Goal: Task Accomplishment & Management: Complete application form

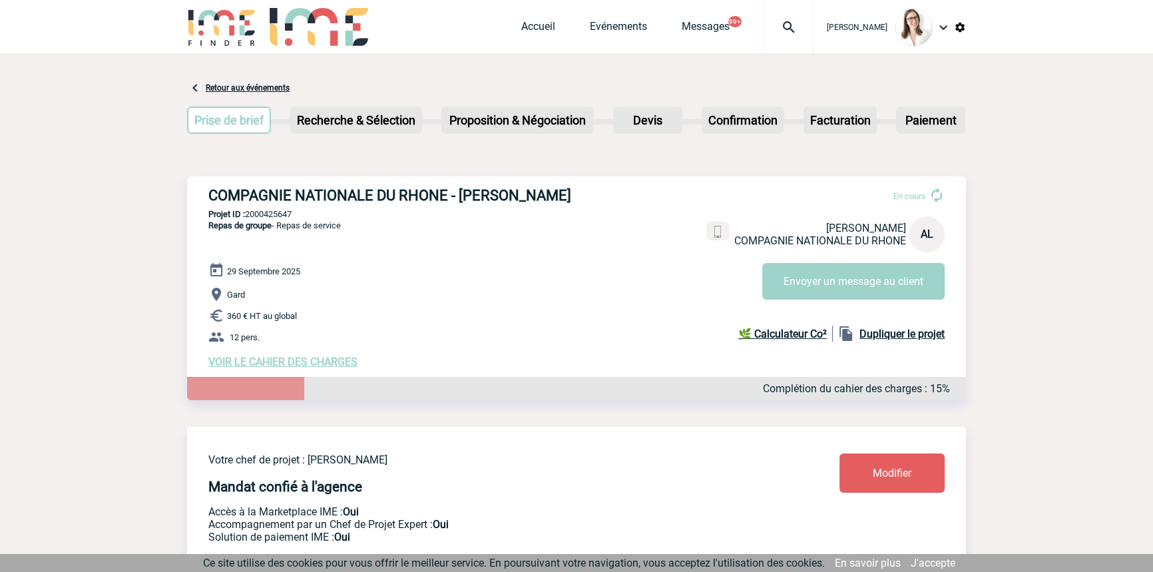
click at [775, 25] on img at bounding box center [789, 27] width 48 height 16
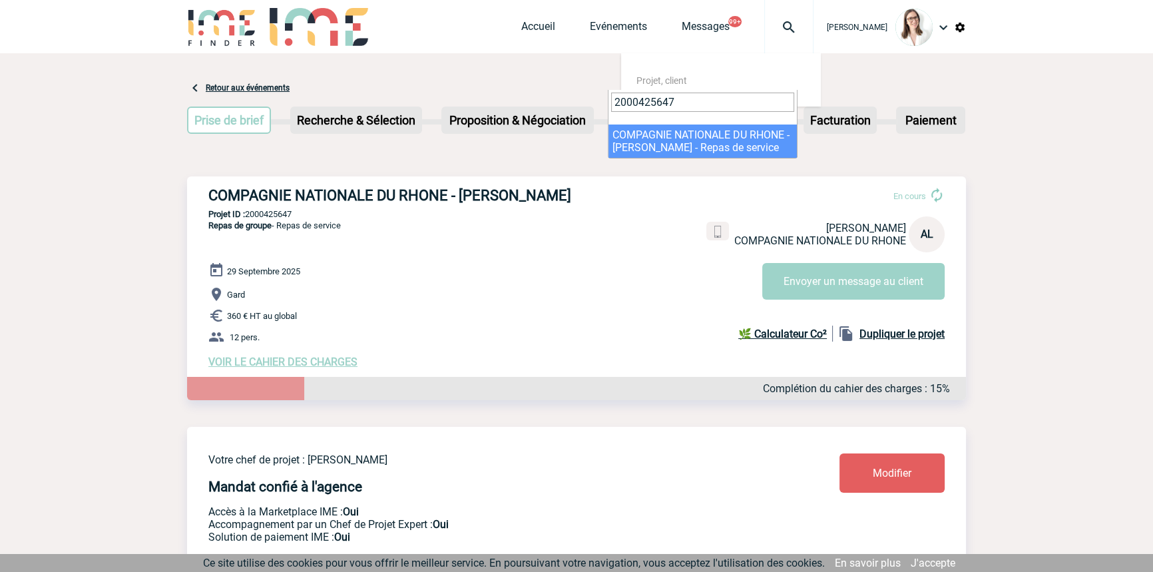
type input "2000425647"
select select "25148"
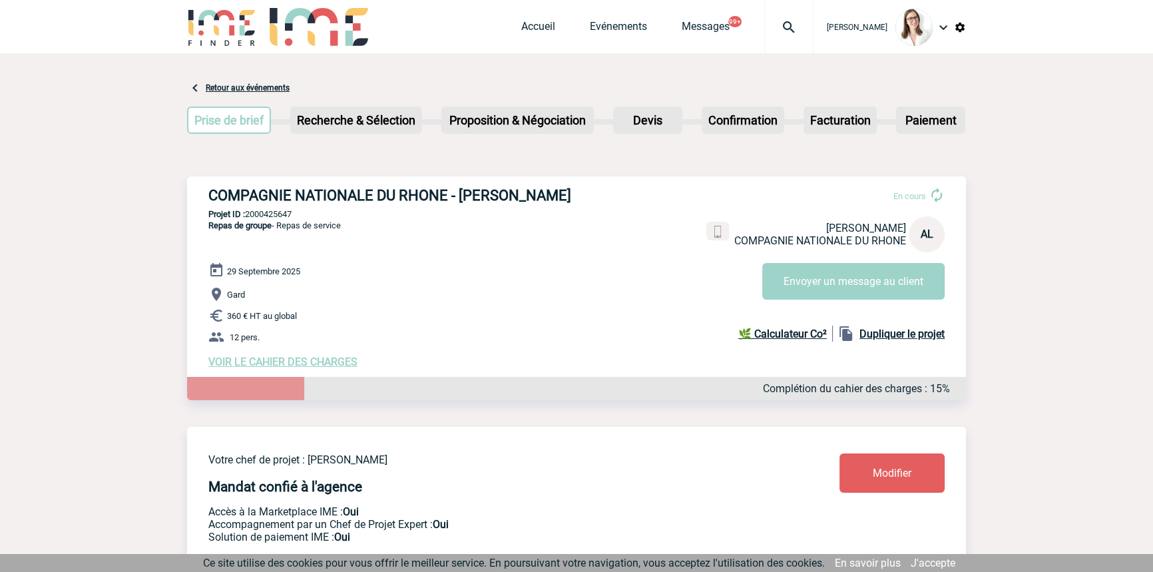
click at [831, 302] on p "Gard" at bounding box center [586, 294] width 757 height 16
click at [832, 292] on button "Envoyer un message au client" at bounding box center [853, 281] width 182 height 37
click at [263, 365] on span "VOIR LE CAHIER DES CHARGES" at bounding box center [282, 361] width 149 height 13
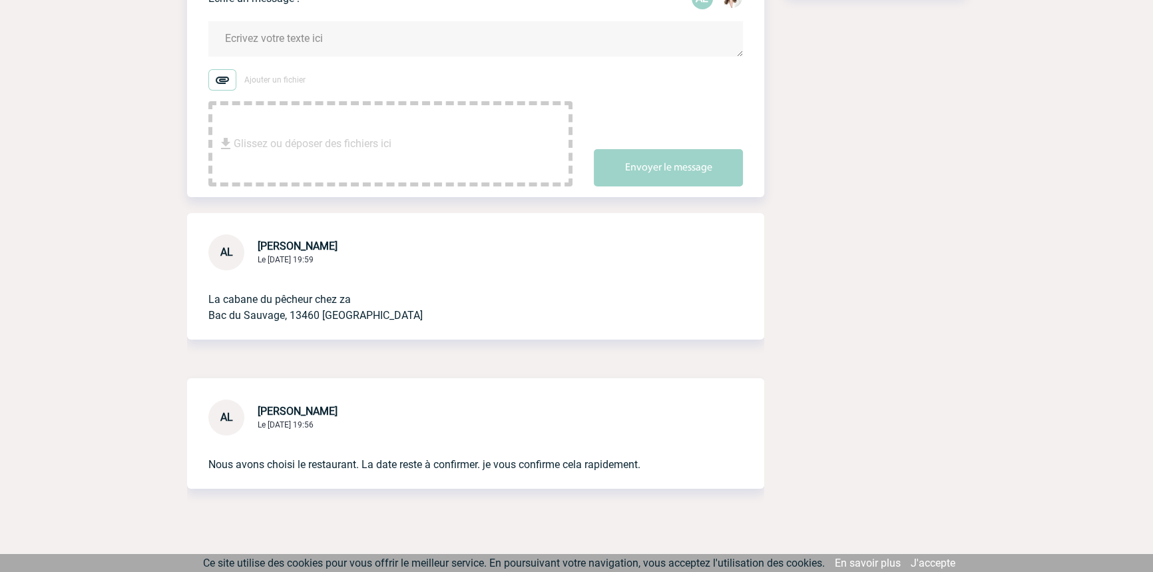
scroll to position [272, 0]
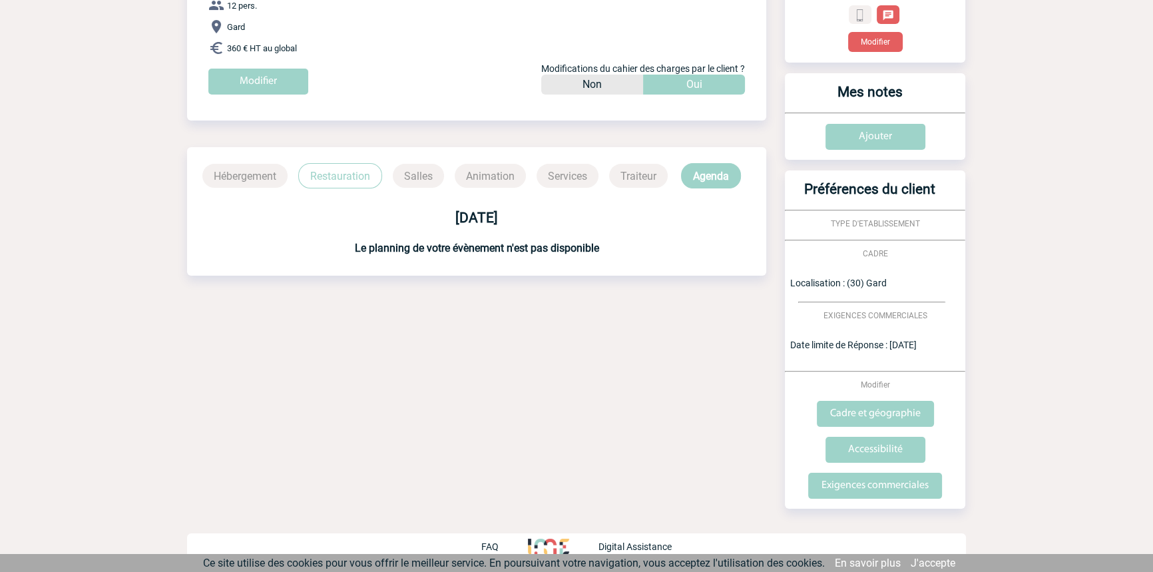
scroll to position [220, 0]
click at [317, 191] on div "29 septembre 2025" at bounding box center [476, 206] width 579 height 37
click at [317, 182] on p "Restauration" at bounding box center [340, 174] width 84 height 25
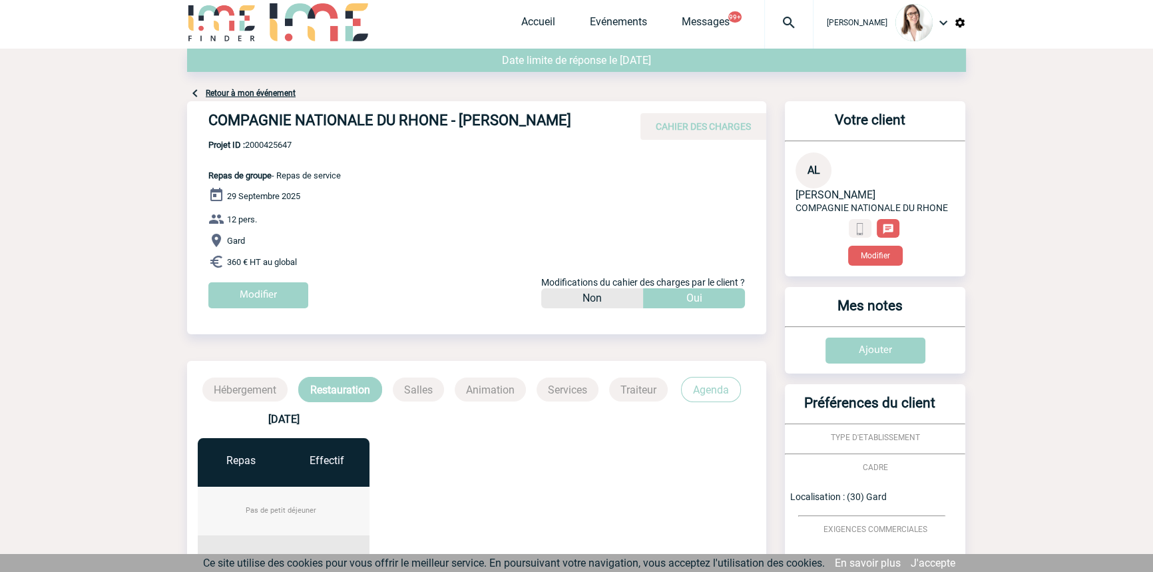
scroll to position [0, 0]
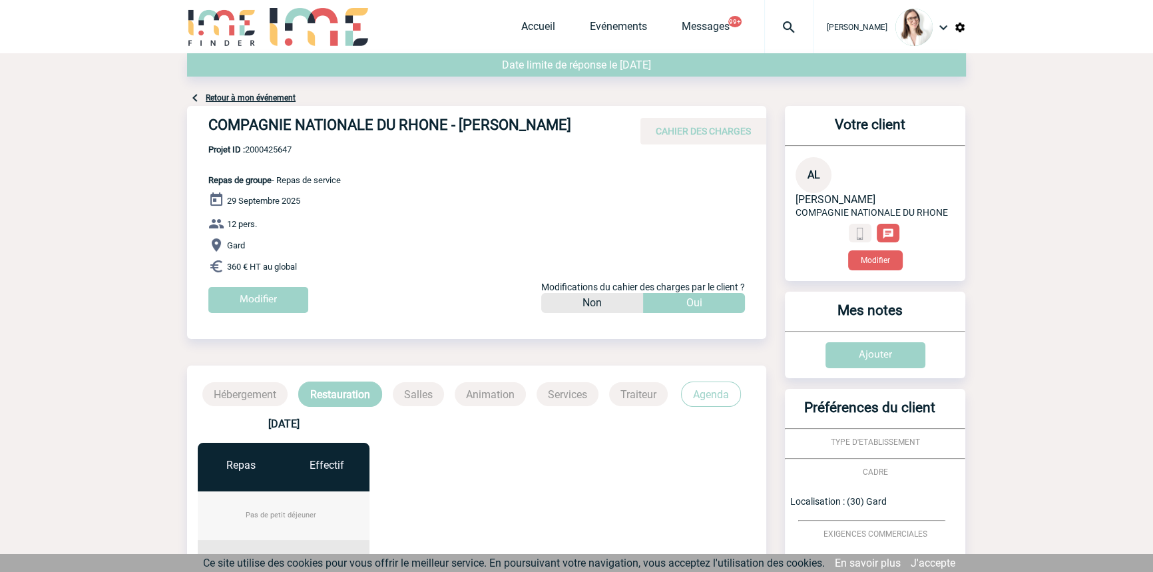
click at [267, 90] on div "Retour à mon événement" at bounding box center [576, 79] width 779 height 53
click at [270, 98] on link "Retour à mon événement" at bounding box center [251, 97] width 90 height 9
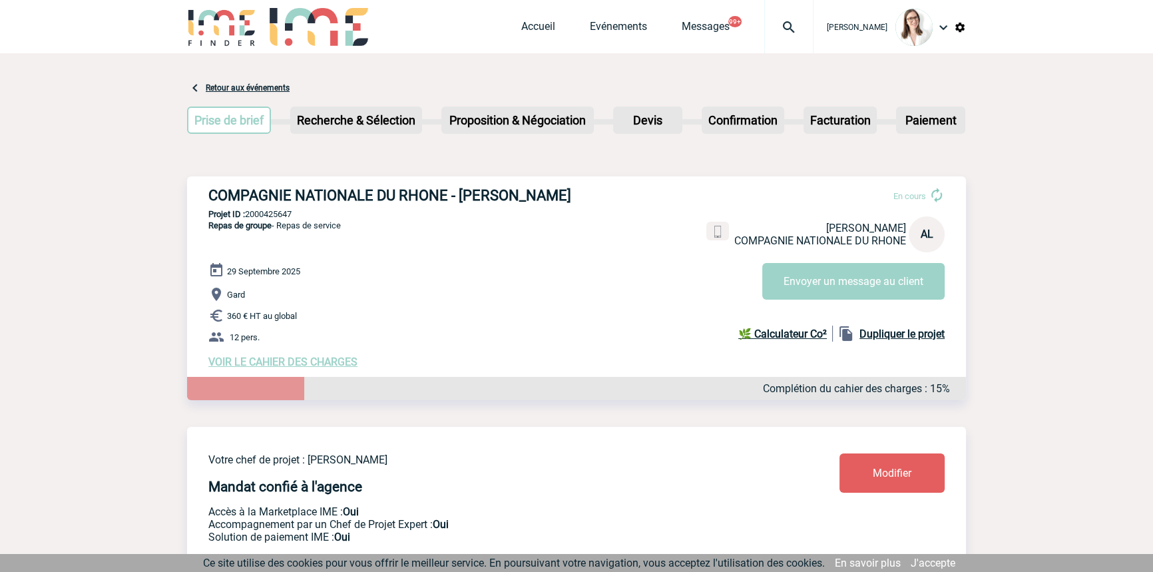
click at [799, 301] on p "Gard" at bounding box center [586, 294] width 757 height 16
click at [800, 297] on button "Envoyer un message au client" at bounding box center [853, 281] width 182 height 37
click at [521, 16] on div "Accueil Evénements Messages 99+ Projet, client Projet, client" at bounding box center [667, 26] width 292 height 53
click at [521, 31] on link "Accueil" at bounding box center [538, 29] width 34 height 19
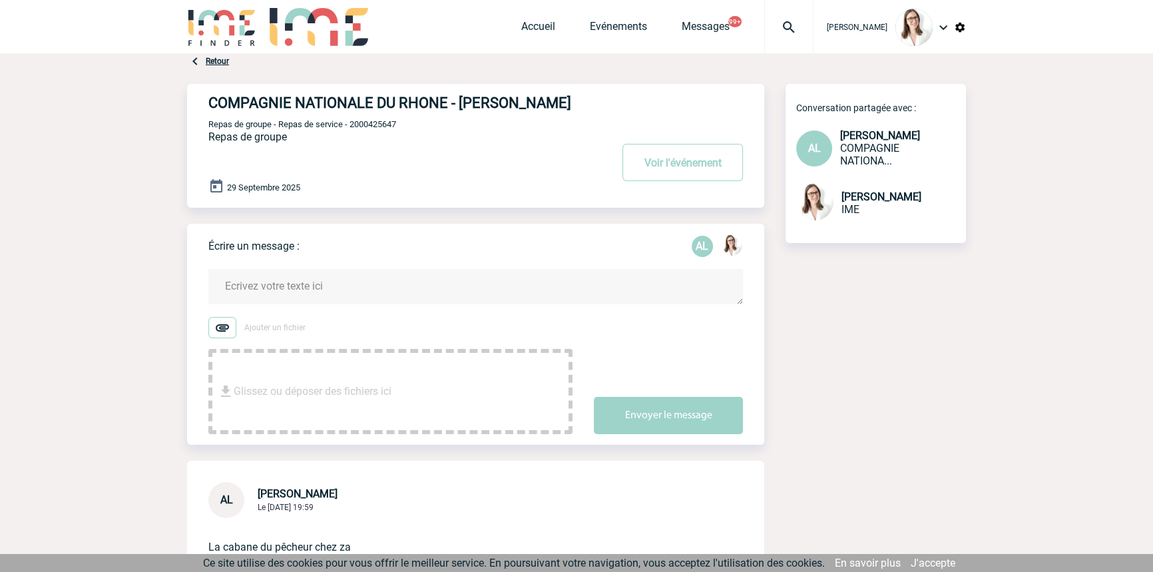
click at [363, 129] on span "Repas de groupe - Repas de service - 2000425647" at bounding box center [302, 124] width 188 height 10
copy span "2000425647"
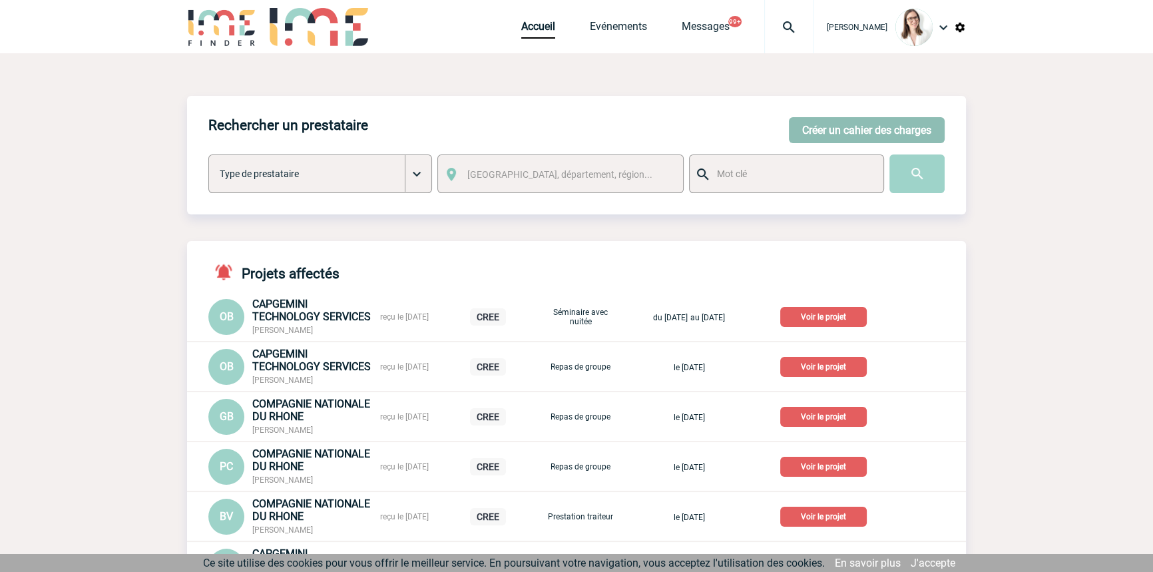
click at [877, 126] on button "Créer un cahier des charges" at bounding box center [867, 130] width 156 height 26
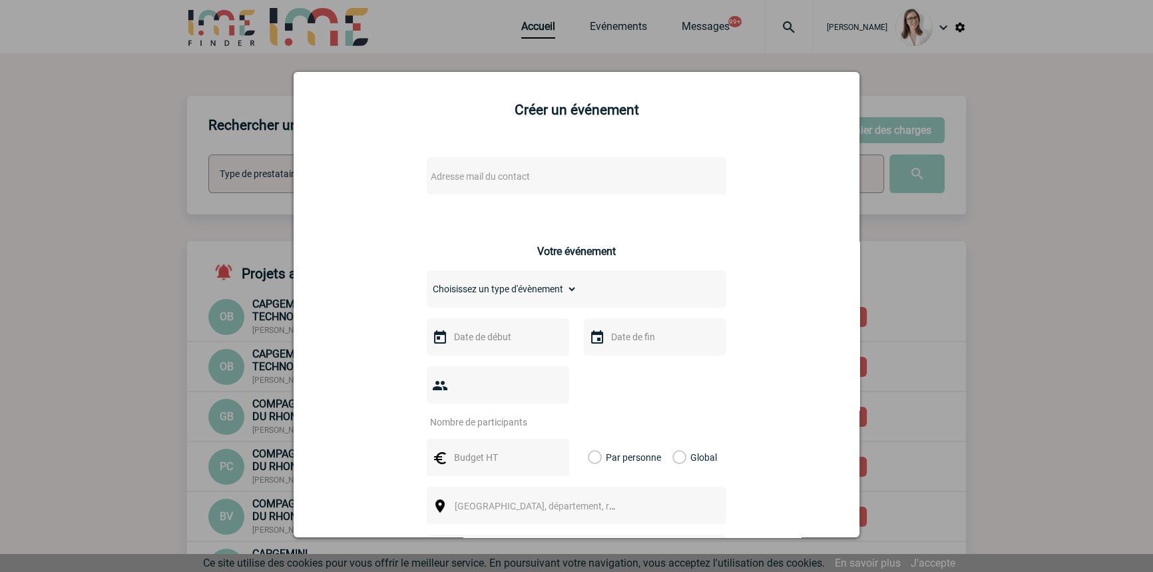
click at [486, 160] on div "Adresse mail du contact" at bounding box center [576, 175] width 299 height 37
click at [524, 174] on span "Adresse mail du contact" at bounding box center [480, 176] width 99 height 11
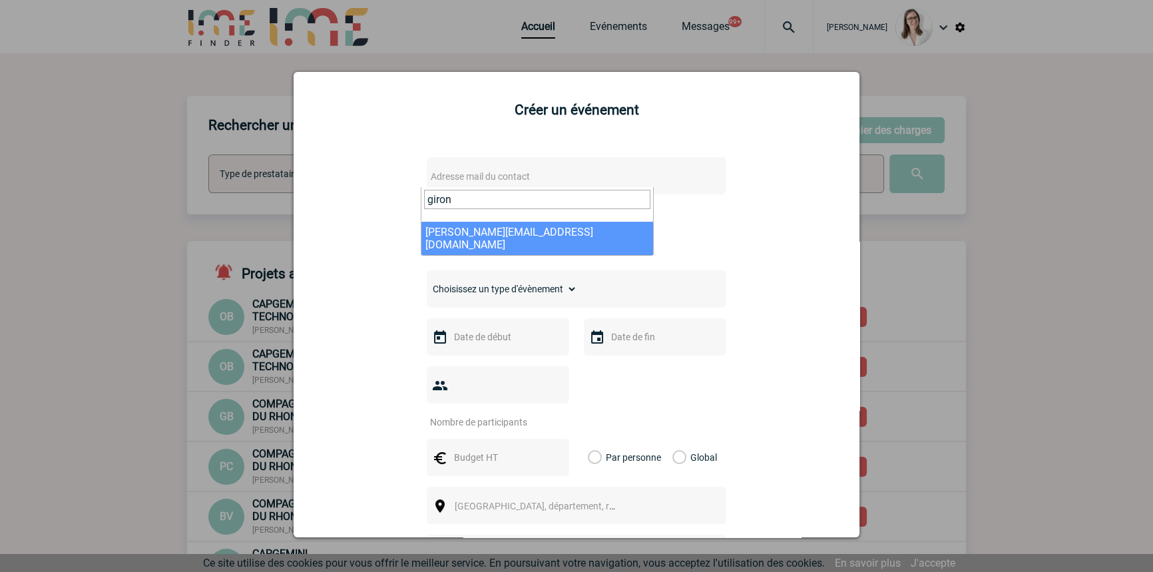
type input "giron"
drag, startPoint x: 506, startPoint y: 222, endPoint x: 512, endPoint y: 231, distance: 10.5
select select "128783"
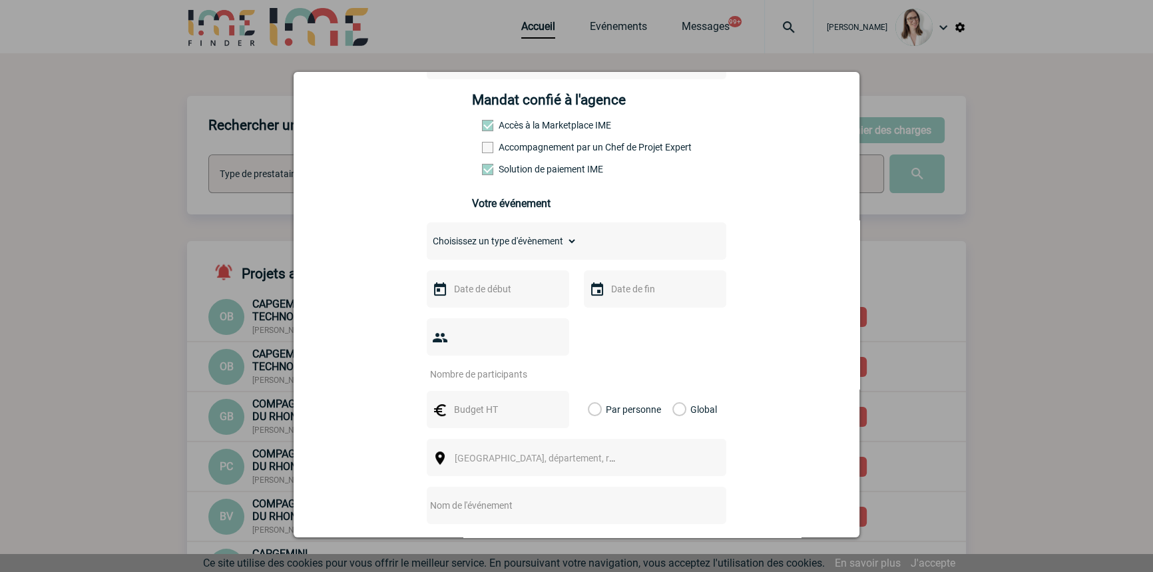
scroll to position [201, 0]
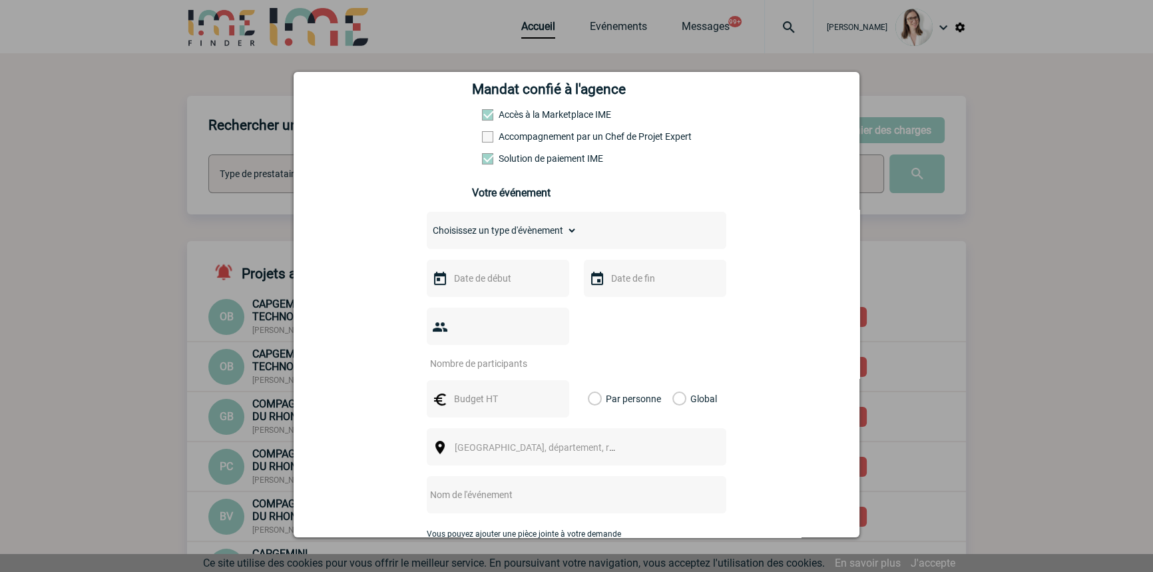
click at [505, 234] on select "Choisissez un type d'évènement Séminaire avec nuitée Séminaire sans nuitée Repa…" at bounding box center [502, 230] width 150 height 19
select select "4"
click at [427, 225] on select "Choisissez un type d'évènement Séminaire avec nuitée Séminaire sans nuitée Repa…" at bounding box center [502, 230] width 150 height 19
click at [499, 277] on input "text" at bounding box center [497, 278] width 92 height 17
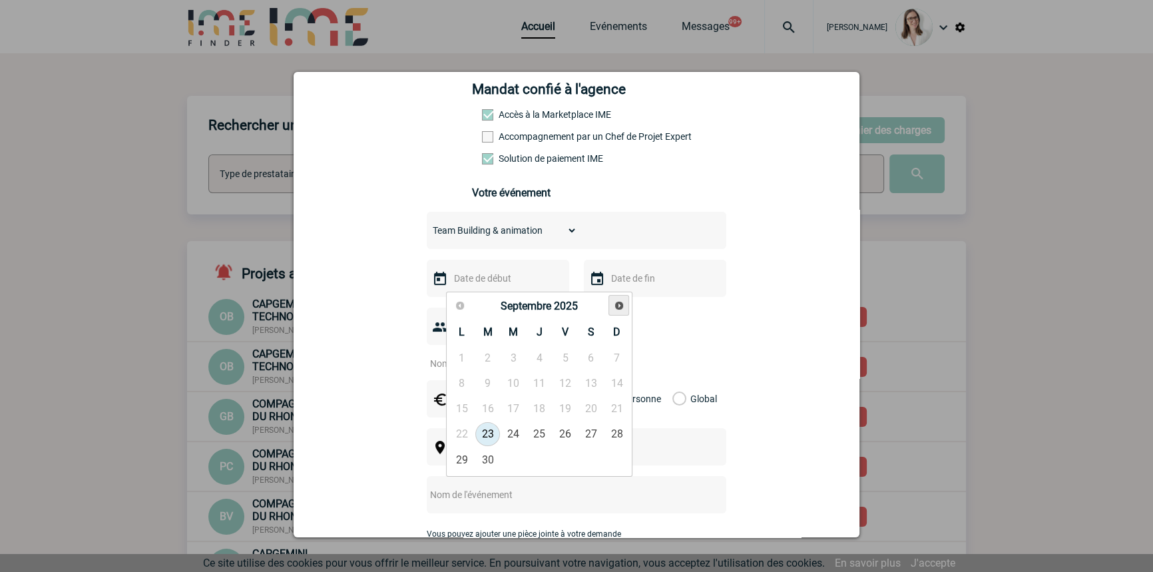
click at [622, 297] on link "Suivant" at bounding box center [618, 305] width 21 height 21
click at [566, 417] on link "17" at bounding box center [565, 409] width 25 height 24
type input "17-10-2025"
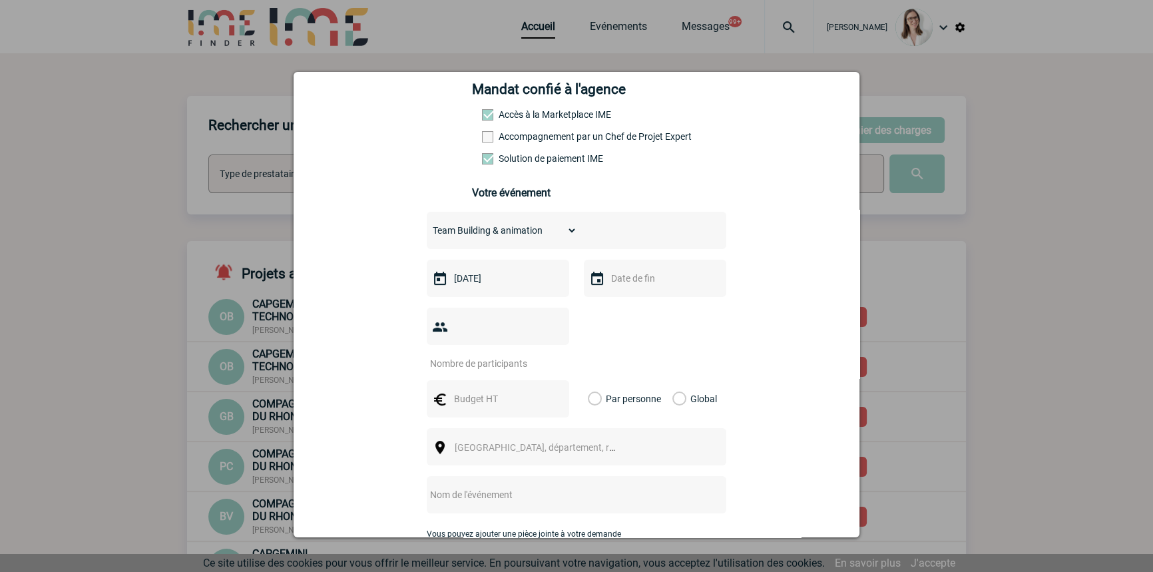
drag, startPoint x: 632, startPoint y: 278, endPoint x: 633, endPoint y: 290, distance: 12.7
click at [632, 276] on input "text" at bounding box center [654, 278] width 92 height 17
click at [727, 405] on link "17" at bounding box center [722, 409] width 25 height 24
type input "17-10-2025"
click at [512, 355] on input "number" at bounding box center [489, 363] width 125 height 17
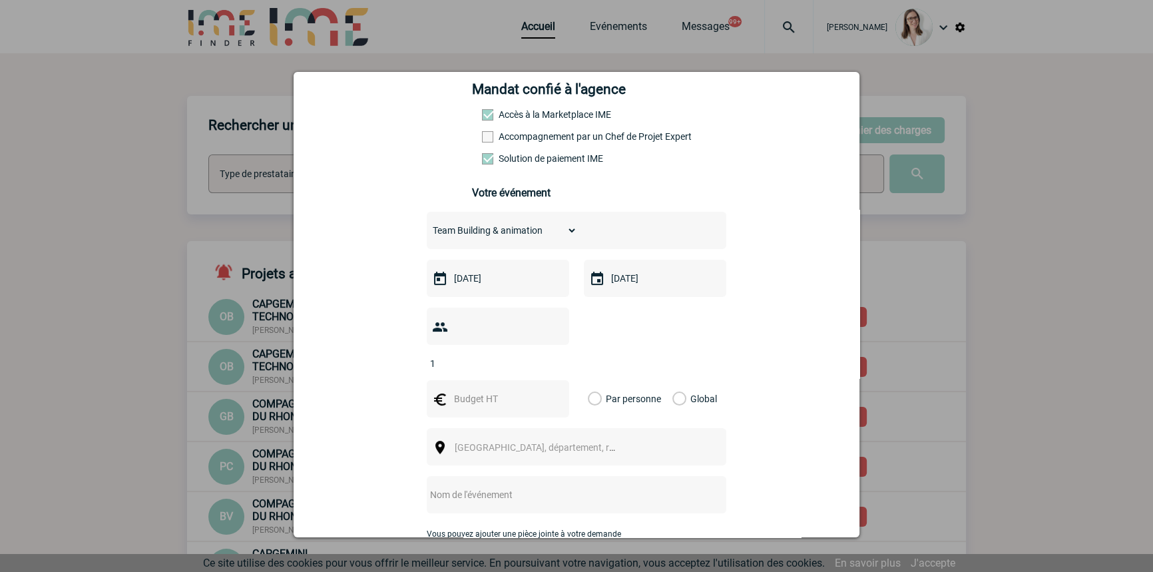
type input "1"
click at [501, 390] on input "text" at bounding box center [497, 398] width 92 height 17
type input "2296"
click at [673, 380] on label "Global" at bounding box center [676, 398] width 9 height 37
click at [0, 0] on input "Global" at bounding box center [0, 0] width 0 height 0
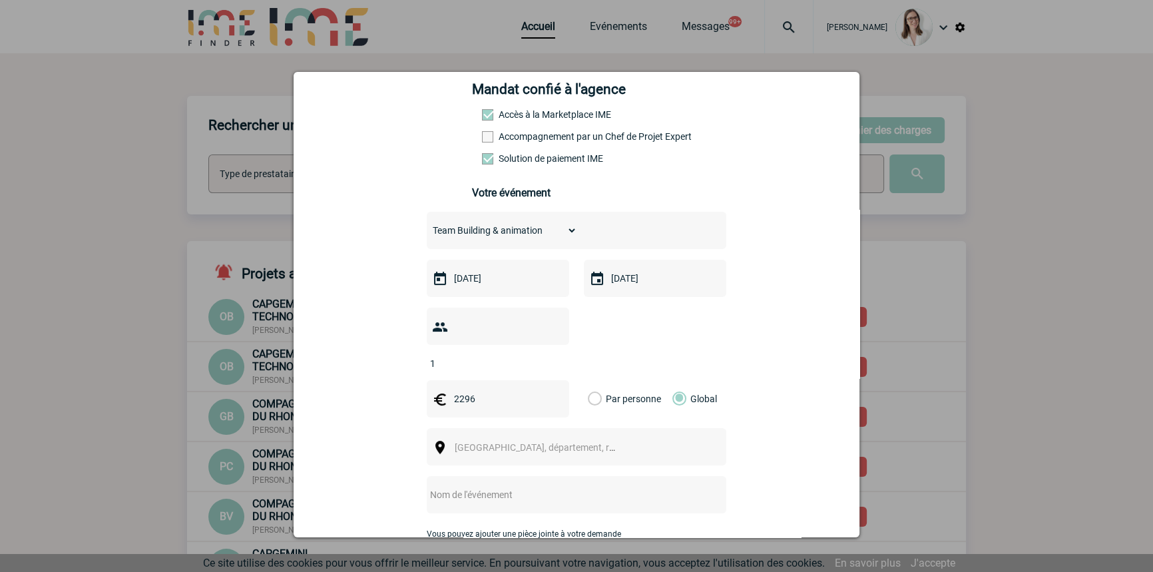
click at [461, 476] on div at bounding box center [576, 494] width 299 height 37
click at [490, 428] on div "Ville, département, région..." at bounding box center [576, 446] width 299 height 37
click at [486, 442] on span "Ville, département, région..." at bounding box center [547, 447] width 185 height 11
type input "69730"
select select "36521"
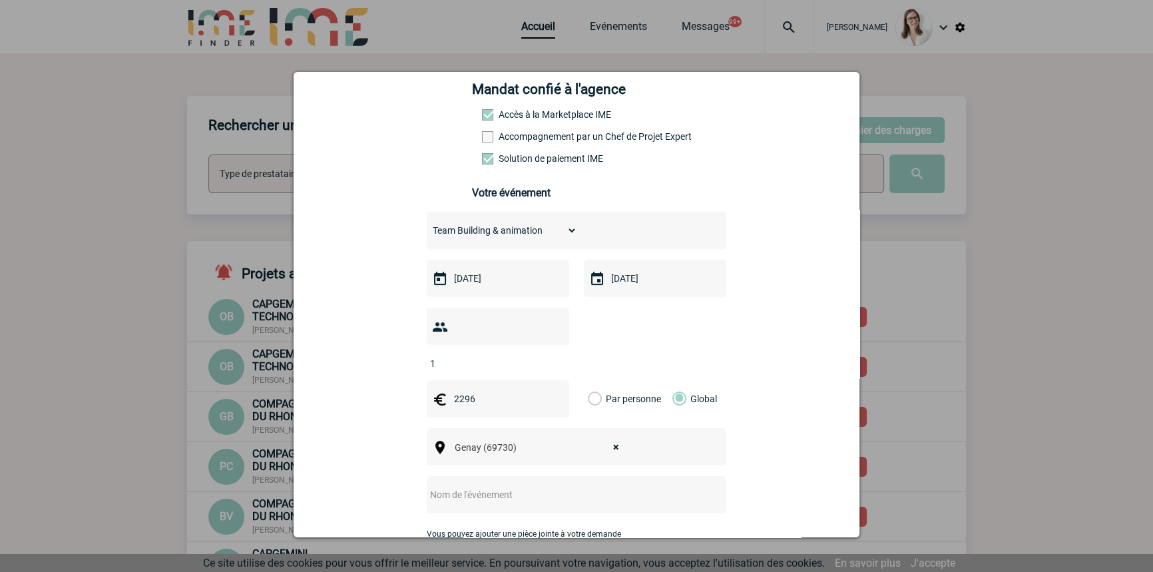
click at [481, 486] on input "text" at bounding box center [559, 494] width 264 height 17
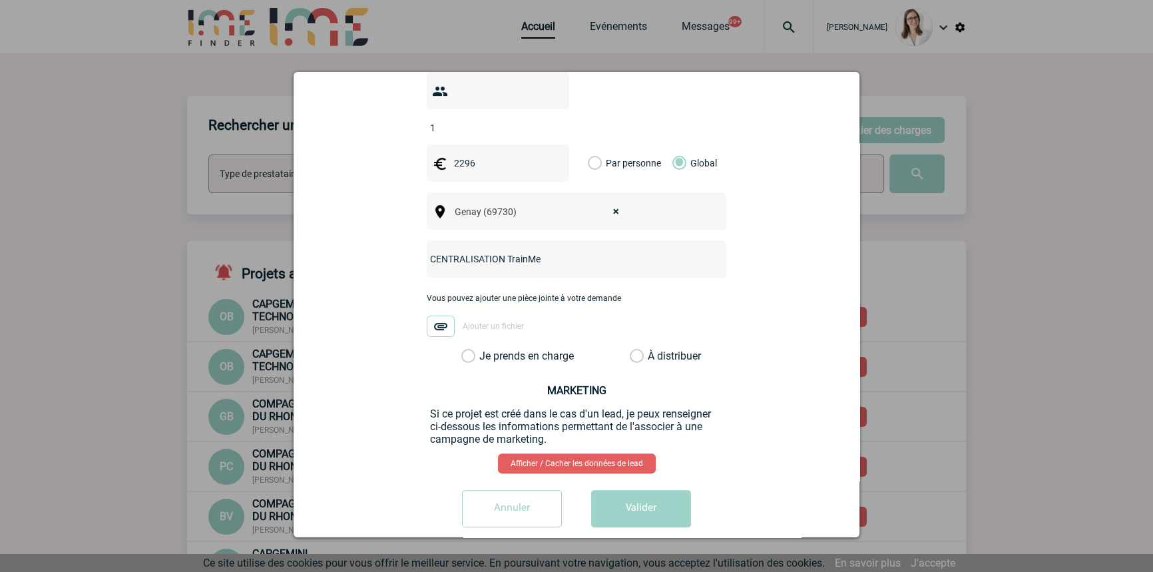
type input "CENTRALISATION TrainMe"
drag, startPoint x: 533, startPoint y: 319, endPoint x: 534, endPoint y: 331, distance: 12.0
click at [533, 323] on div "Vous pouvez ajouter une pièce jointe à votre demande Ajouter un fichier" at bounding box center [576, 322] width 299 height 56
drag, startPoint x: 534, startPoint y: 331, endPoint x: 560, endPoint y: 379, distance: 54.5
click at [484, 349] on label "Je prends en charge" at bounding box center [472, 355] width 23 height 13
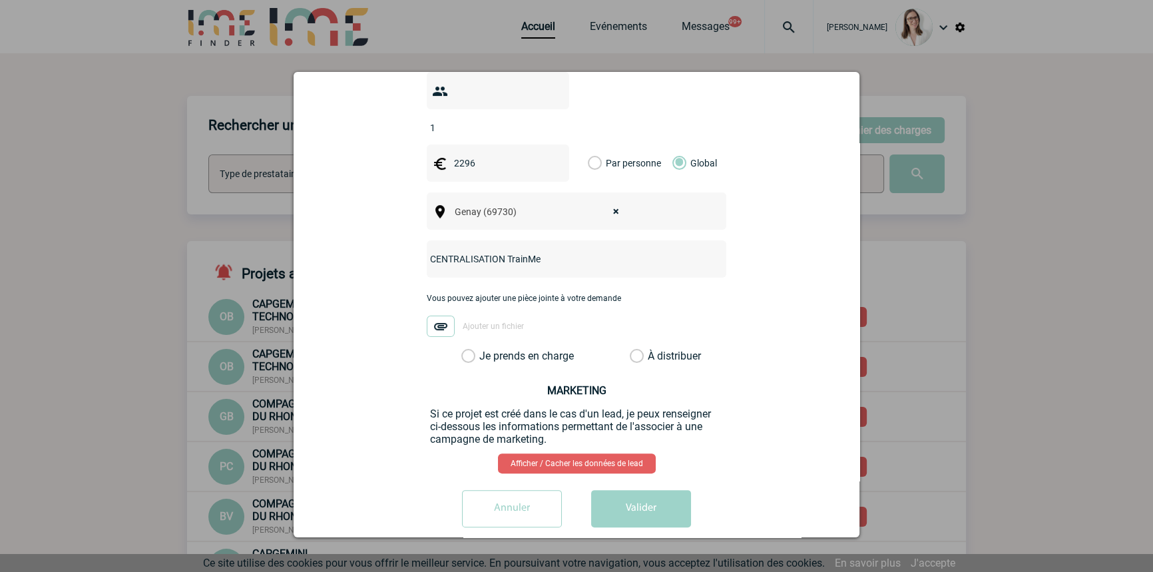
click at [0, 0] on input "Je prends en charge" at bounding box center [0, 0] width 0 height 0
drag, startPoint x: 605, startPoint y: 462, endPoint x: 616, endPoint y: 479, distance: 20.7
click at [605, 463] on div "sandrine.giron@arkema.com sandrine.giron@arkema.com Vous cherchez à assigner le…" at bounding box center [576, 122] width 532 height 829
click at [618, 490] on button "Valider" at bounding box center [641, 508] width 100 height 37
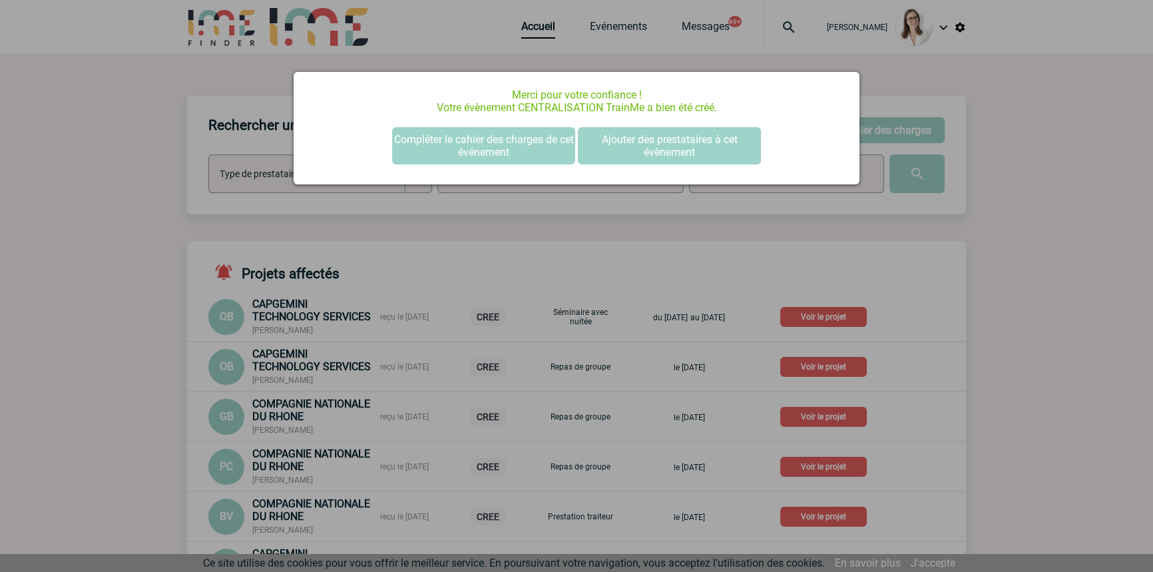
scroll to position [0, 0]
click at [514, 160] on button "Compléter le cahier des charges de cet événement" at bounding box center [483, 145] width 183 height 37
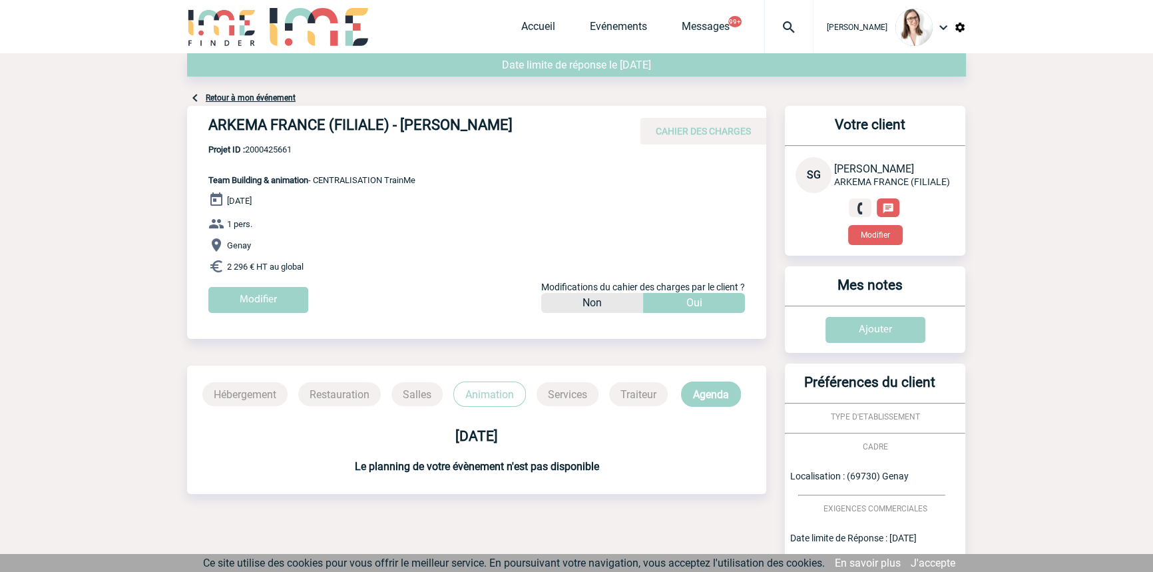
click at [279, 150] on span "Projet ID : 2000425661" at bounding box center [311, 149] width 207 height 10
click at [278, 150] on span "Projet ID : 2000425661" at bounding box center [311, 149] width 207 height 10
copy span "2000425661"
click at [777, 27] on img at bounding box center [789, 27] width 48 height 16
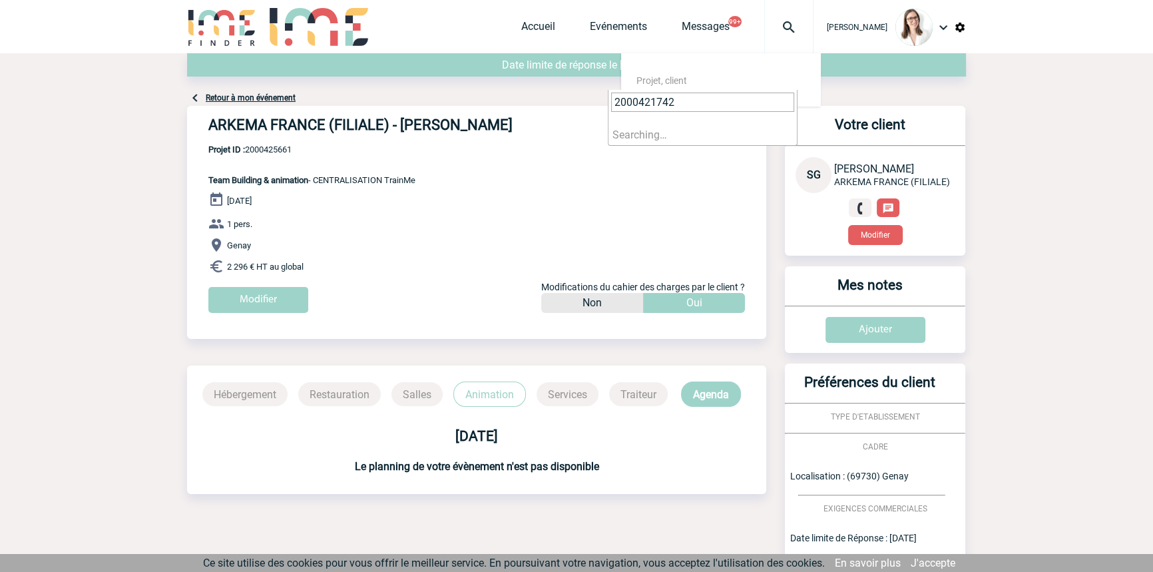
type input "2000421742"
select select "21243"
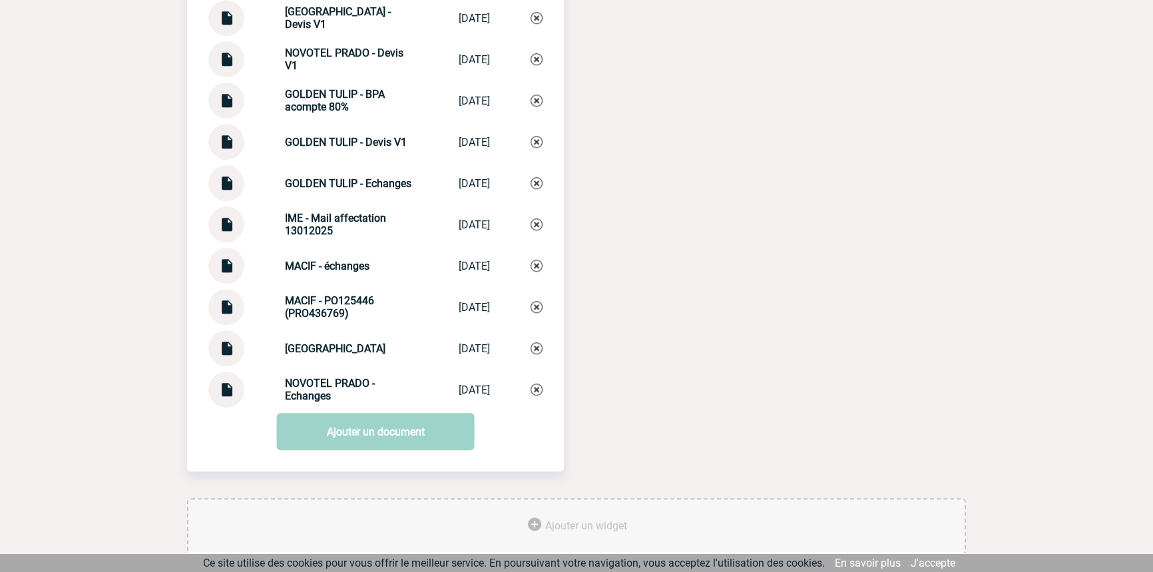
scroll to position [1531, 0]
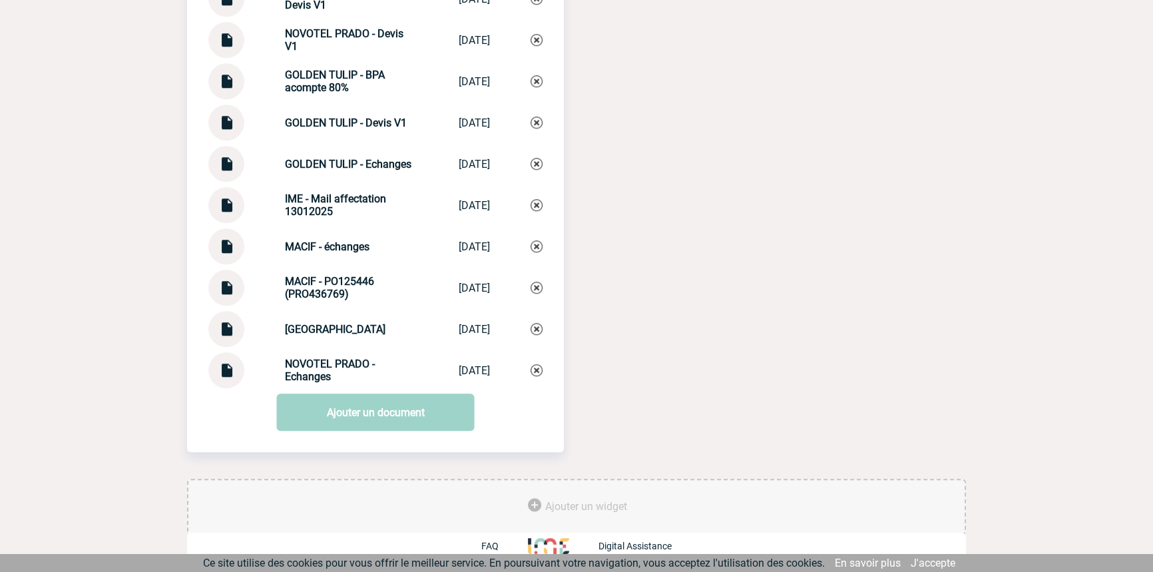
click at [226, 249] on img at bounding box center [226, 241] width 17 height 26
click at [288, 241] on strong "MACIF - échanges" at bounding box center [327, 246] width 85 height 13
drag, startPoint x: 288, startPoint y: 241, endPoint x: 344, endPoint y: 250, distance: 56.6
click at [288, 241] on strong "MACIF - échanges" at bounding box center [327, 246] width 85 height 13
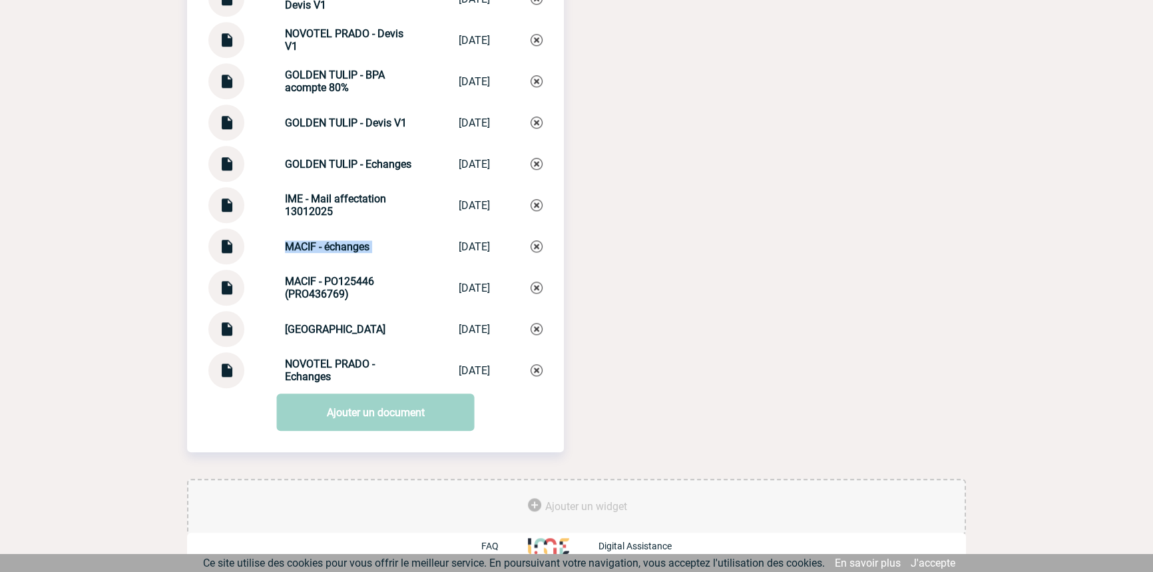
copy div "MACIF - échanges MACIF - échanges"
click at [531, 246] on img at bounding box center [536, 246] width 12 height 12
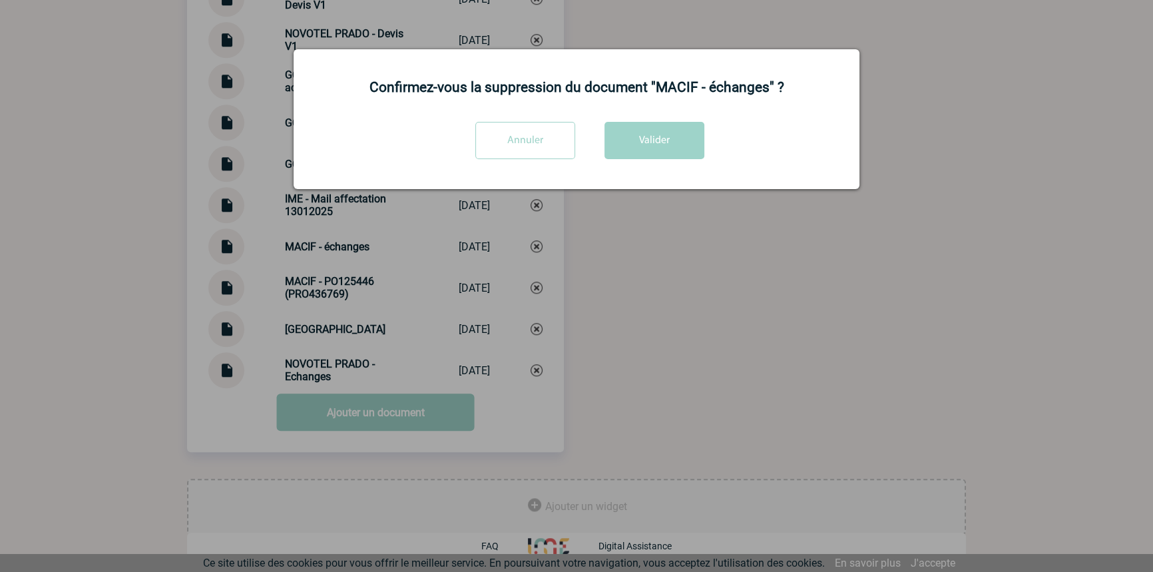
click at [664, 134] on div "Confirmez-vous la suppression du document "MACIF - échanges" ? Annuler Valider" at bounding box center [577, 119] width 566 height 140
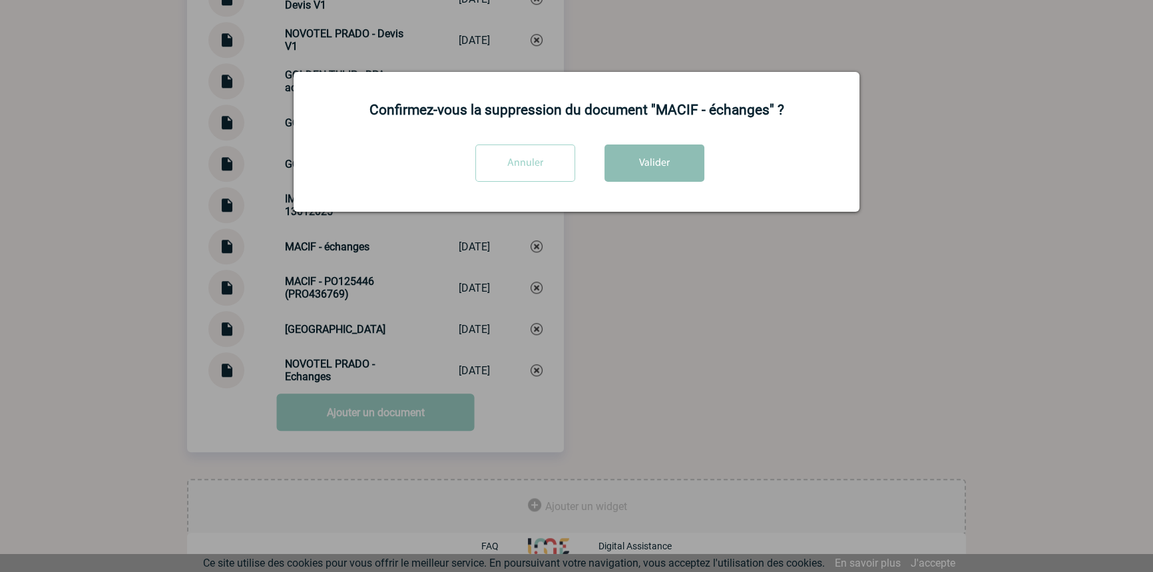
click at [660, 157] on button "Valider" at bounding box center [654, 162] width 100 height 37
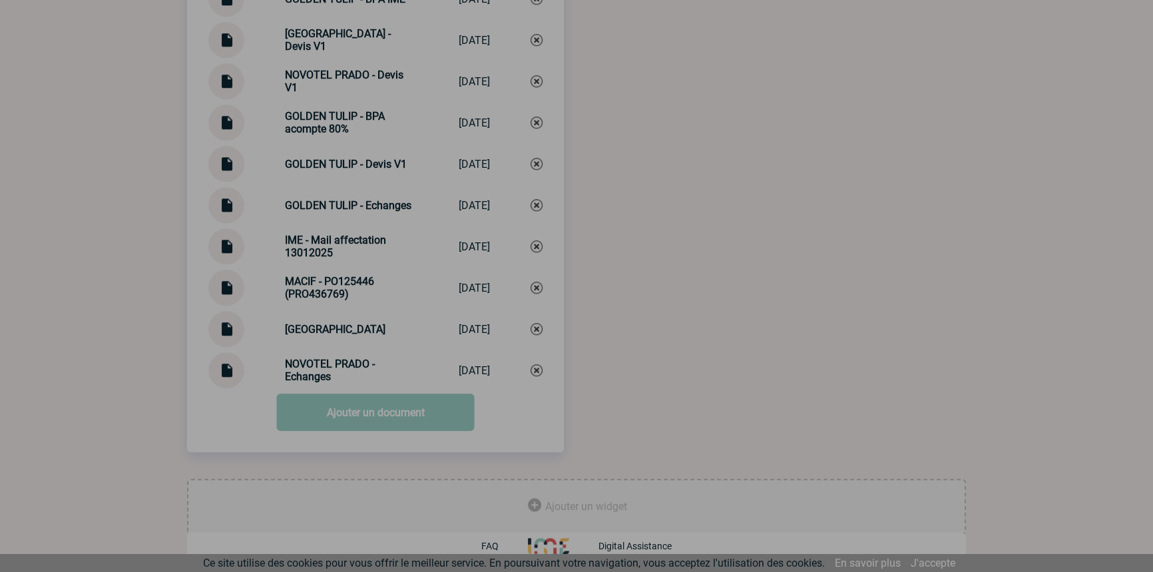
scroll to position [1489, 0]
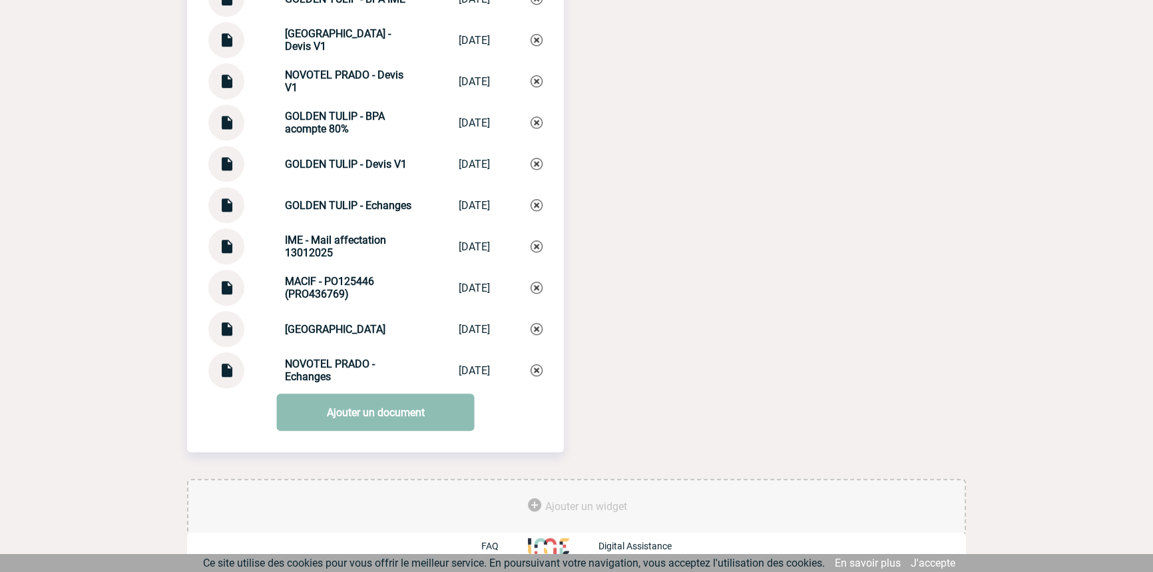
click at [284, 423] on link "Ajouter un document" at bounding box center [376, 411] width 198 height 37
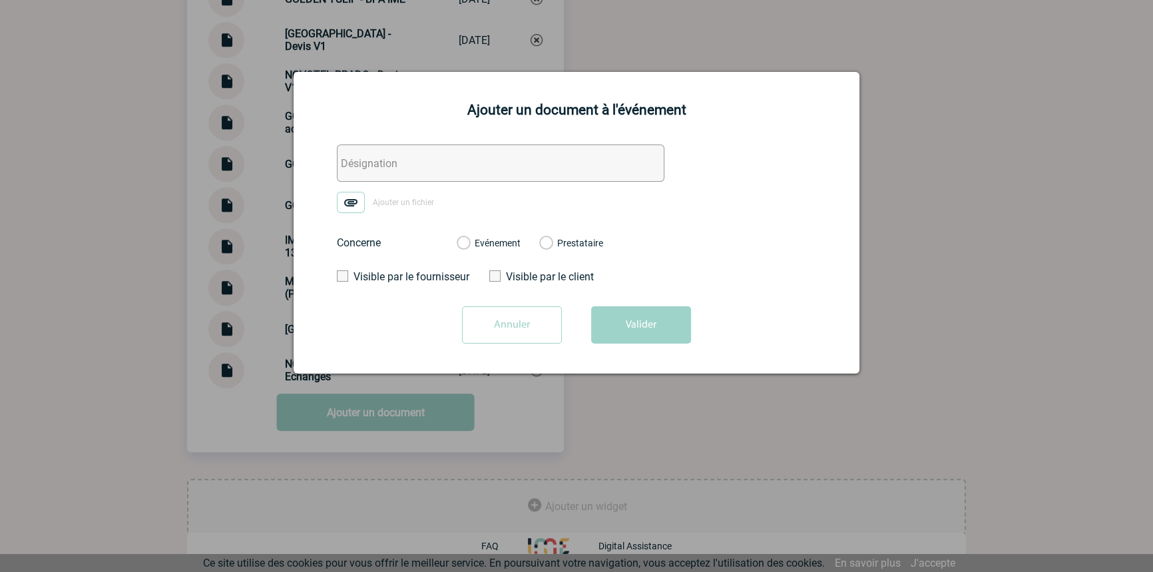
drag, startPoint x: 406, startPoint y: 170, endPoint x: 373, endPoint y: 199, distance: 43.9
click at [406, 170] on input "text" at bounding box center [500, 162] width 327 height 37
paste input "MACIF - échanges"
type input "MACIF - échanges"
click at [339, 220] on form "MACIF - échanges Ajouter un fichier Concerne Evénement Prestataire Visible par …" at bounding box center [576, 248] width 532 height 209
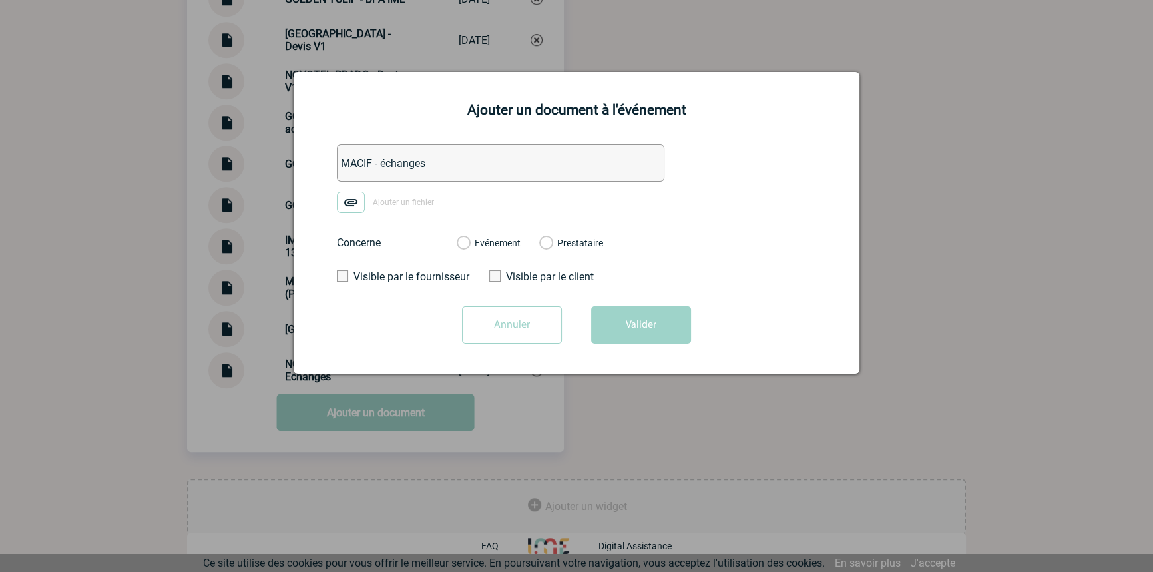
click at [344, 215] on form "MACIF - échanges Ajouter un fichier Concerne Evénement Prestataire Visible par …" at bounding box center [576, 248] width 532 height 209
click at [338, 201] on img at bounding box center [351, 202] width 28 height 21
click at [0, 0] on input "Ajouter un fichier" at bounding box center [0, 0] width 0 height 0
click at [469, 243] on label "Evénement" at bounding box center [463, 244] width 13 height 12
click at [0, 0] on input "Evénement" at bounding box center [0, 0] width 0 height 0
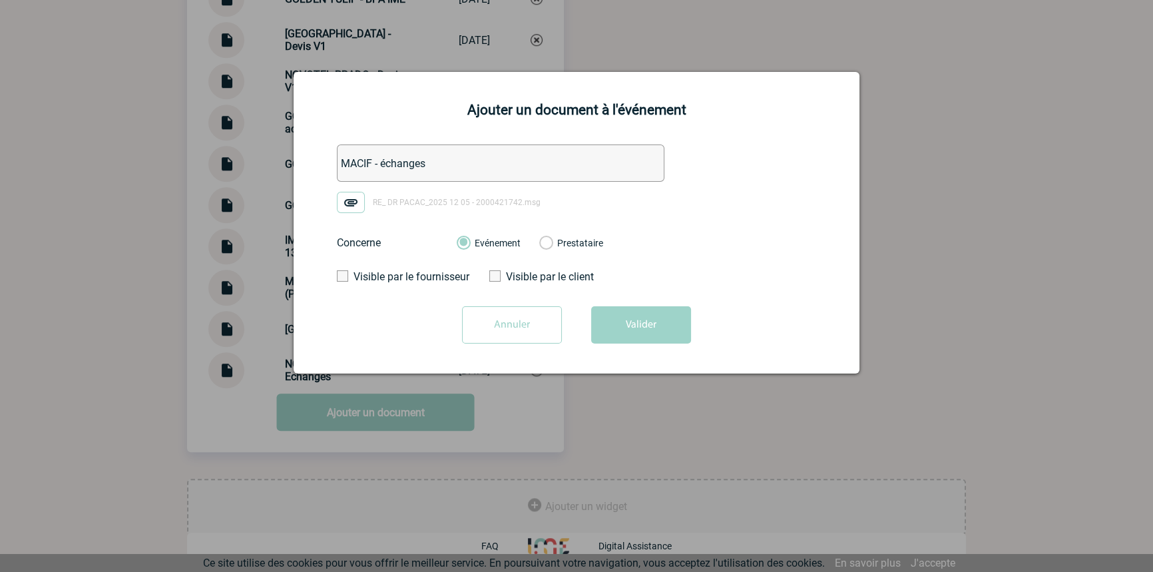
drag, startPoint x: 612, startPoint y: 317, endPoint x: 613, endPoint y: 345, distance: 28.0
click at [613, 318] on button "Valider" at bounding box center [641, 324] width 100 height 37
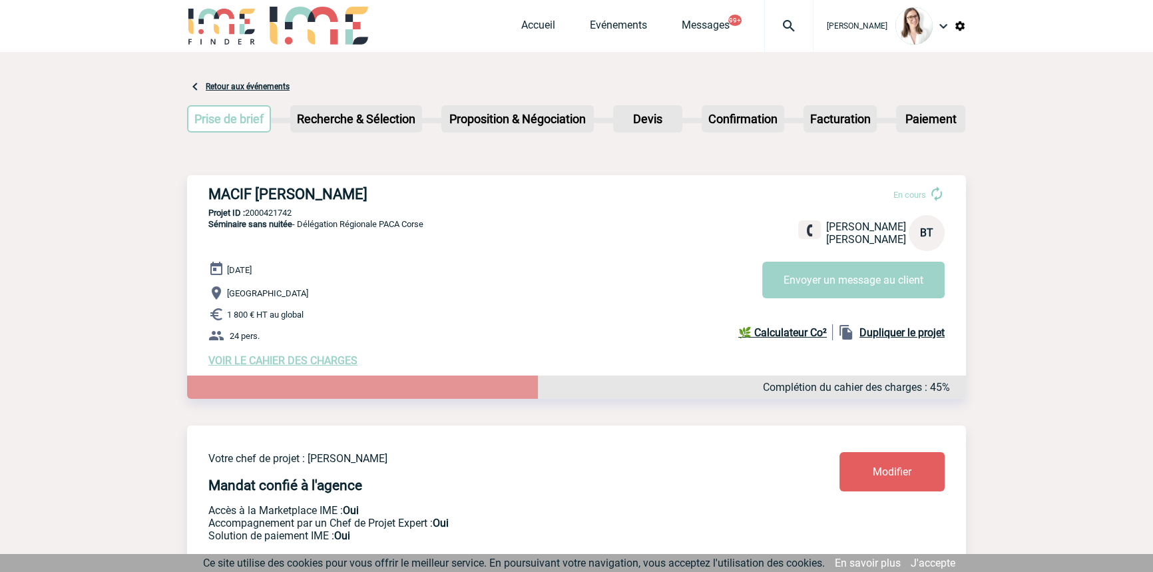
scroll to position [0, 0]
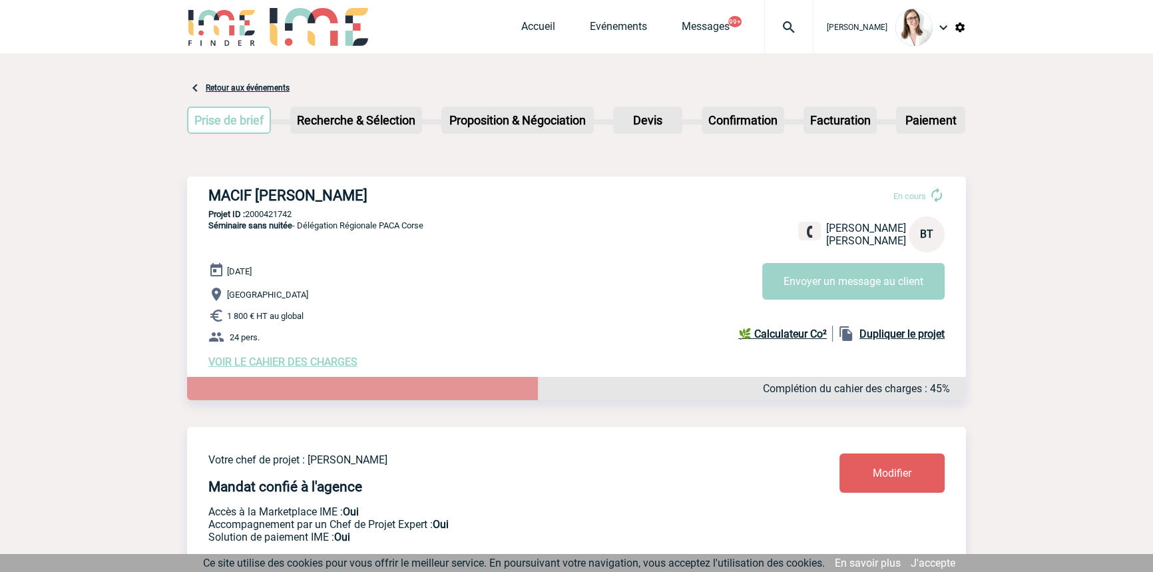
click at [737, 8] on div "Accueil Evénements Messages 99+ Projet, client Projet, client" at bounding box center [667, 26] width 292 height 53
drag, startPoint x: 763, startPoint y: 23, endPoint x: 765, endPoint y: 38, distance: 15.5
click at [765, 23] on img at bounding box center [789, 27] width 48 height 16
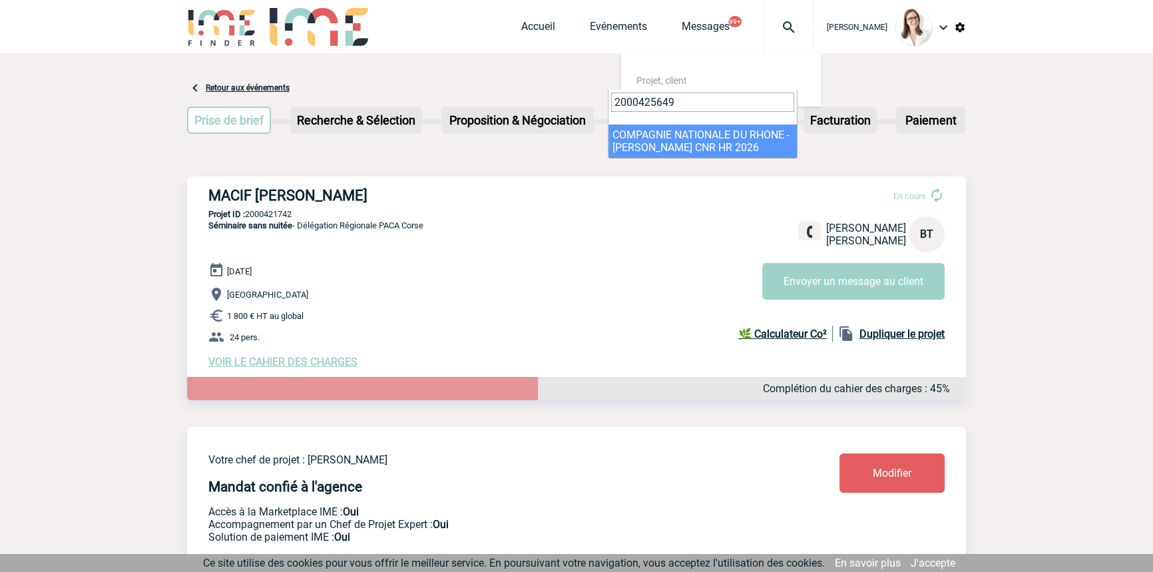
type input "2000425649"
select select "25150"
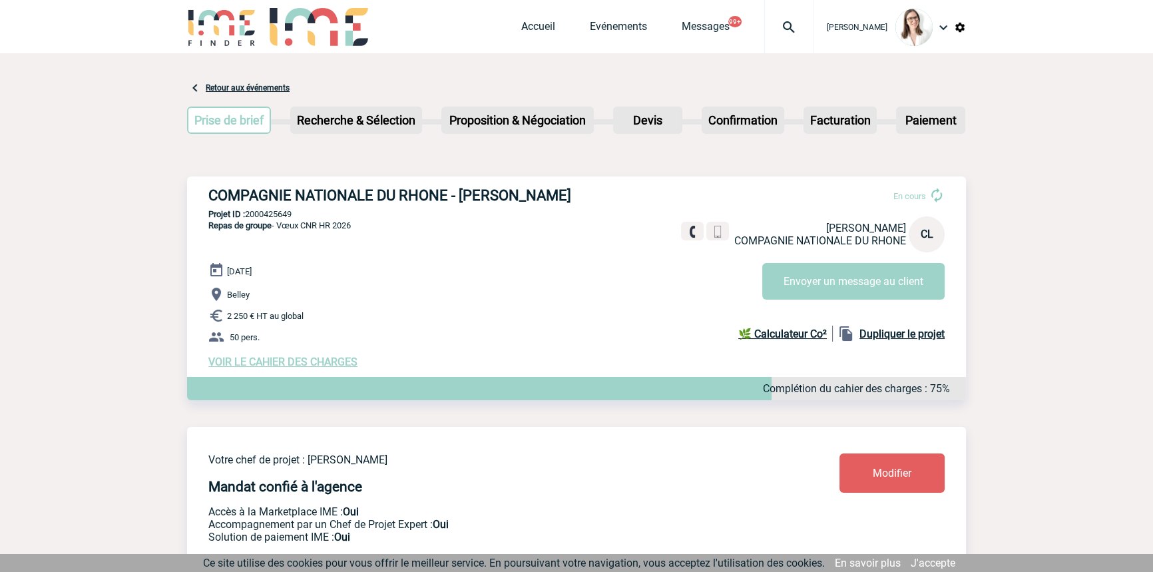
drag, startPoint x: 342, startPoint y: 354, endPoint x: 337, endPoint y: 365, distance: 12.5
click at [341, 356] on div "[DATE] Belley 2 250 € HT au global 50 pers. VOIR LE CAHIER DES CHARGES Compléti…" at bounding box center [586, 315] width 757 height 106
click at [337, 365] on span "VOIR LE CAHIER DES CHARGES" at bounding box center [282, 361] width 149 height 13
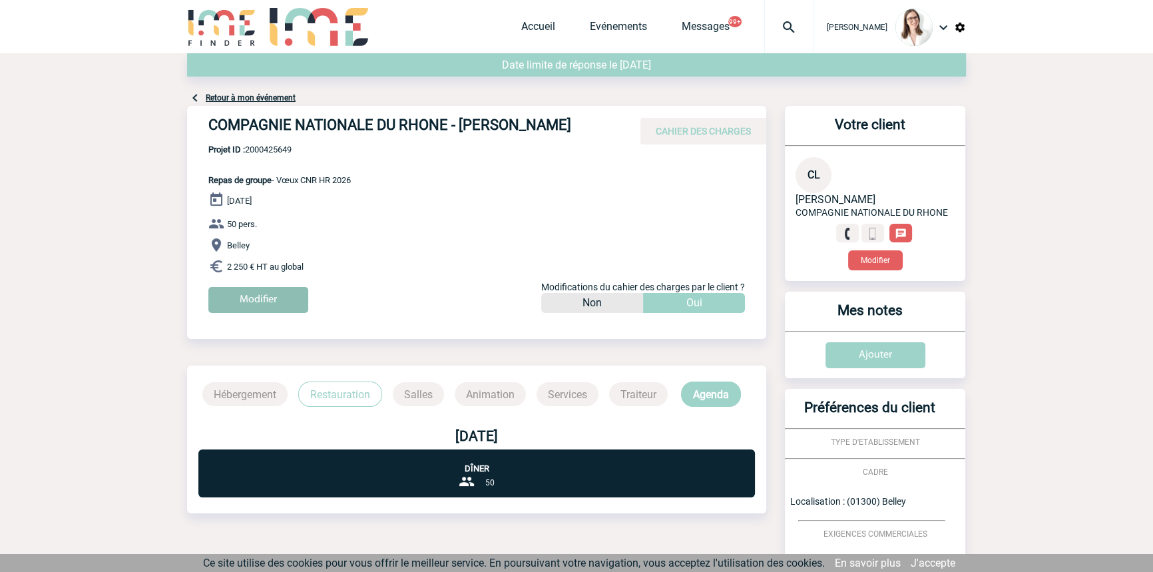
click at [246, 303] on input "Modifier" at bounding box center [258, 300] width 100 height 26
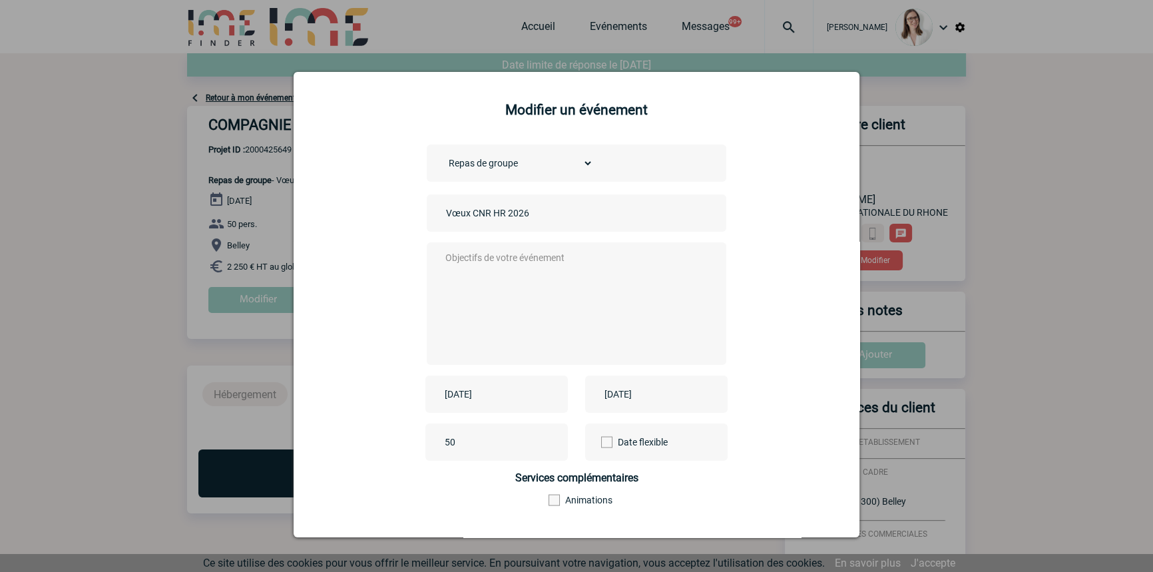
click at [443, 214] on input "Vœux CNR HR 2026" at bounding box center [536, 212] width 186 height 17
type input "CENTRALISATION Vœux CNR HR 2026"
click at [498, 339] on textarea at bounding box center [573, 302] width 263 height 106
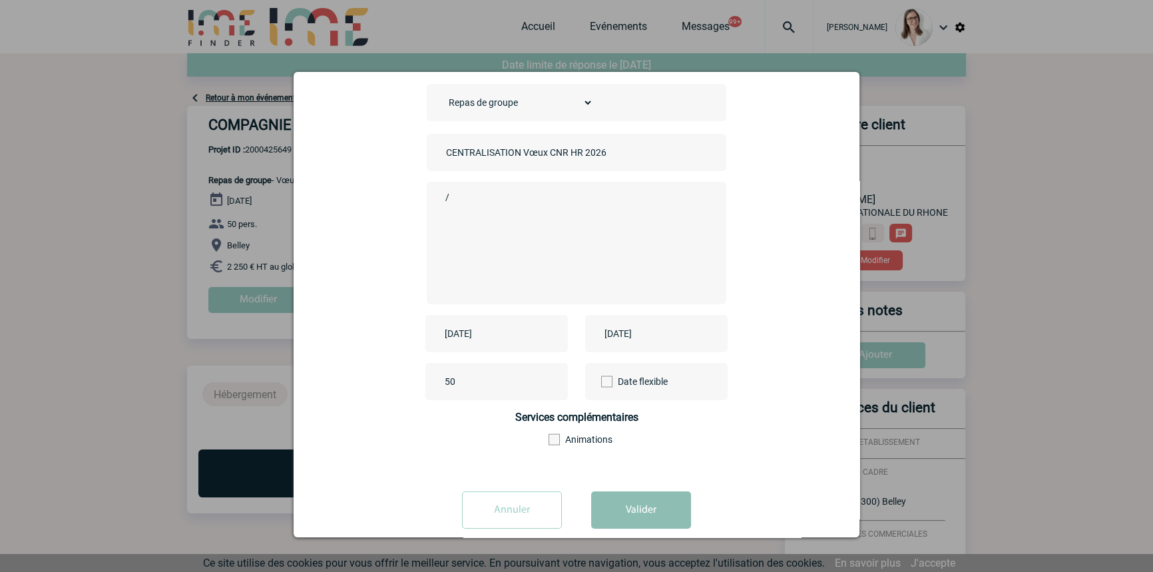
scroll to position [83, 0]
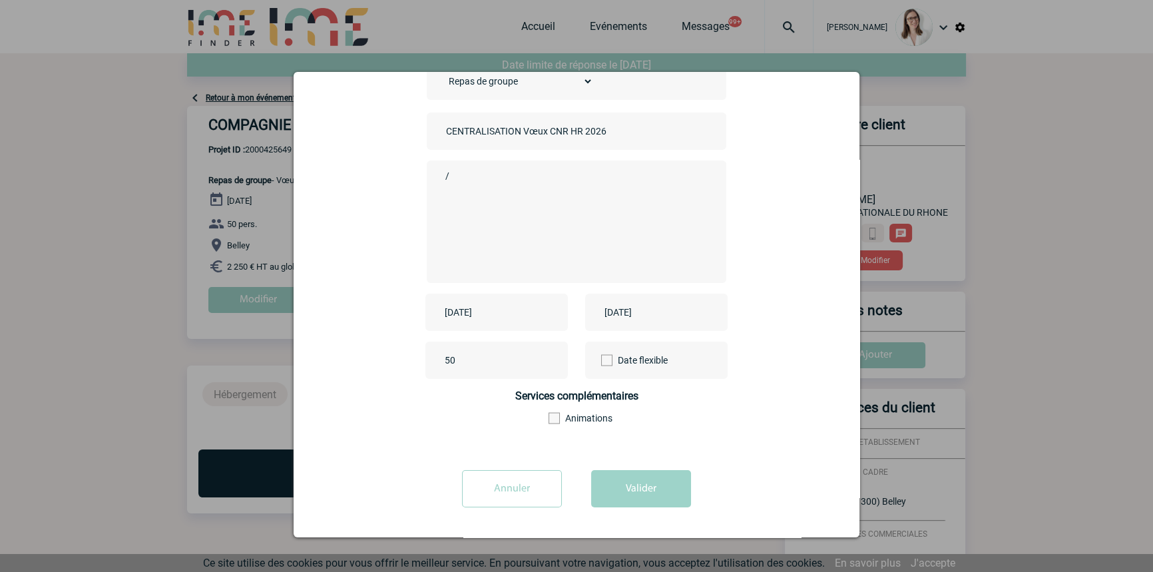
type textarea "/"
click at [658, 512] on div "Annuler Valider" at bounding box center [576, 493] width 532 height 47
drag, startPoint x: 659, startPoint y: 492, endPoint x: 645, endPoint y: 530, distance: 40.4
click at [659, 492] on button "Valider" at bounding box center [641, 488] width 100 height 37
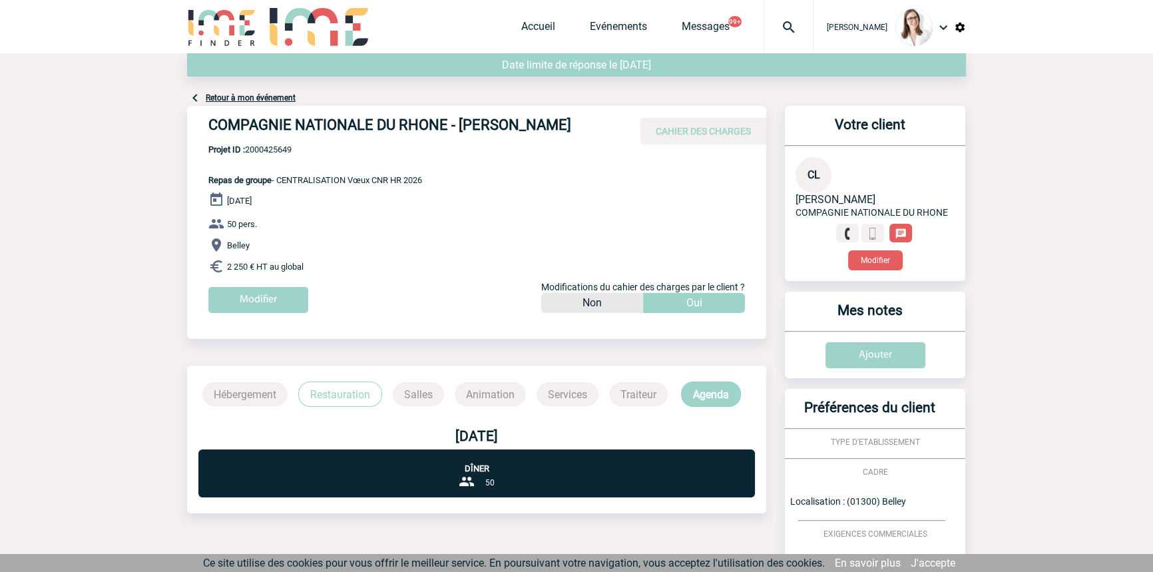
click at [771, 35] on div at bounding box center [788, 26] width 49 height 53
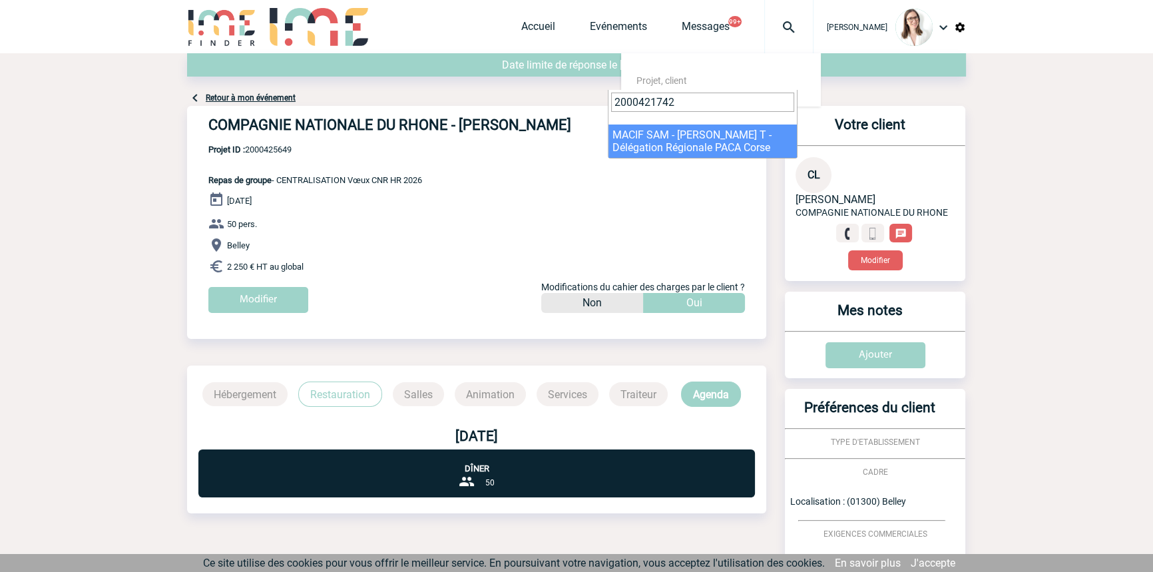
type input "2000421742"
drag, startPoint x: 700, startPoint y: 134, endPoint x: 688, endPoint y: 150, distance: 20.0
select select "21243"
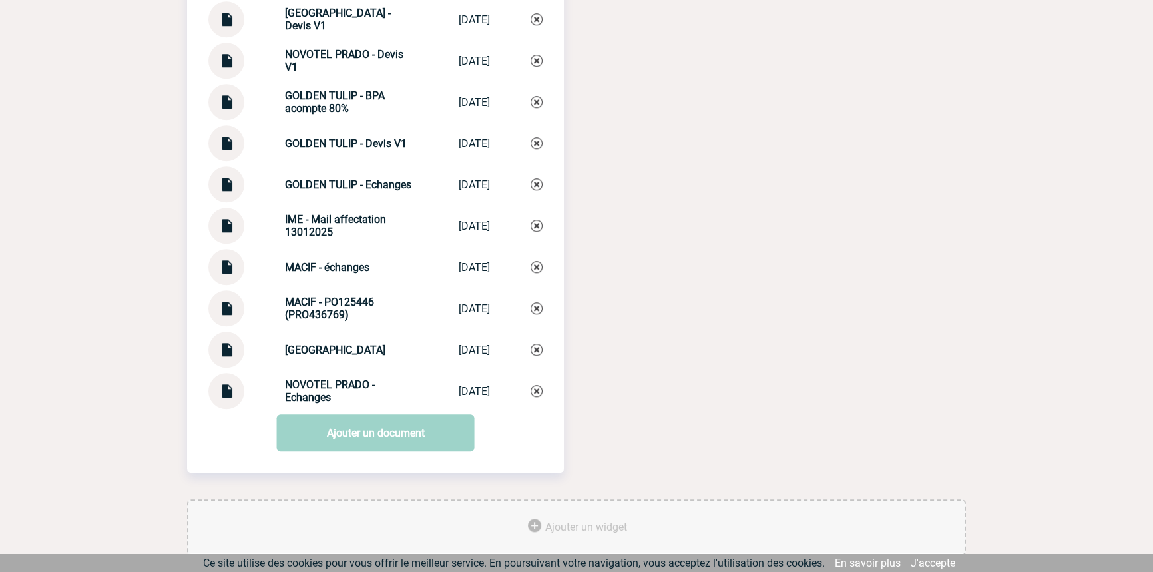
scroll to position [1531, 0]
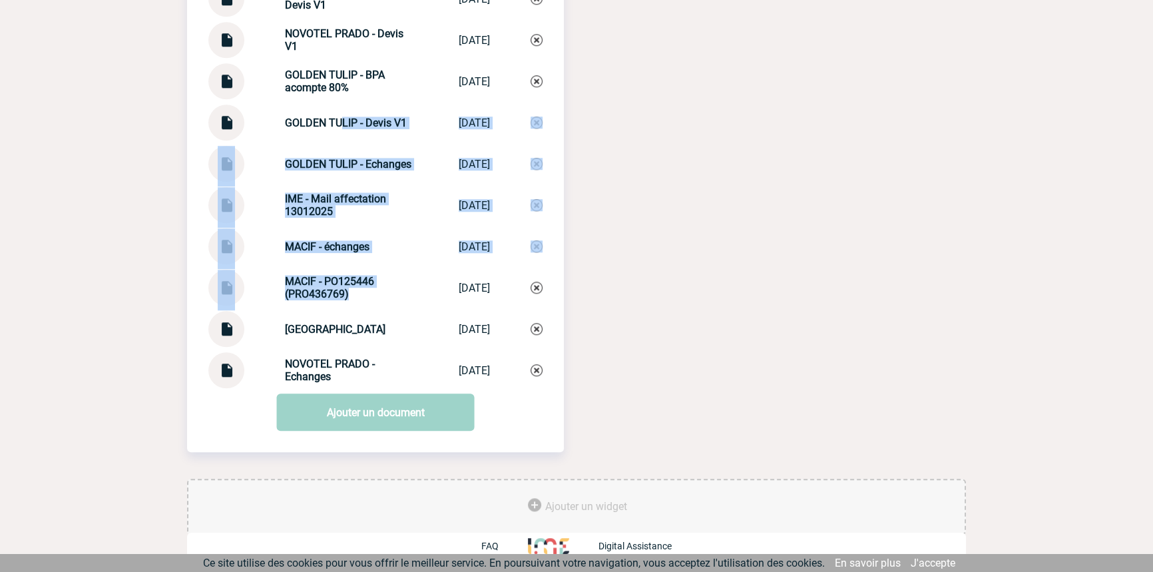
drag, startPoint x: 337, startPoint y: 193, endPoint x: 348, endPoint y: 290, distance: 97.8
click at [348, 294] on div "Documents GOLDEN TULIP - BPA IME GOLDEN TULIP -... [DATE] [GEOGRAPHIC_DATA] - D…" at bounding box center [375, 134] width 377 height 507
click at [350, 290] on div "MACIF - PO125446 (PRO436769)" at bounding box center [351, 287] width 133 height 25
click at [373, 258] on div "MACIF - échanges MACIF - échanges [DATE]" at bounding box center [375, 246] width 334 height 36
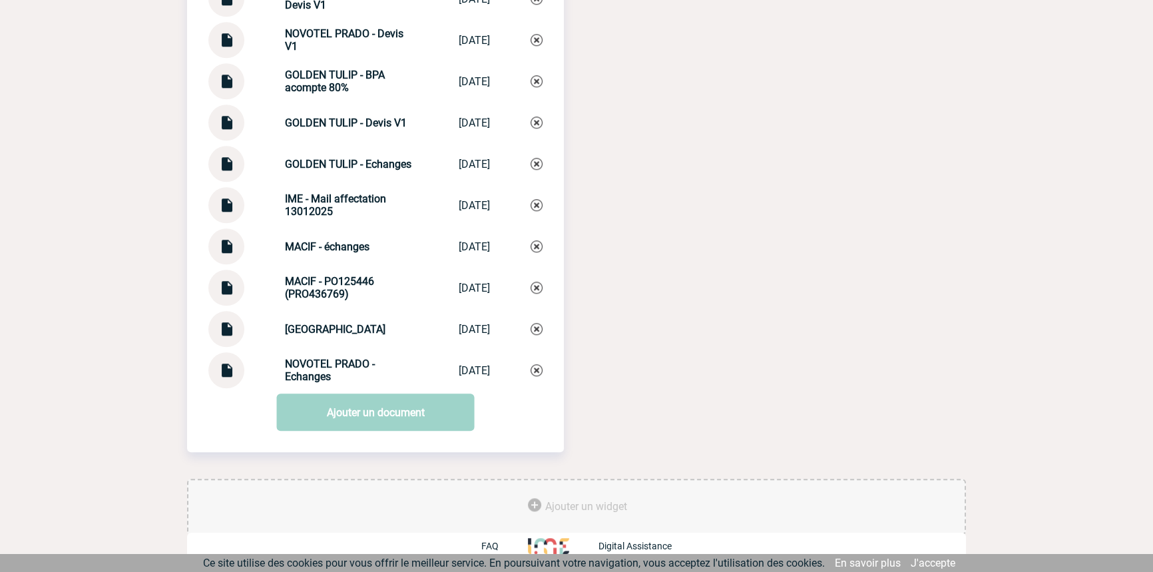
click at [312, 248] on strong "MACIF - échanges" at bounding box center [327, 246] width 85 height 13
copy div "MACIF - échanges MACIF - échanges"
click at [530, 246] on img at bounding box center [536, 246] width 12 height 12
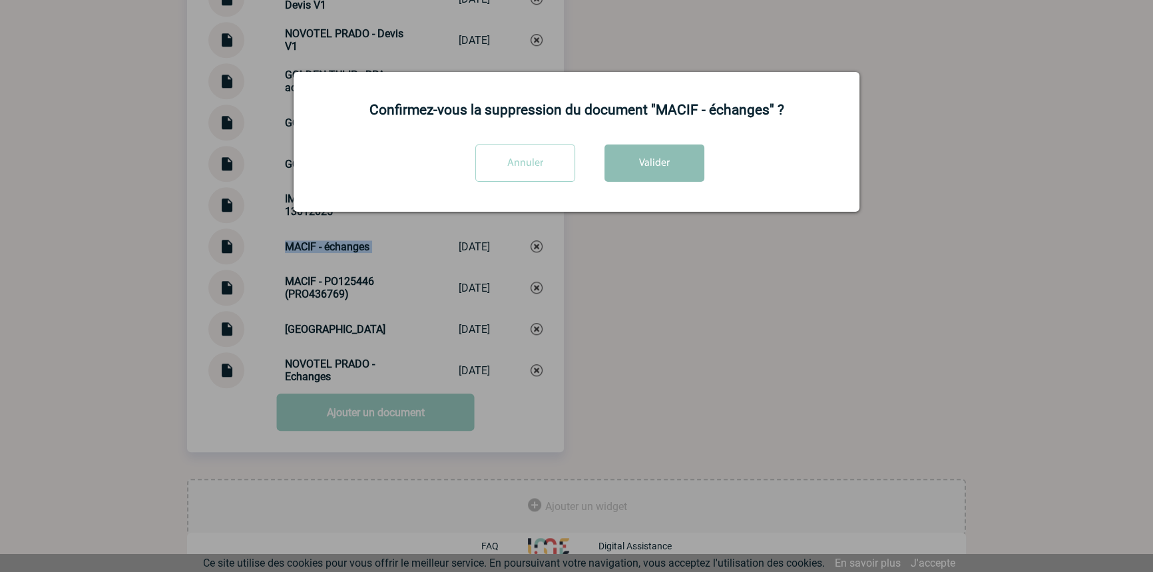
click at [670, 168] on button "Valider" at bounding box center [654, 162] width 100 height 37
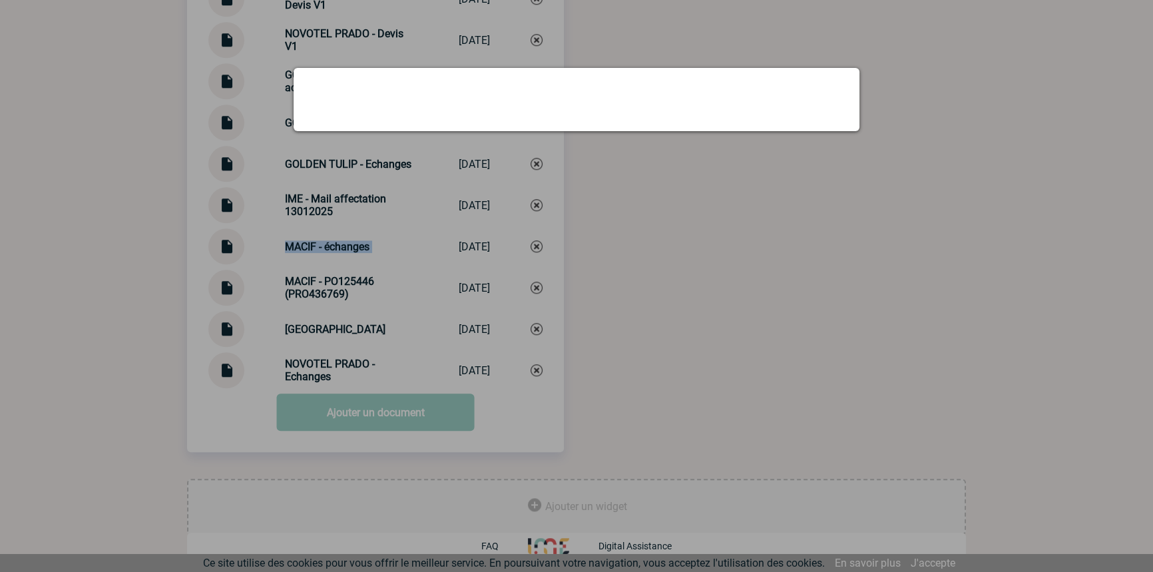
scroll to position [1489, 0]
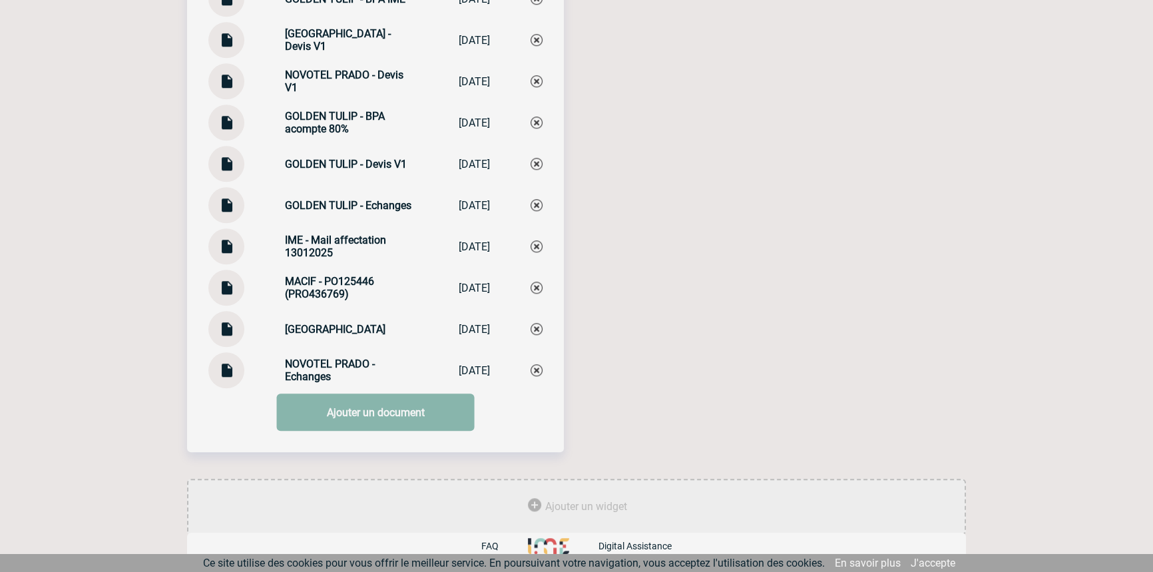
click at [310, 410] on link "Ajouter un document" at bounding box center [376, 411] width 198 height 37
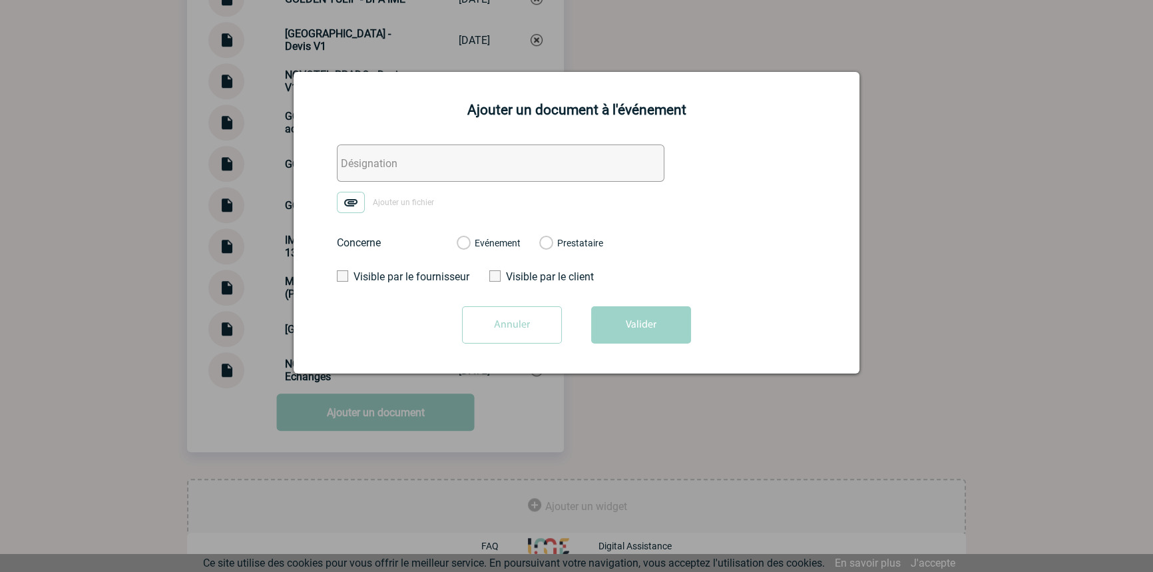
drag, startPoint x: 355, startPoint y: 163, endPoint x: 350, endPoint y: 189, distance: 26.4
click at [355, 162] on input "text" at bounding box center [500, 162] width 327 height 37
paste input "MACIF - échanges"
type input "MACIF - échanges"
click at [351, 192] on form "MACIF - échanges Ajouter un fichier Concerne Evénement Prestataire Visible par …" at bounding box center [576, 248] width 532 height 209
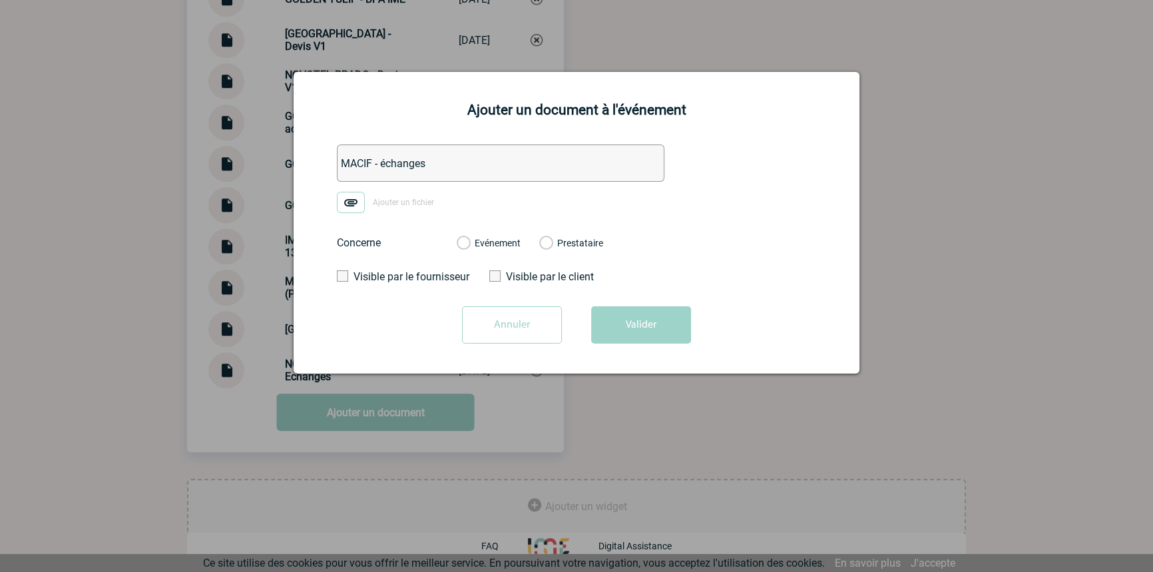
click at [347, 193] on img at bounding box center [351, 202] width 28 height 21
click at [0, 0] on input "Ajouter un fichier" at bounding box center [0, 0] width 0 height 0
click at [469, 243] on label "Evénement" at bounding box center [463, 244] width 13 height 12
click at [0, 0] on input "Evénement" at bounding box center [0, 0] width 0 height 0
drag, startPoint x: 620, startPoint y: 325, endPoint x: 625, endPoint y: 375, distance: 49.5
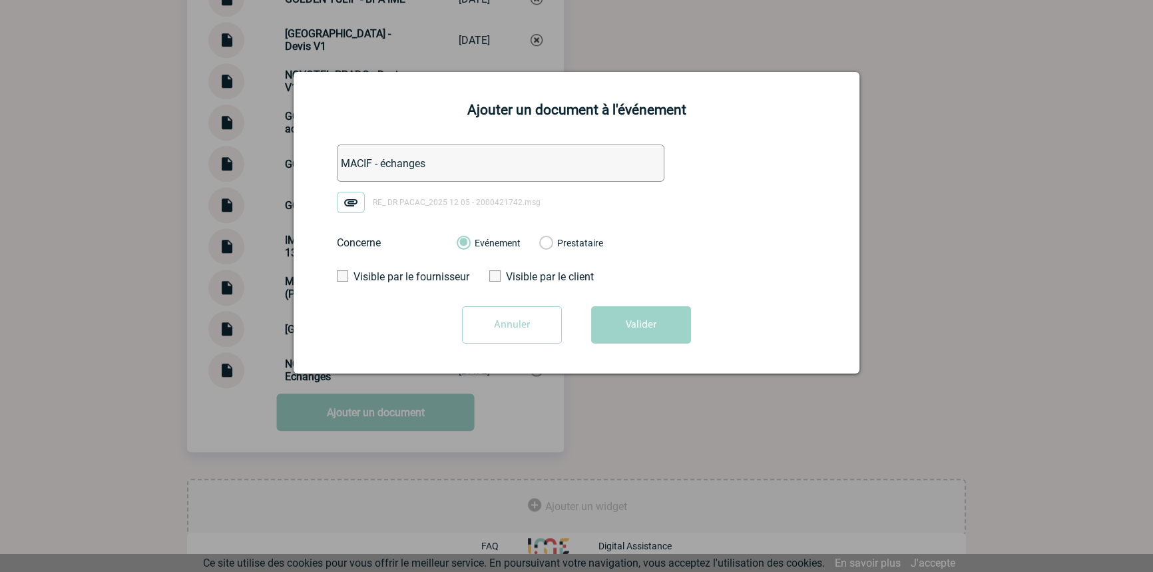
click at [621, 325] on button "Valider" at bounding box center [641, 324] width 100 height 37
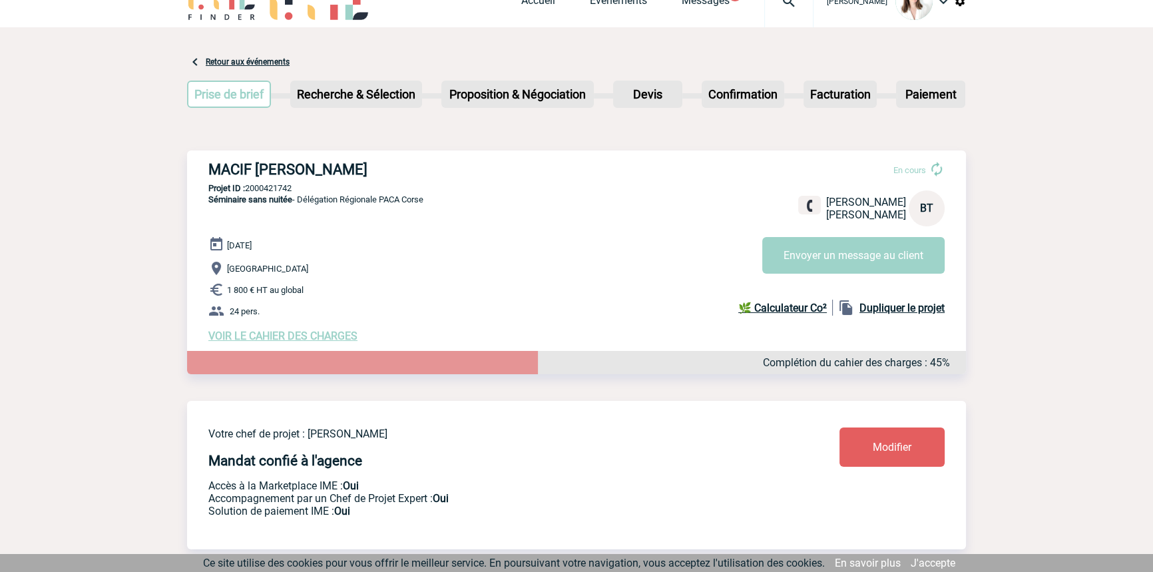
scroll to position [0, 0]
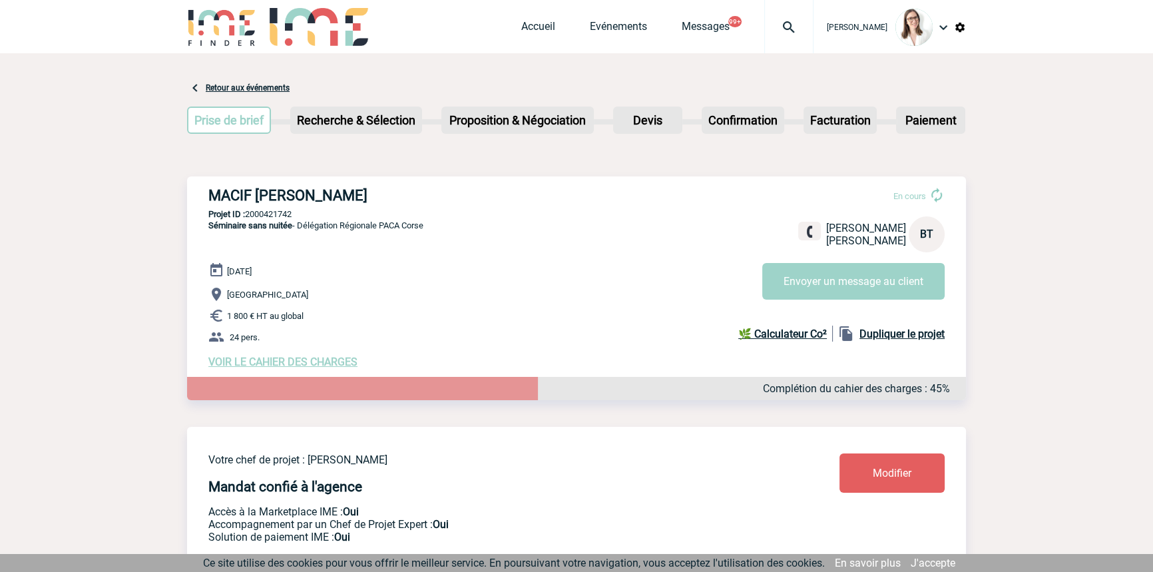
click at [775, 37] on div at bounding box center [788, 26] width 49 height 53
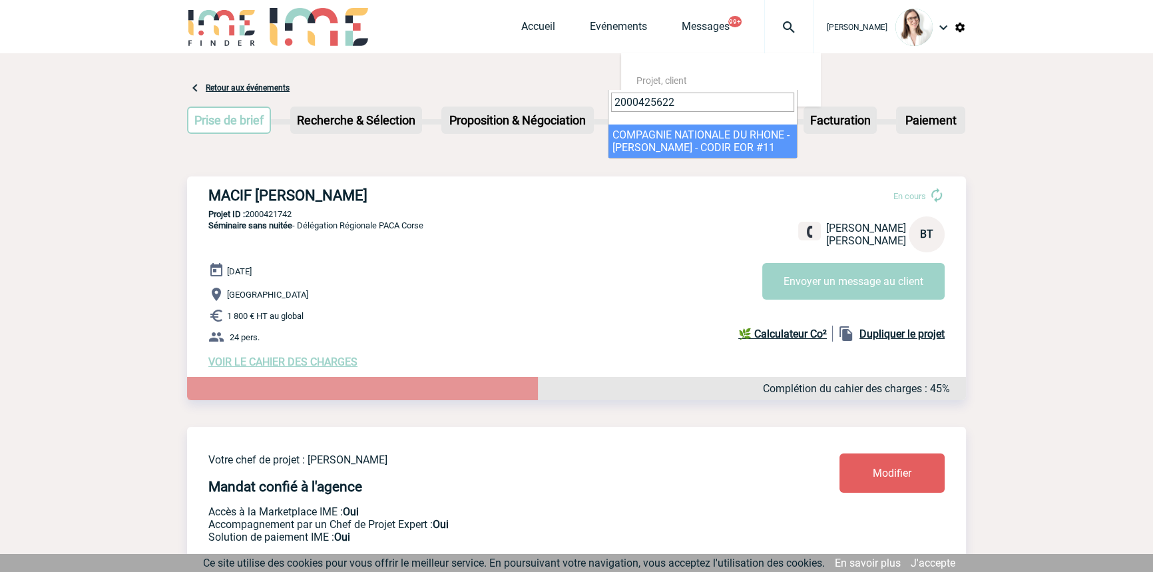
type input "2000425622"
drag, startPoint x: 670, startPoint y: 130, endPoint x: 343, endPoint y: 298, distance: 367.9
select select "25123"
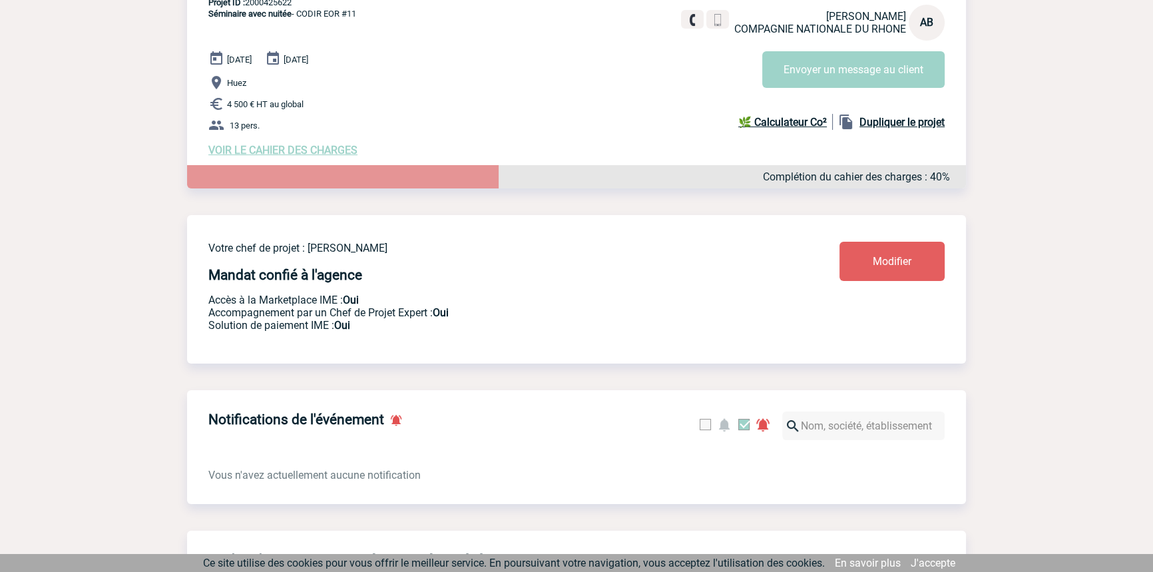
scroll to position [201, 0]
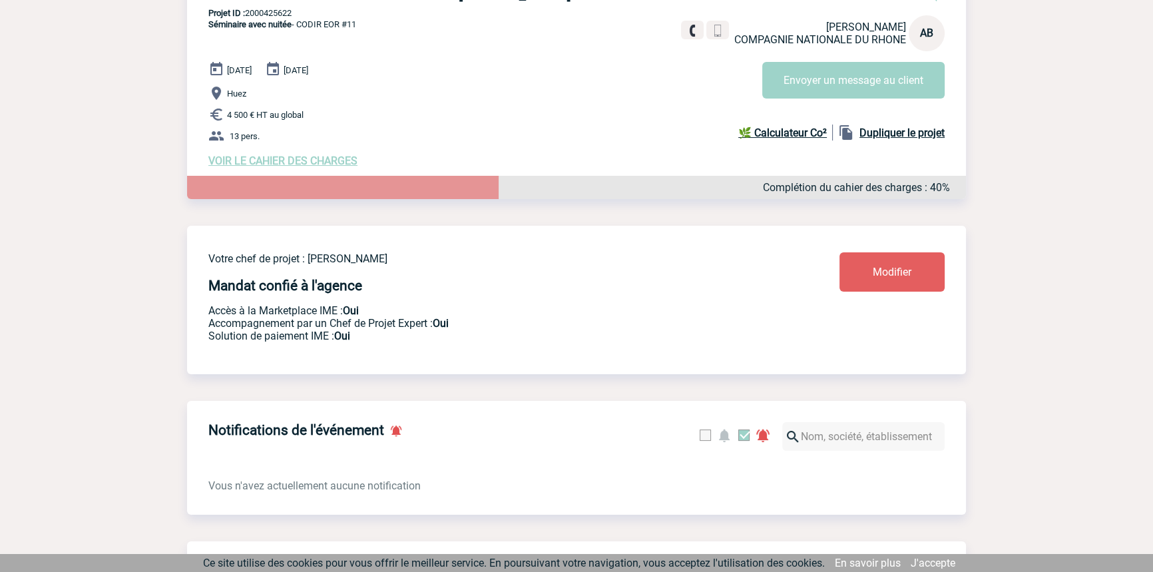
click at [314, 167] on span "VOIR LE CAHIER DES CHARGES" at bounding box center [282, 160] width 149 height 13
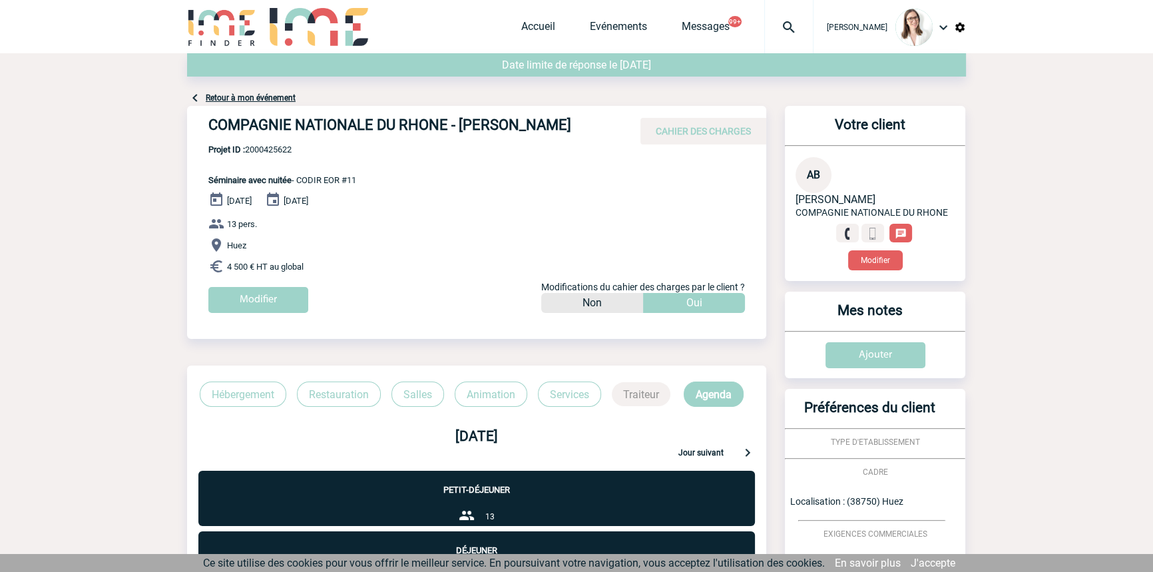
click at [269, 89] on div "Date limite de réponse le [DATE]" at bounding box center [576, 71] width 779 height 37
click at [267, 98] on link "Retour à mon événement" at bounding box center [251, 97] width 90 height 9
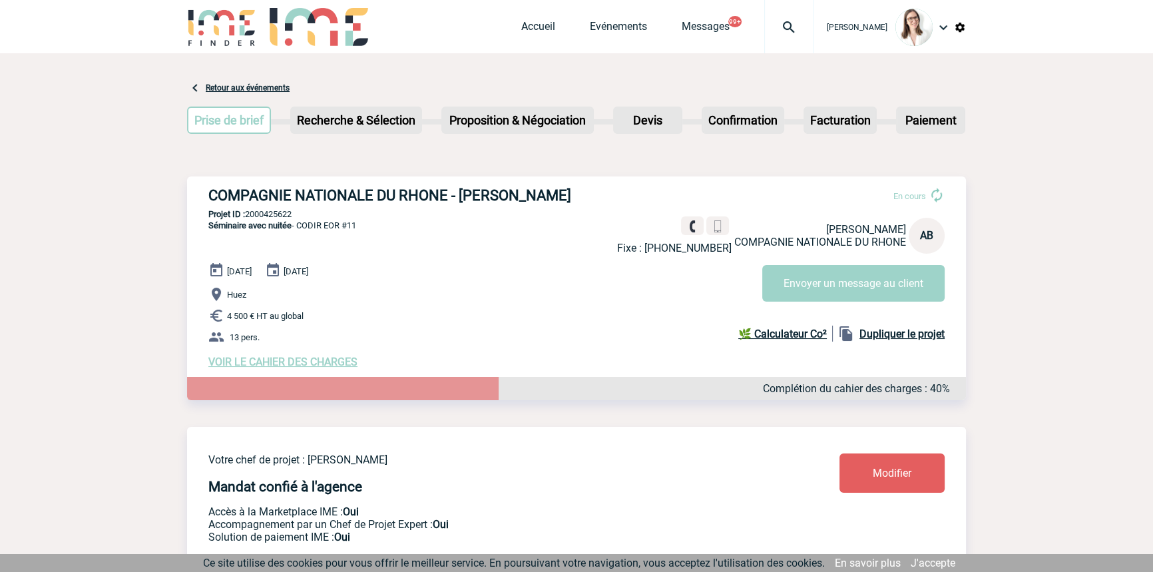
click at [765, 19] on img at bounding box center [789, 27] width 48 height 16
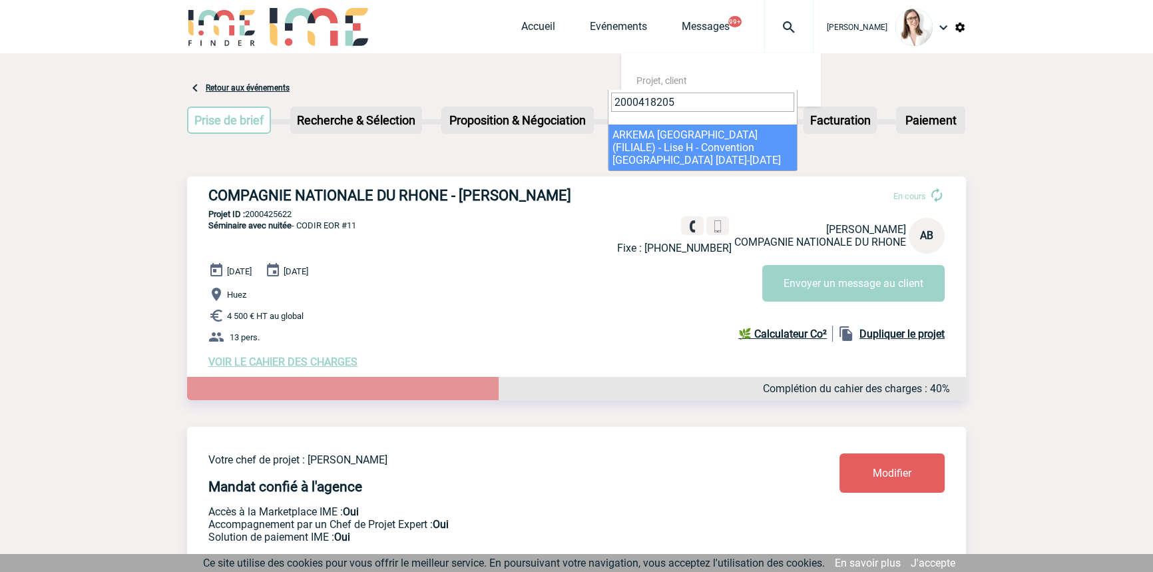
type input "2000418205"
drag, startPoint x: 648, startPoint y: 138, endPoint x: 622, endPoint y: 146, distance: 27.2
select select "17706"
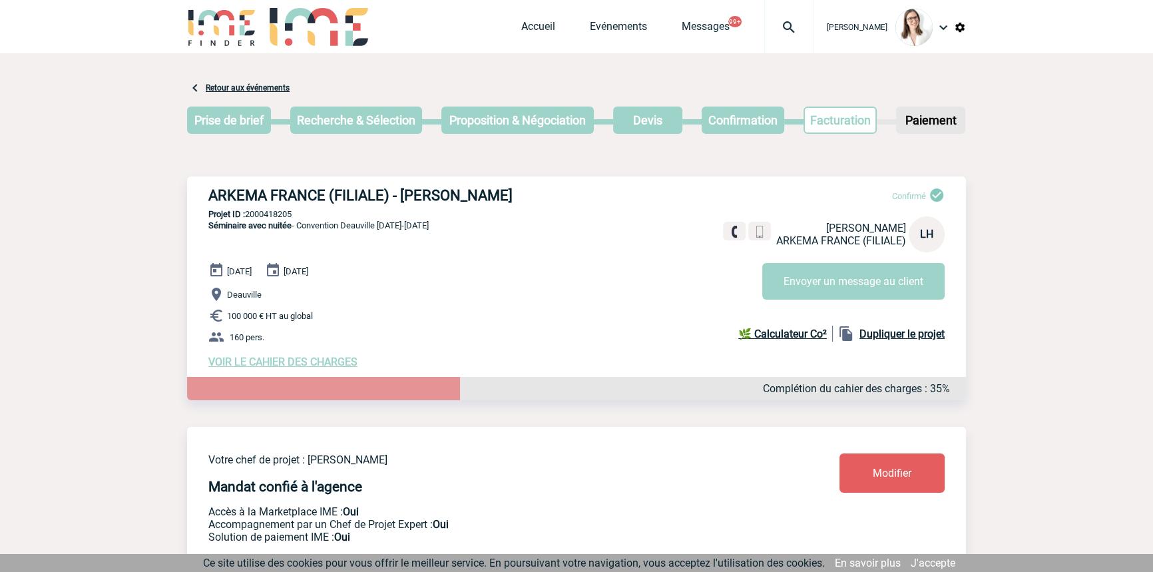
click at [765, 27] on img at bounding box center [789, 27] width 48 height 16
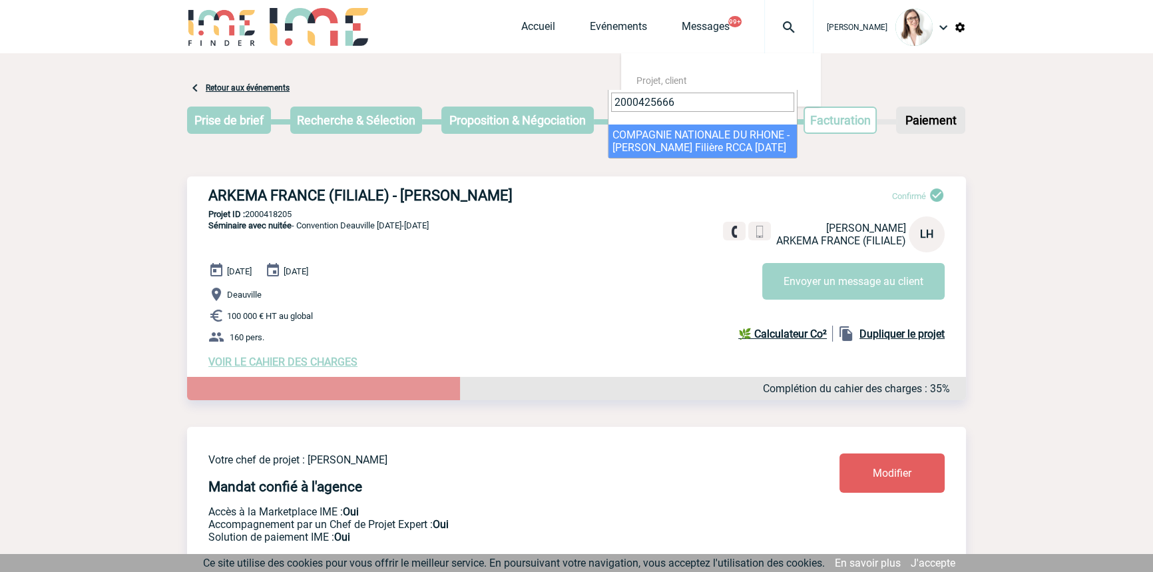
type input "2000425666"
select select "25167"
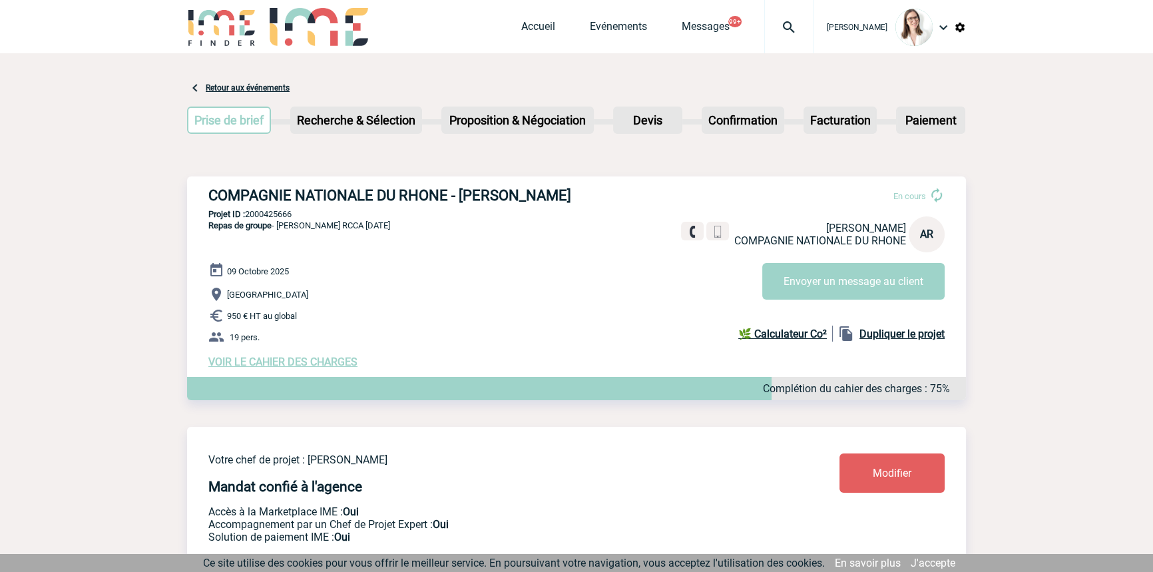
click at [773, 29] on img at bounding box center [789, 27] width 48 height 16
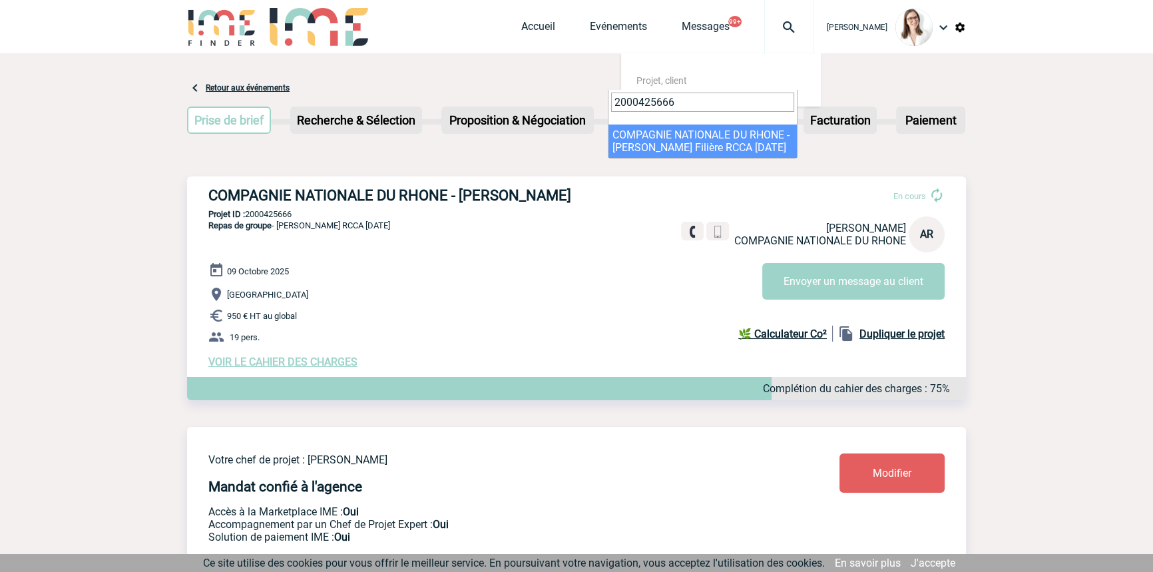
type input "2000425666"
select select "25167"
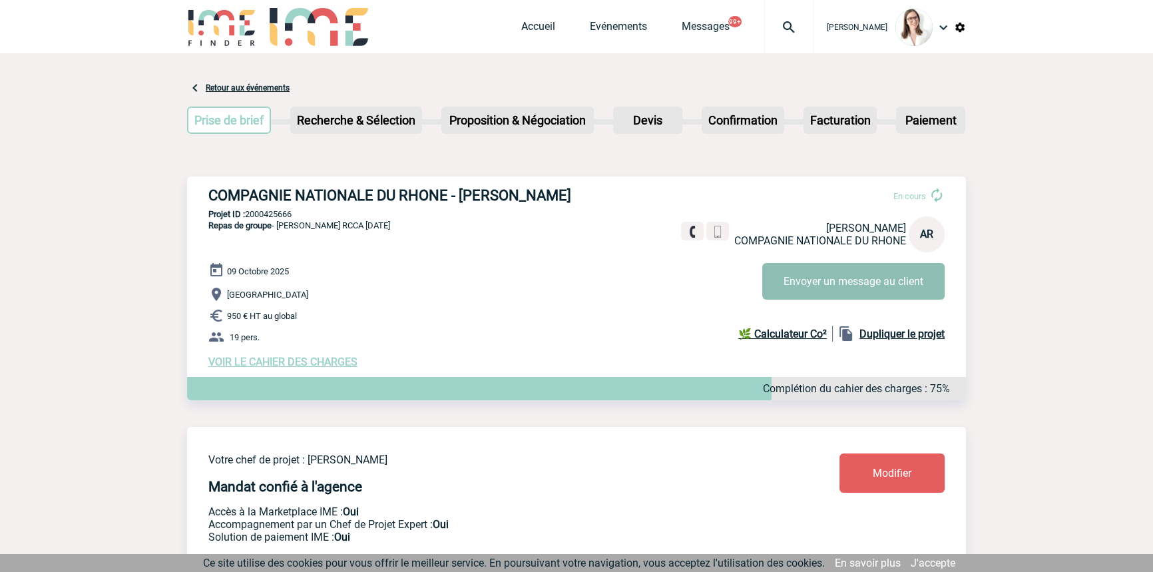
click at [814, 266] on button "Envoyer un message au client" at bounding box center [853, 281] width 182 height 37
click at [300, 362] on span "VOIR LE CAHIER DES CHARGES" at bounding box center [282, 361] width 149 height 13
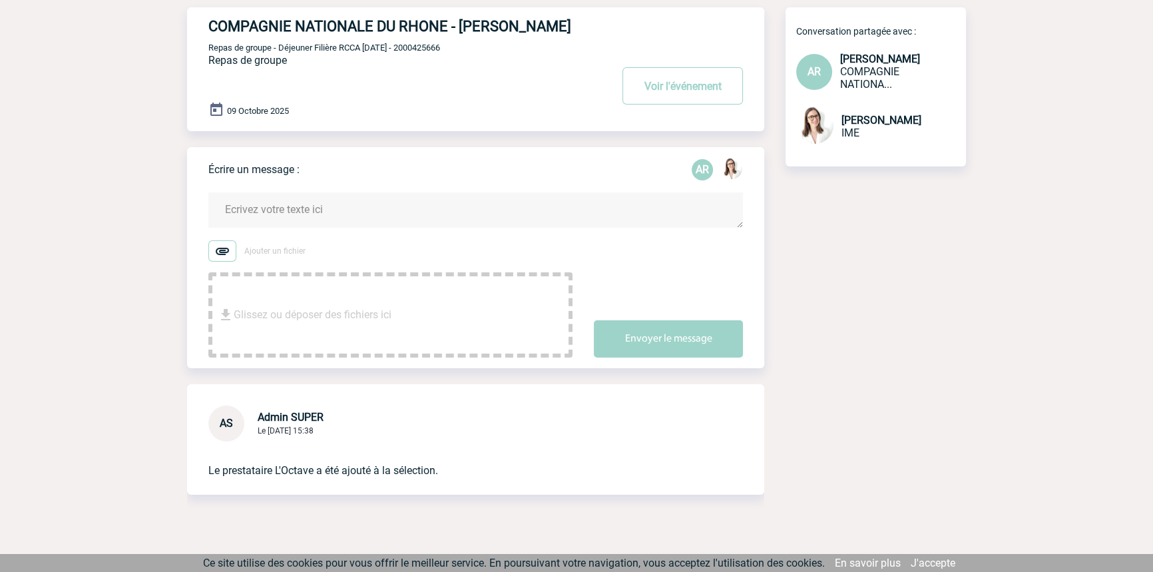
scroll to position [106, 0]
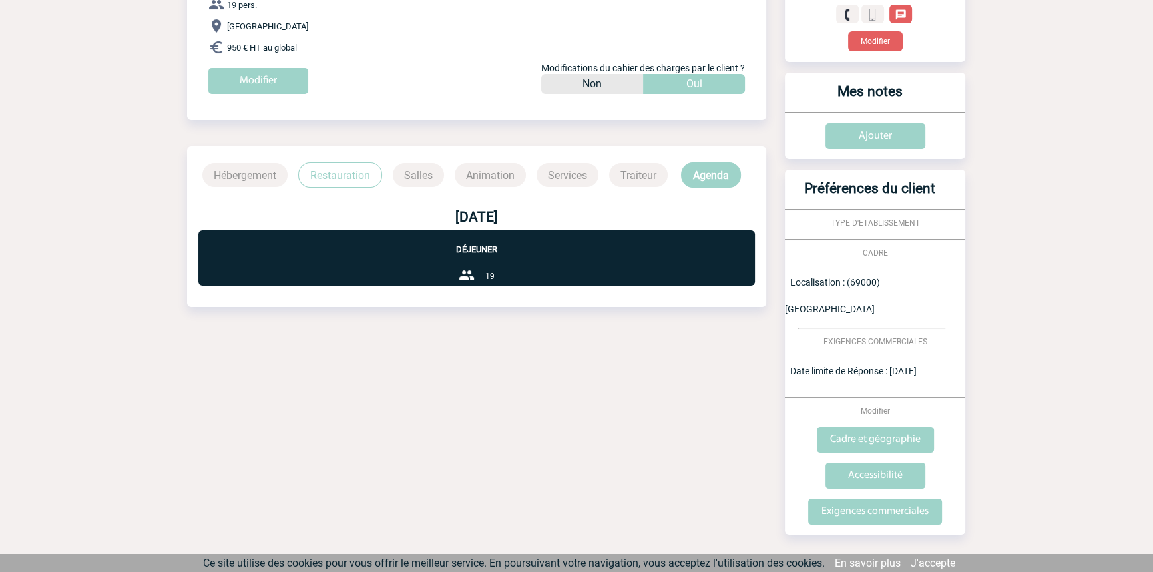
scroll to position [220, 0]
click at [351, 172] on p "Restauration" at bounding box center [340, 174] width 84 height 25
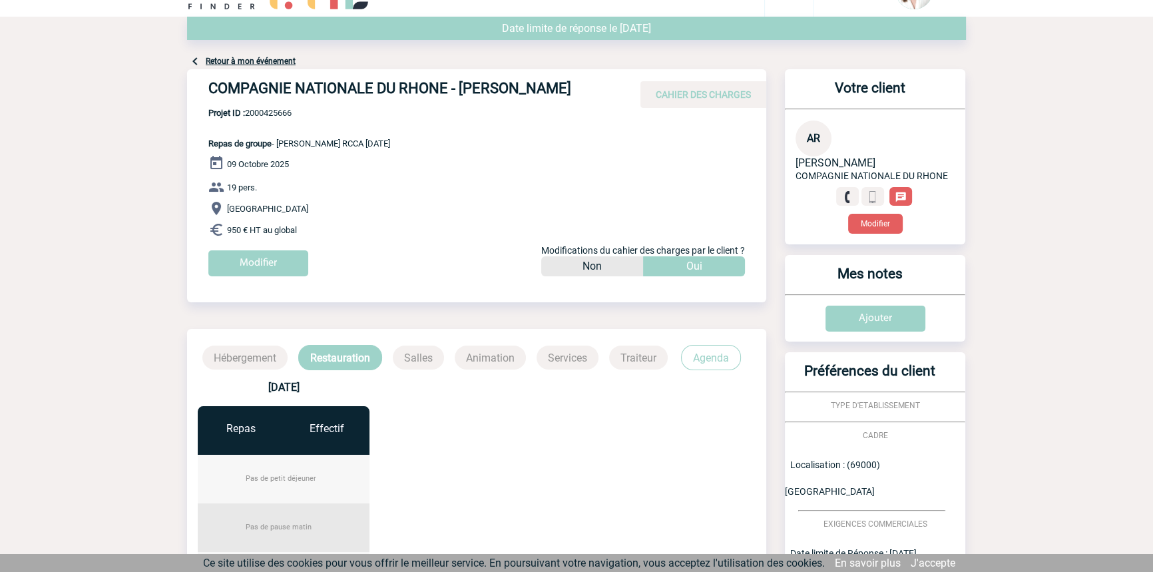
scroll to position [0, 0]
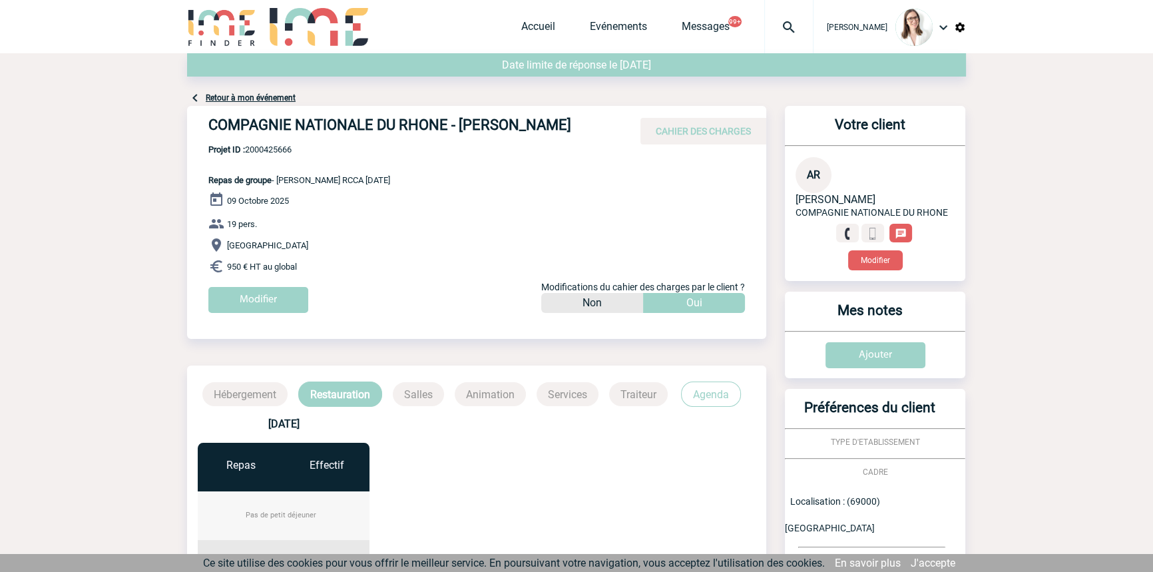
click at [252, 97] on link "Retour à mon événement" at bounding box center [251, 97] width 90 height 9
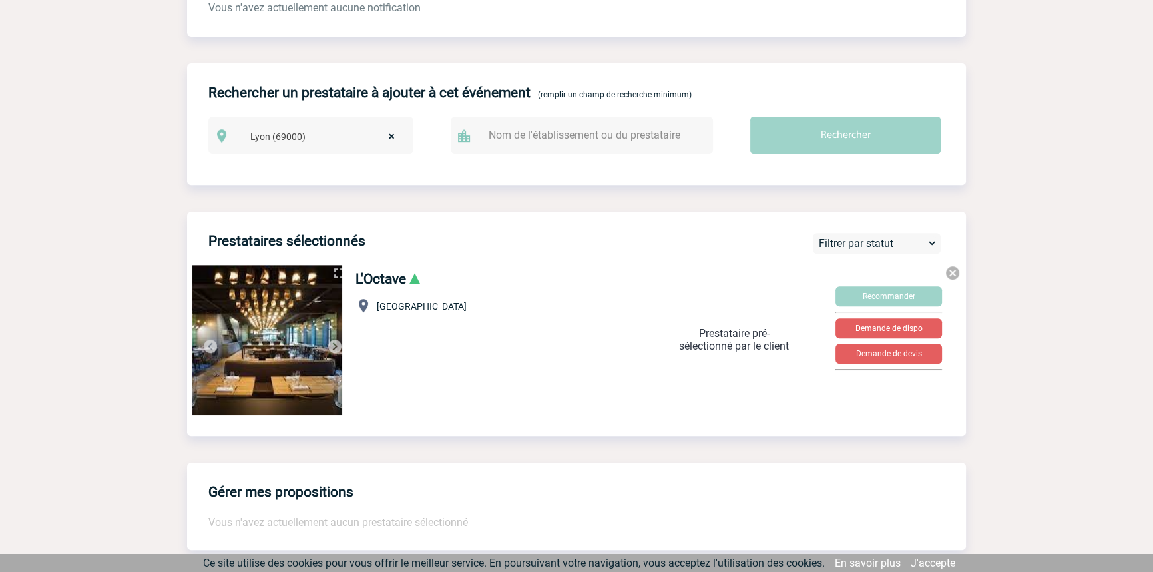
scroll to position [666, 0]
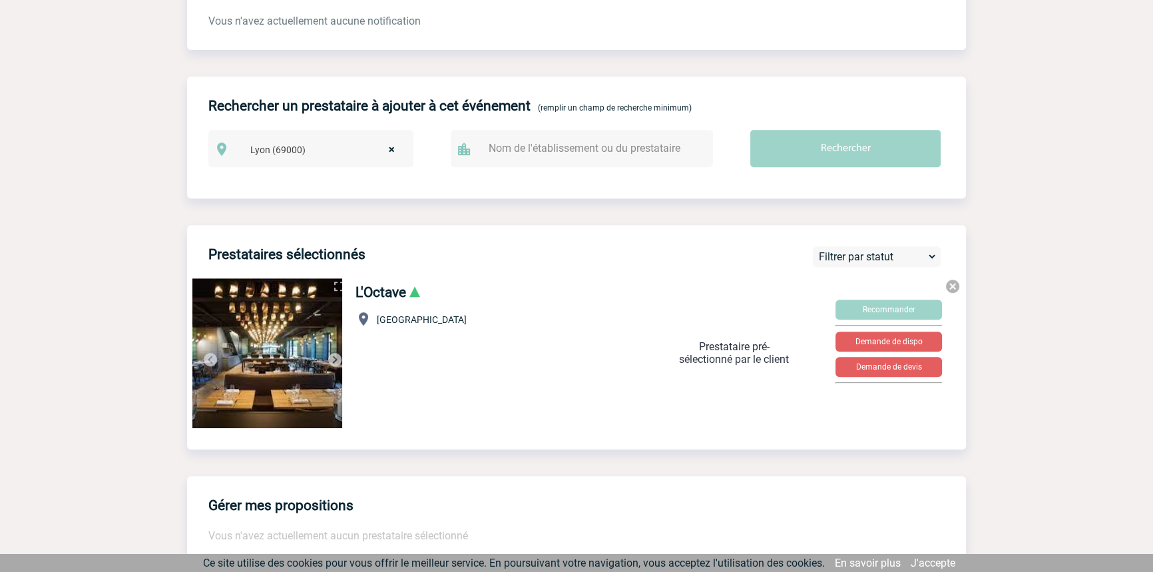
click at [331, 359] on img at bounding box center [335, 359] width 16 height 16
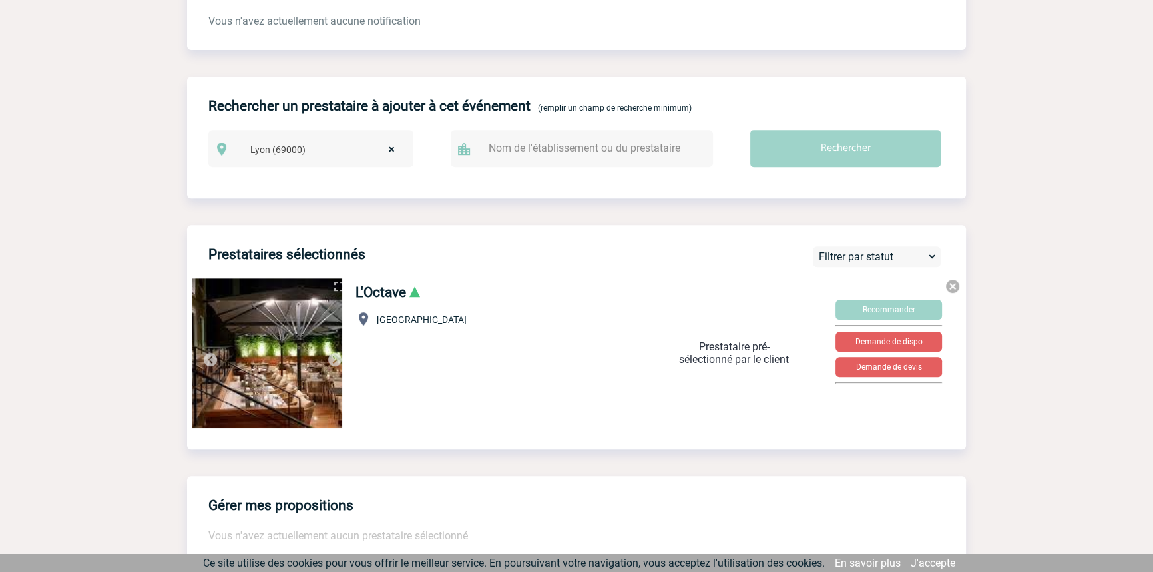
click at [331, 363] on img at bounding box center [335, 359] width 16 height 16
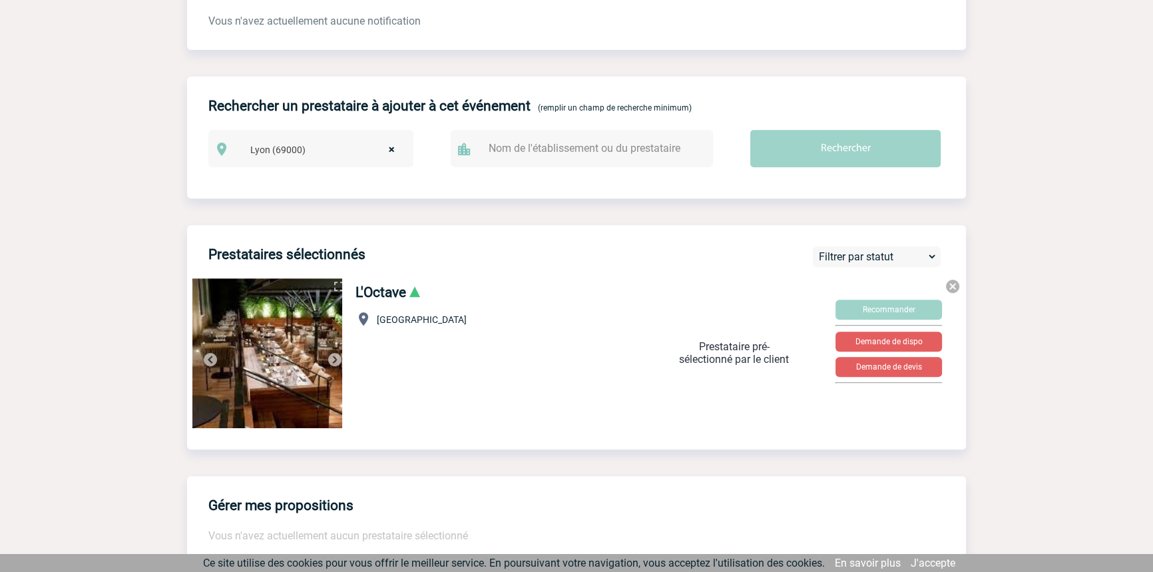
click at [331, 363] on img at bounding box center [335, 359] width 16 height 16
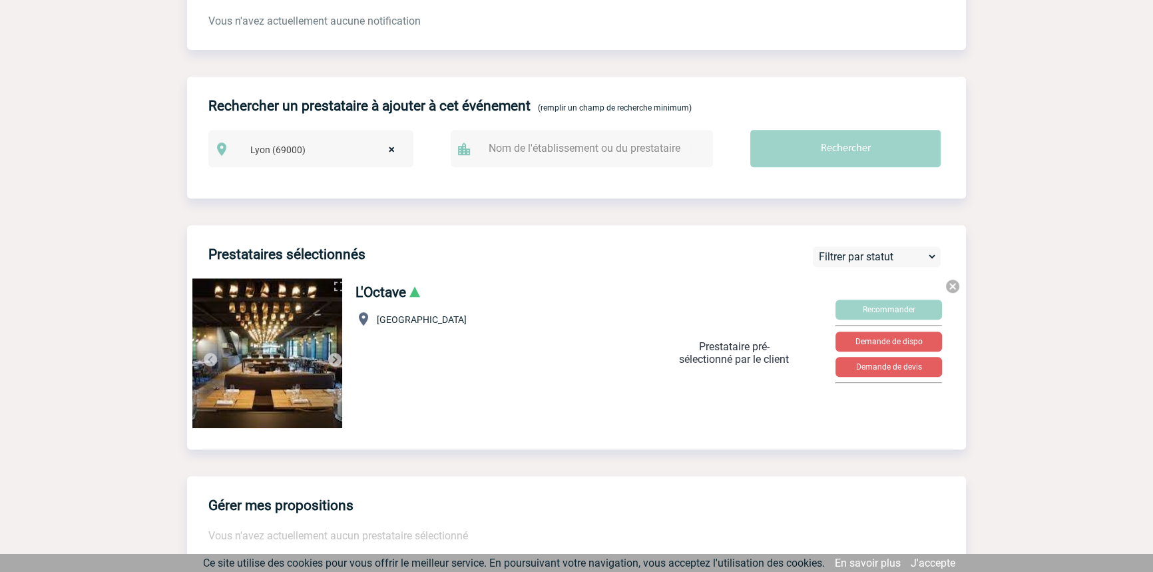
click at [331, 362] on img at bounding box center [335, 359] width 16 height 16
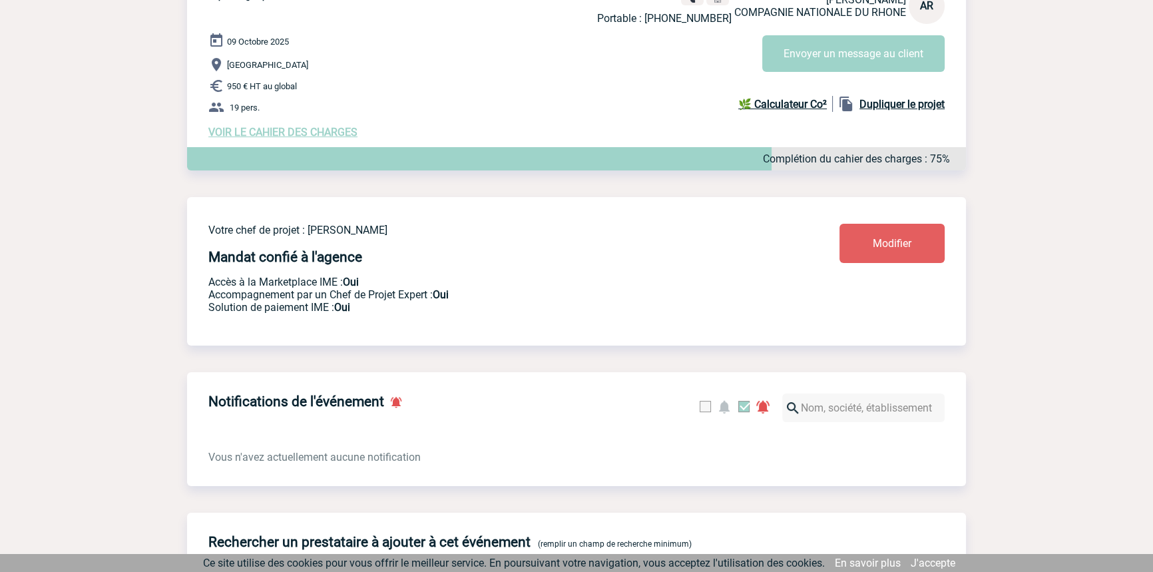
scroll to position [0, 0]
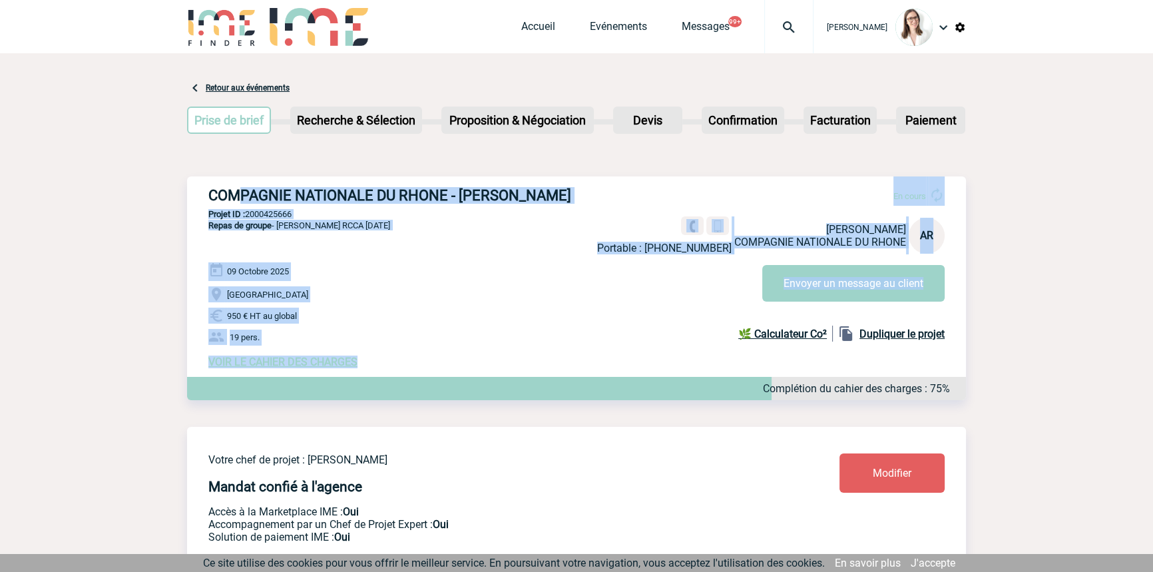
drag, startPoint x: 332, startPoint y: 328, endPoint x: 369, endPoint y: 304, distance: 43.7
click at [368, 354] on div "COMPAGNIE NATIONALE DU RHONE - [PERSON_NAME] En cours Portable : [PHONE_NUMBER]…" at bounding box center [576, 277] width 779 height 202
click at [360, 277] on div "[DATE] [GEOGRAPHIC_DATA] 950 € HT au global 19 pers. VOIR LE CAHIER DES CHARGES…" at bounding box center [586, 315] width 757 height 106
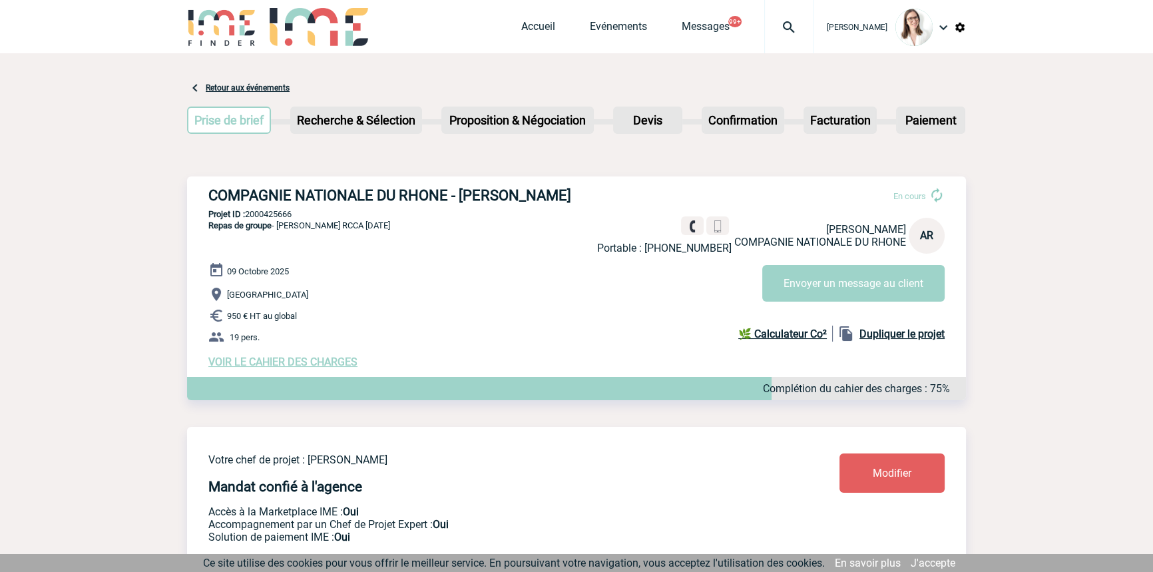
drag, startPoint x: 511, startPoint y: 313, endPoint x: 200, endPoint y: 152, distance: 350.6
click at [374, 252] on p "Repas de groupe - Déjeuner Filière RCCA [DATE]" at bounding box center [288, 241] width 203 height 43
click at [397, 319] on p "950 € HT au global" at bounding box center [586, 315] width 757 height 16
drag, startPoint x: 381, startPoint y: 240, endPoint x: 353, endPoint y: 266, distance: 38.2
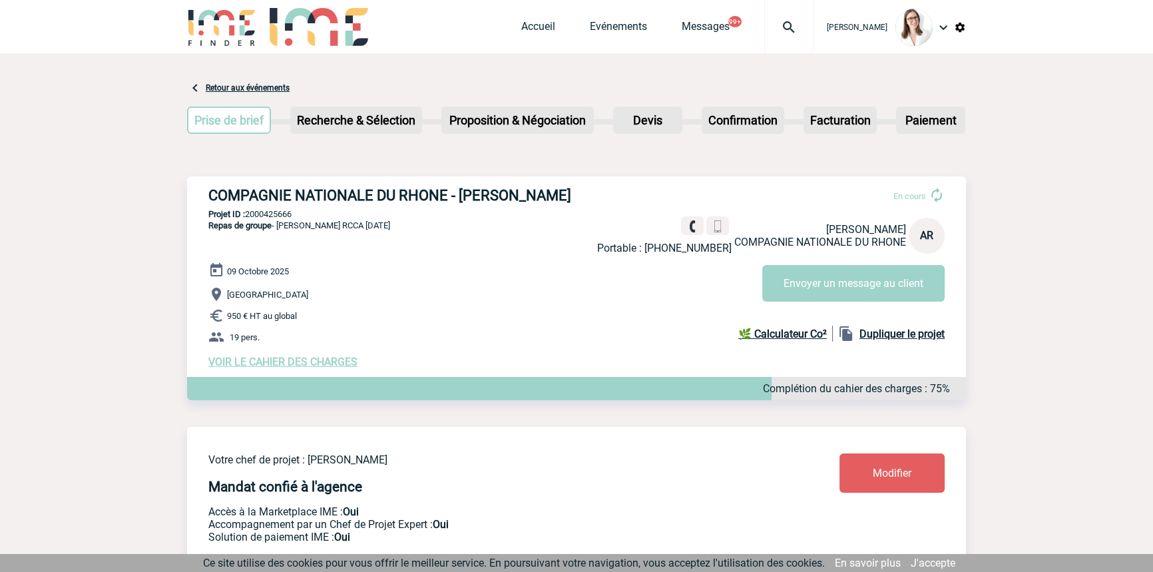
click at [381, 241] on p "Repas de groupe - Déjeuner Filière RCCA [DATE]" at bounding box center [288, 241] width 203 height 43
click at [562, 206] on div "COMPAGNIE NATIONALE DU RHONE - [PERSON_NAME] En cours Portable : [PHONE_NUMBER]…" at bounding box center [576, 277] width 779 height 202
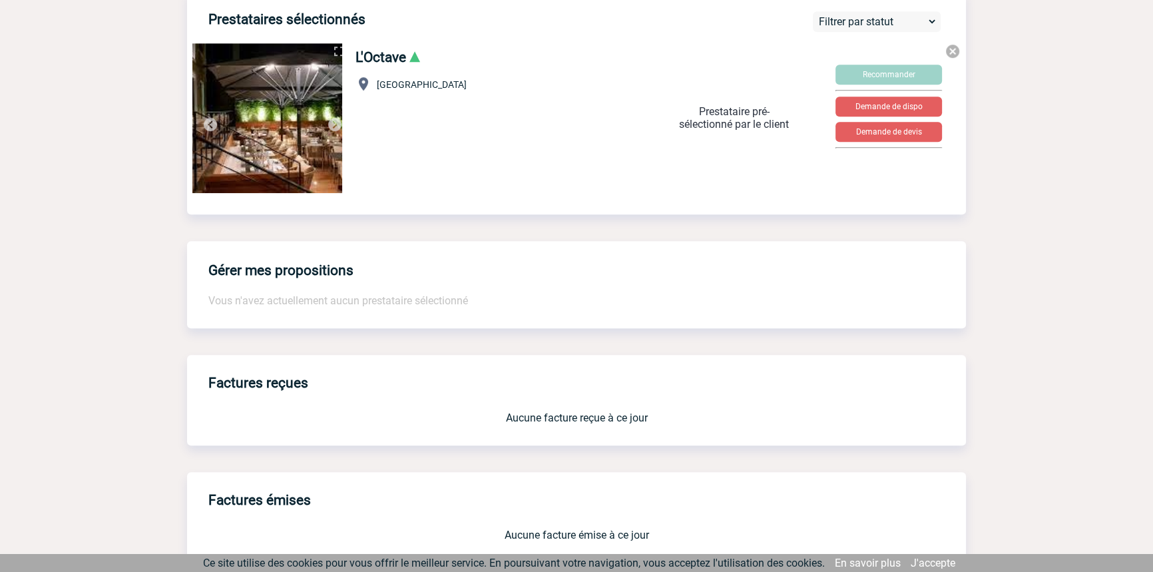
scroll to position [868, 0]
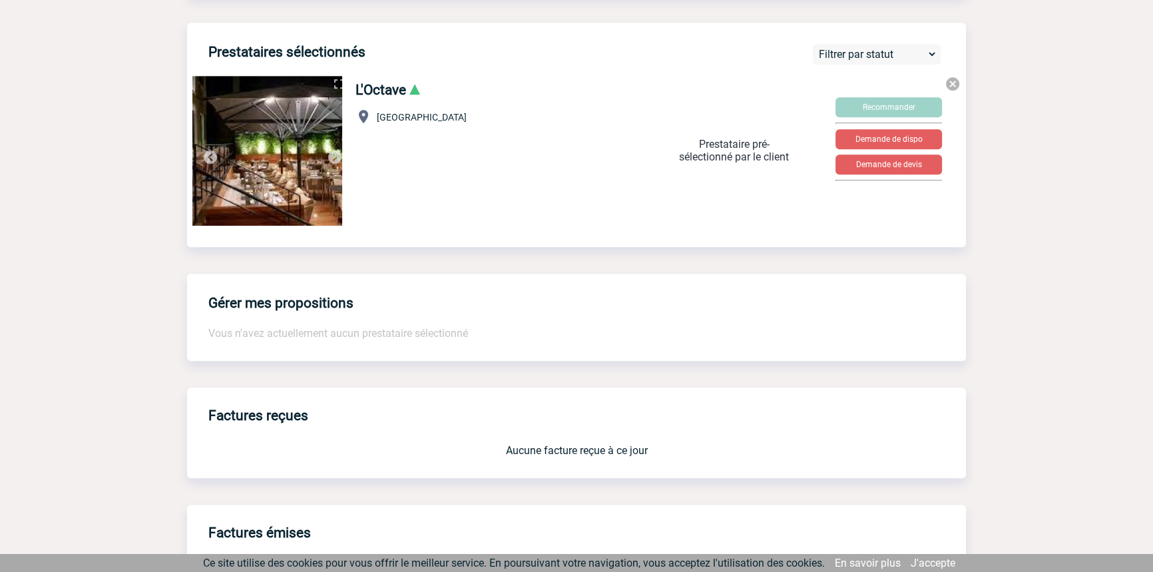
click at [333, 165] on img at bounding box center [335, 157] width 16 height 16
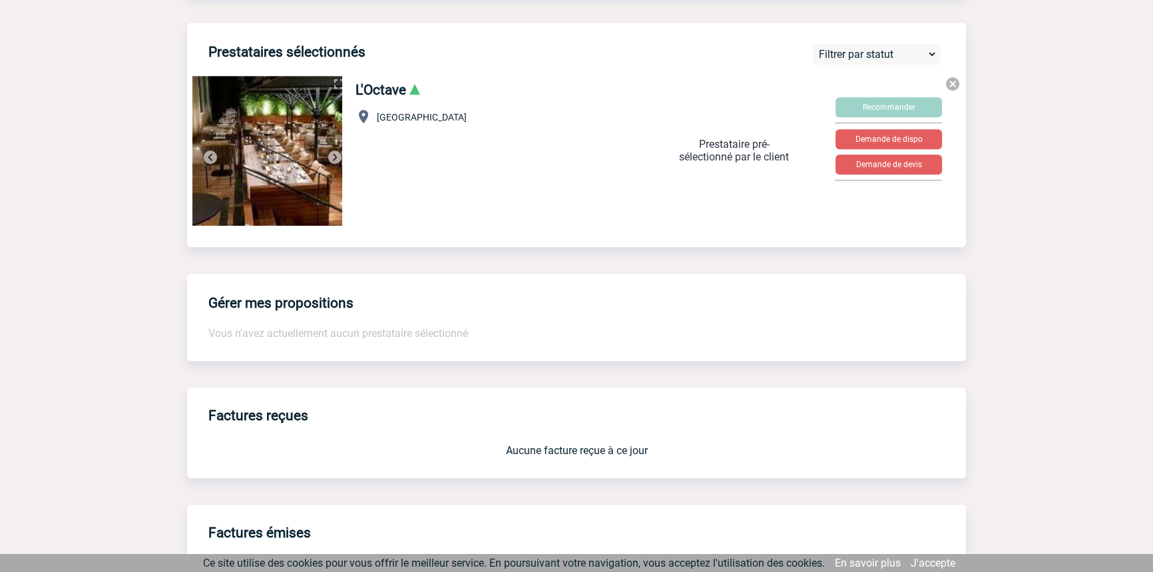
click at [206, 158] on img at bounding box center [210, 157] width 16 height 16
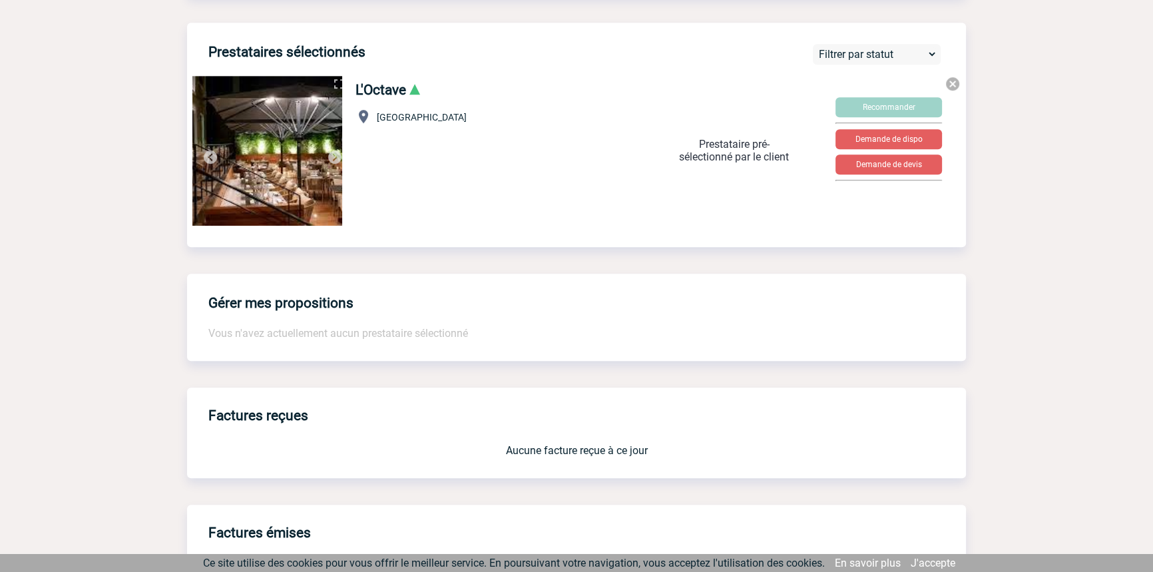
click at [337, 158] on img at bounding box center [335, 157] width 16 height 16
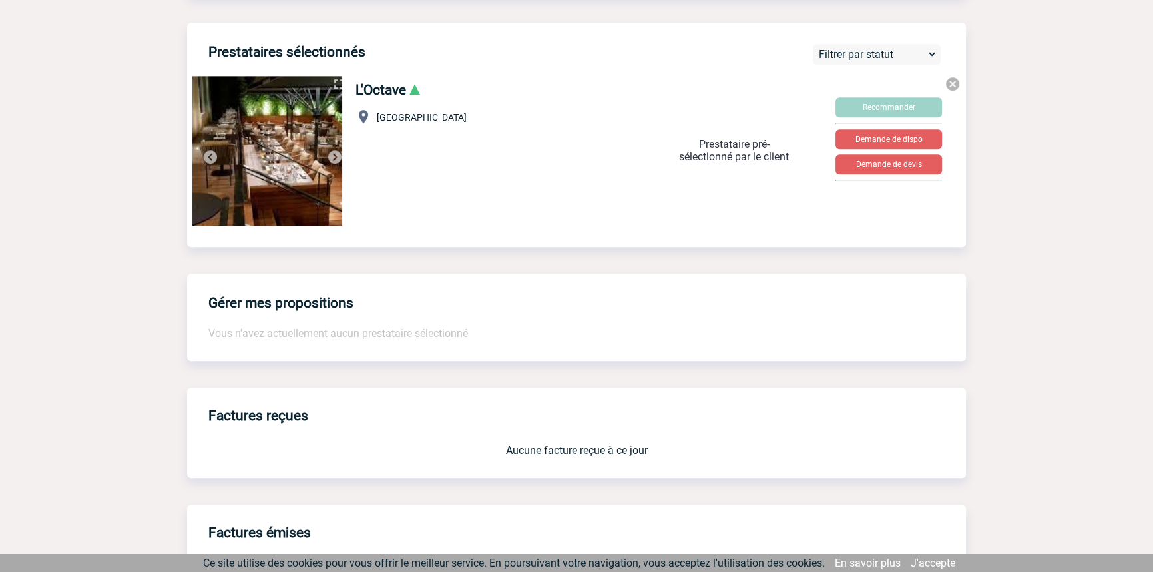
drag, startPoint x: 209, startPoint y: 162, endPoint x: 219, endPoint y: 163, distance: 10.0
click at [209, 162] on img at bounding box center [210, 157] width 16 height 16
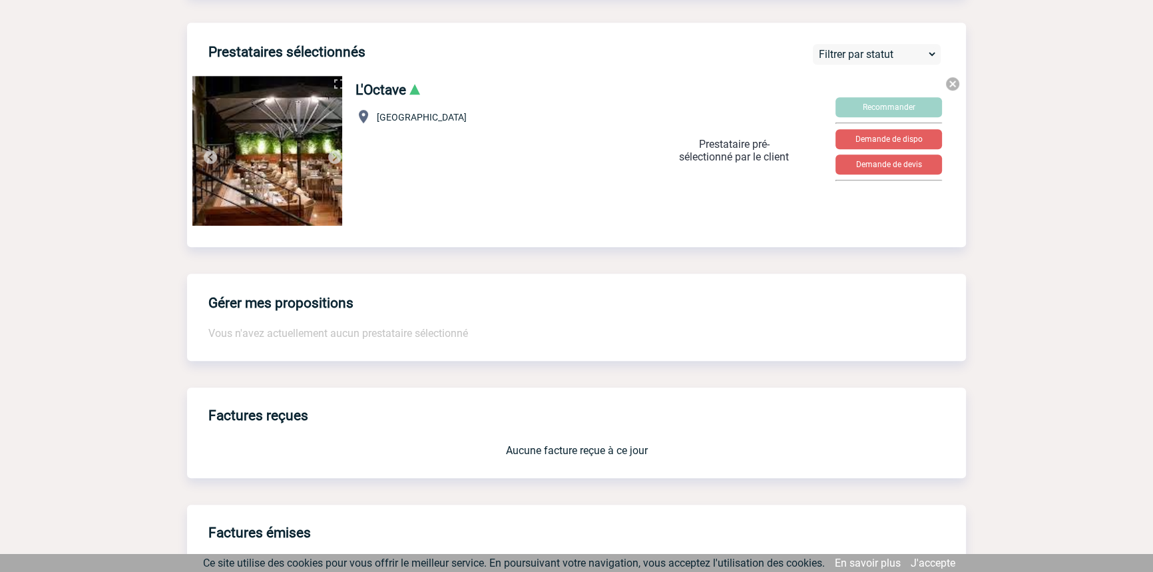
click at [341, 164] on img at bounding box center [335, 157] width 16 height 16
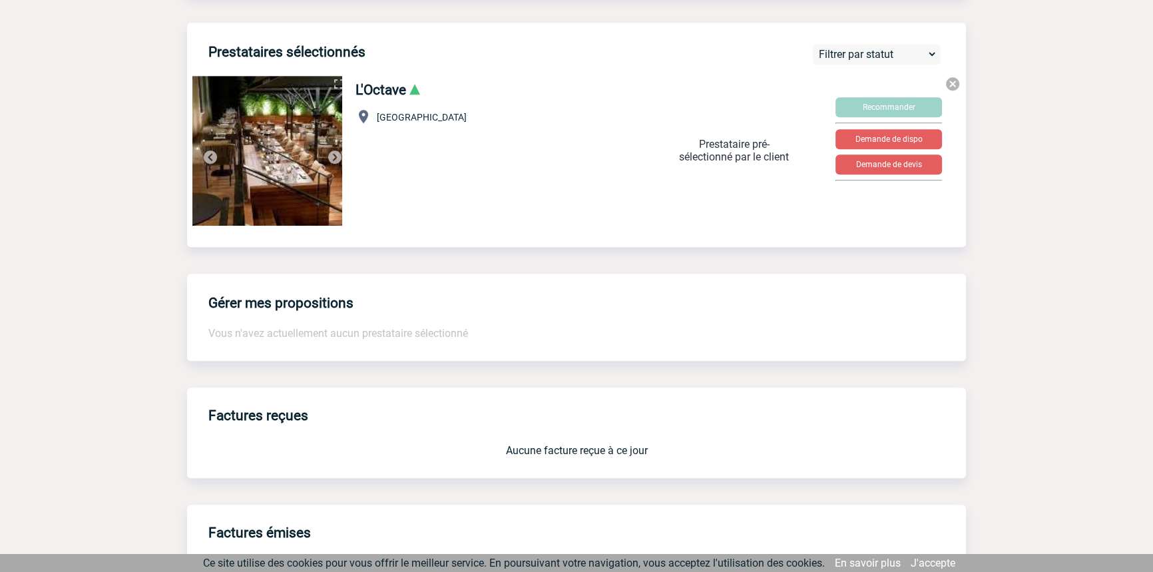
click at [210, 162] on img at bounding box center [210, 157] width 16 height 16
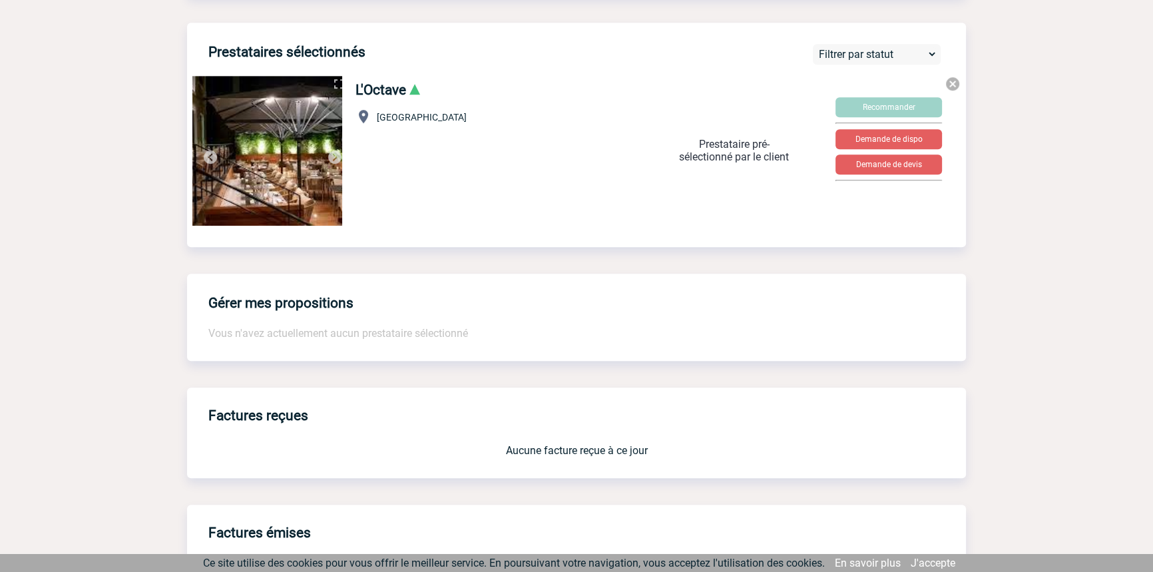
click at [210, 162] on img at bounding box center [210, 157] width 16 height 16
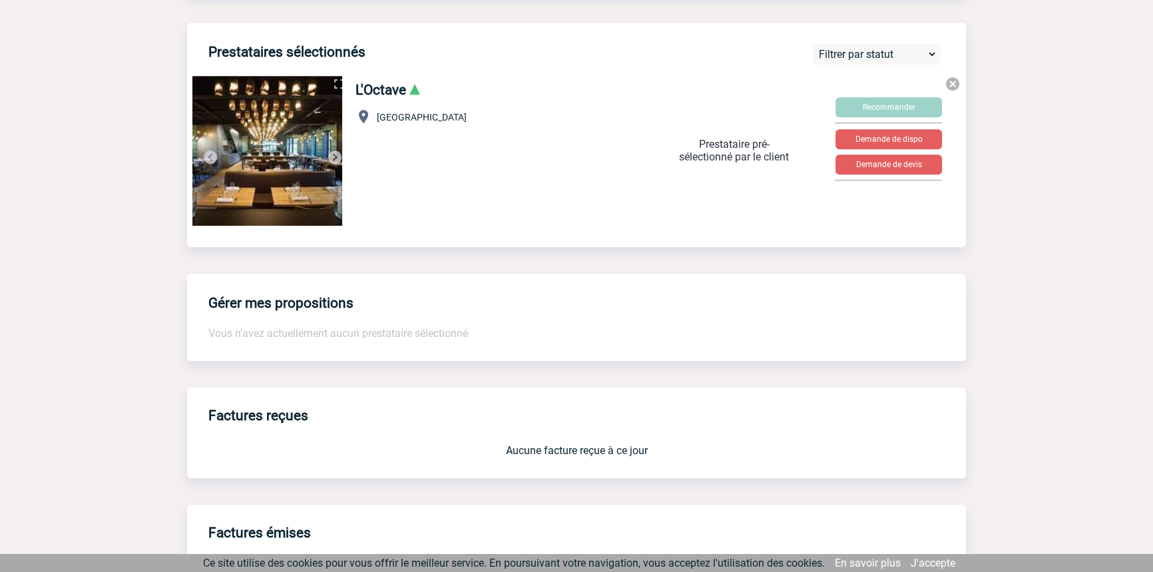
click at [339, 162] on img at bounding box center [335, 157] width 16 height 16
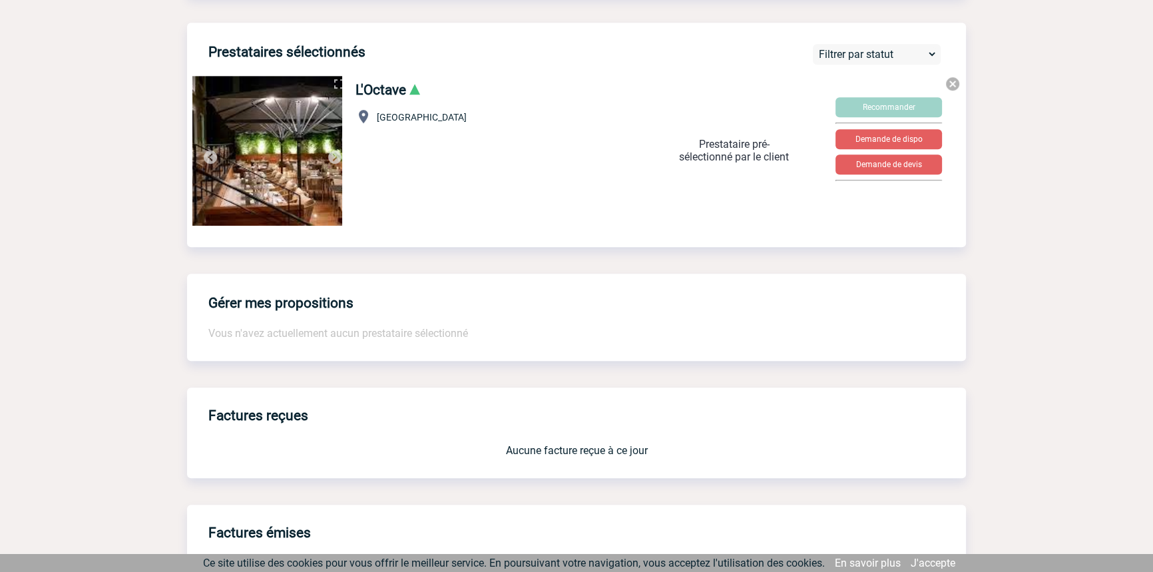
click at [339, 162] on img at bounding box center [335, 157] width 16 height 16
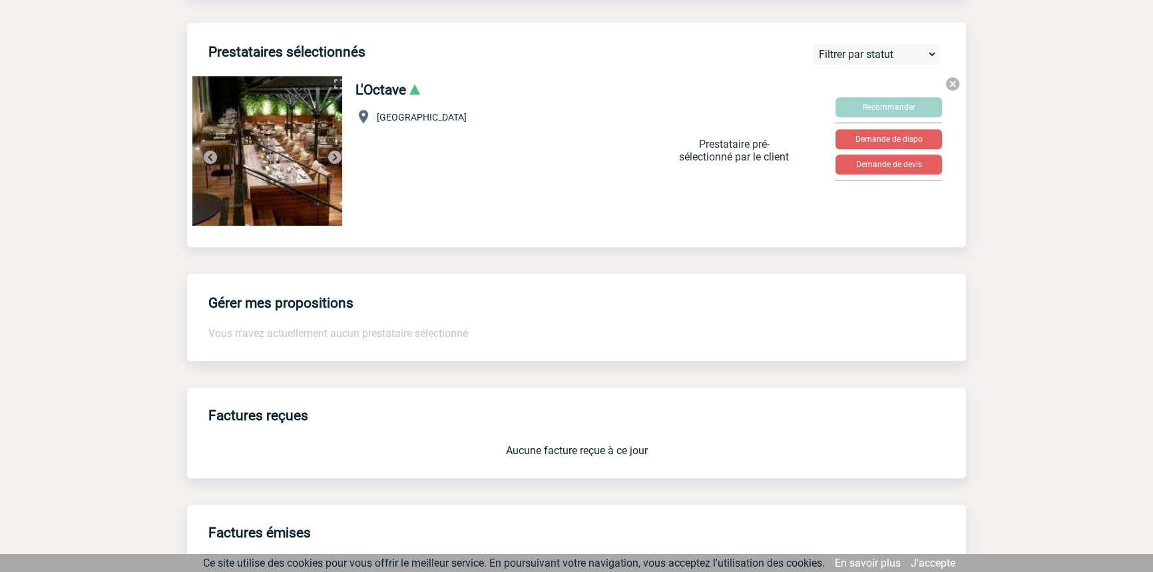
click at [210, 165] on img at bounding box center [210, 157] width 16 height 16
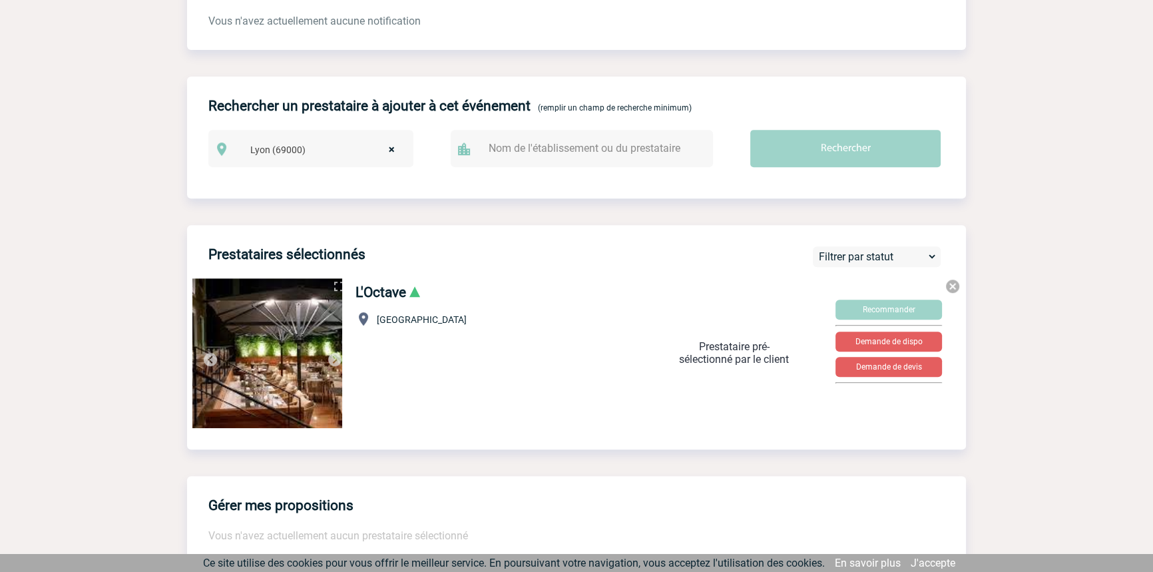
scroll to position [0, 0]
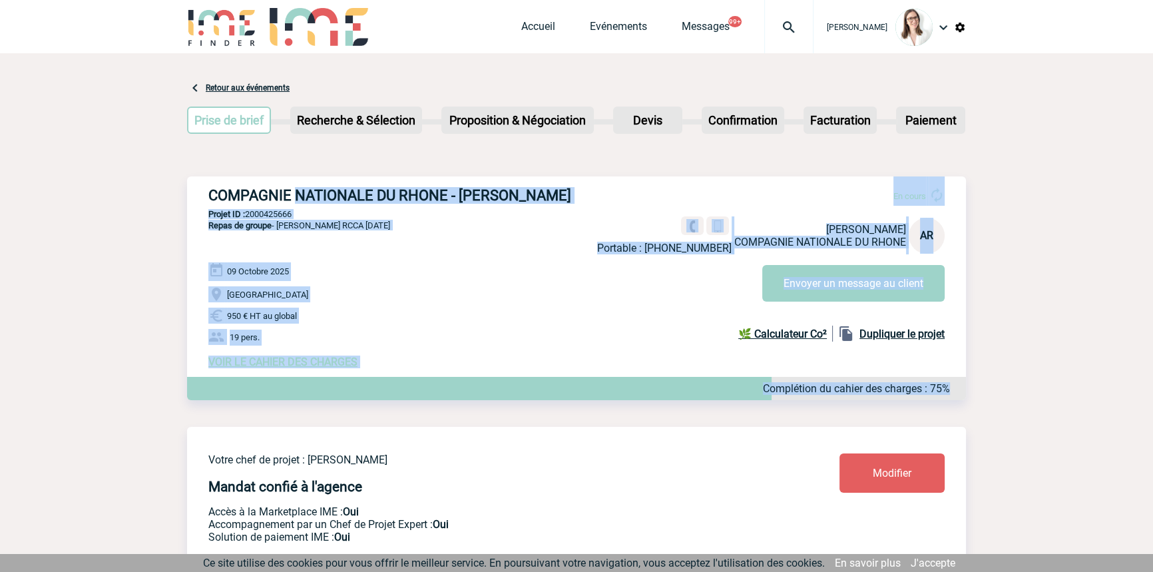
drag, startPoint x: 331, startPoint y: 343, endPoint x: 413, endPoint y: 379, distance: 89.4
click at [406, 379] on div "COMPAGNIE NATIONALE DU RHONE - [PERSON_NAME] En cours Portable : [PHONE_NUMBER]…" at bounding box center [576, 277] width 779 height 202
click at [425, 345] on p "19 pers." at bounding box center [586, 337] width 757 height 16
drag, startPoint x: 510, startPoint y: 315, endPoint x: 523, endPoint y: 313, distance: 13.6
click at [510, 316] on p "950 € HT au global" at bounding box center [586, 315] width 757 height 16
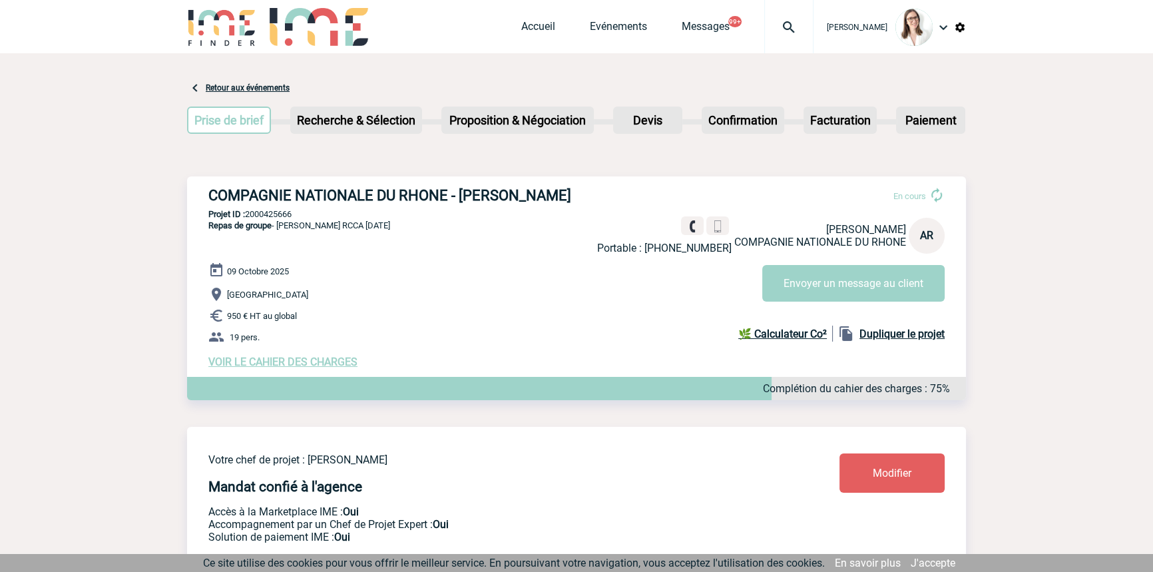
drag, startPoint x: 417, startPoint y: 221, endPoint x: 406, endPoint y: 220, distance: 11.4
click at [414, 221] on div "COMPAGNIE NATIONALE DU RHONE - [PERSON_NAME] En cours Portable : [PHONE_NUMBER]…" at bounding box center [576, 277] width 779 height 202
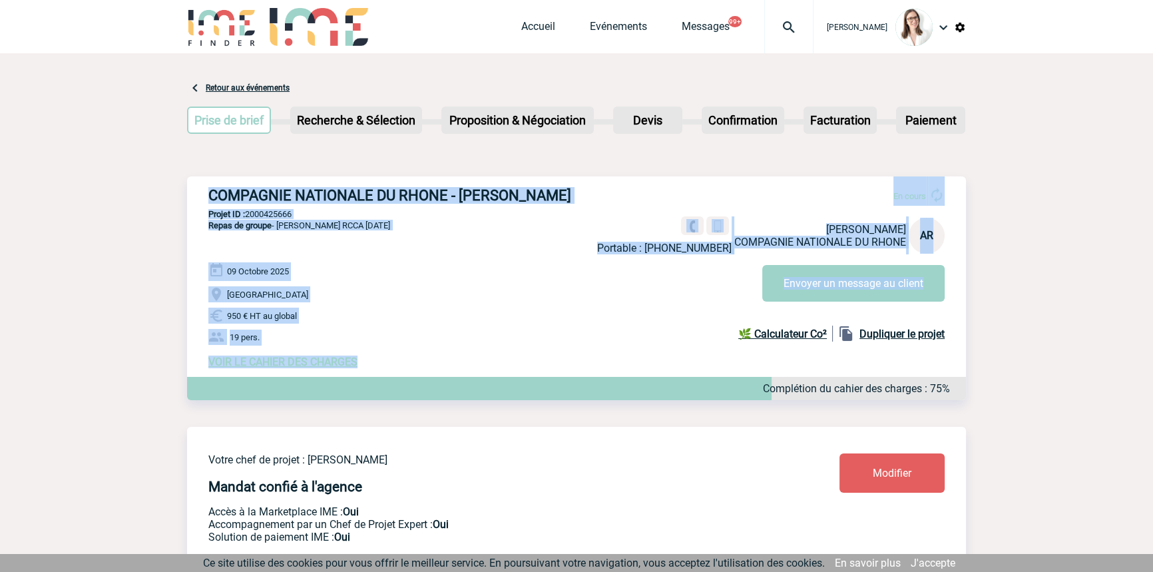
drag, startPoint x: 227, startPoint y: 167, endPoint x: 361, endPoint y: 351, distance: 227.6
drag, startPoint x: 371, startPoint y: 287, endPoint x: 363, endPoint y: 299, distance: 14.4
click at [371, 286] on div "[DATE] [GEOGRAPHIC_DATA] 950 € HT au global 19 pers. VOIR LE CAHIER DES CHARGES…" at bounding box center [586, 315] width 757 height 106
click at [463, 335] on p "19 pers." at bounding box center [586, 337] width 757 height 16
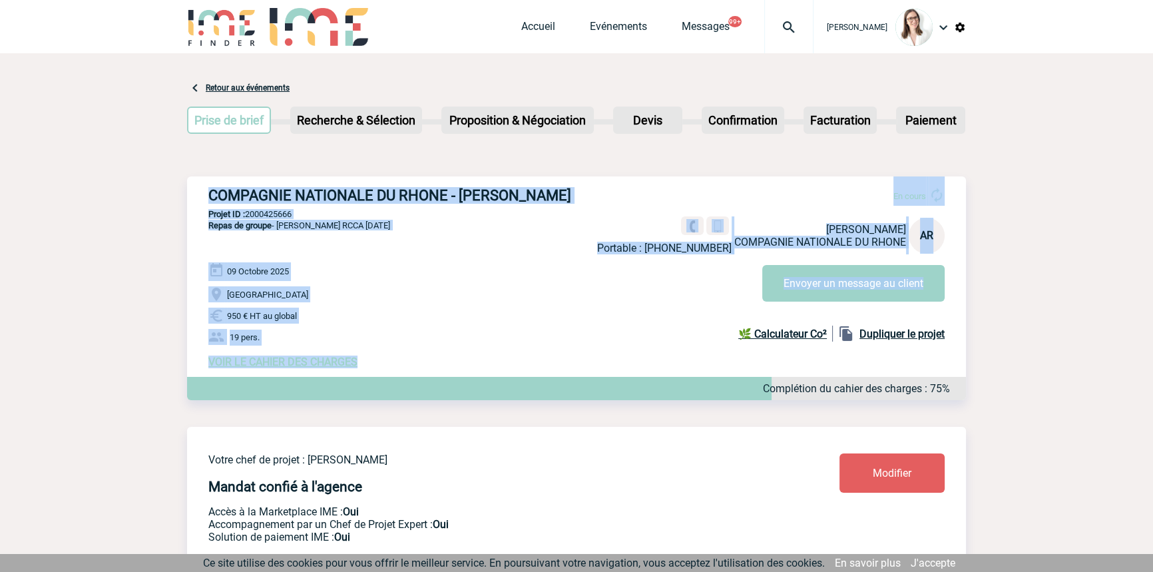
click at [415, 290] on p "[GEOGRAPHIC_DATA]" at bounding box center [586, 294] width 757 height 16
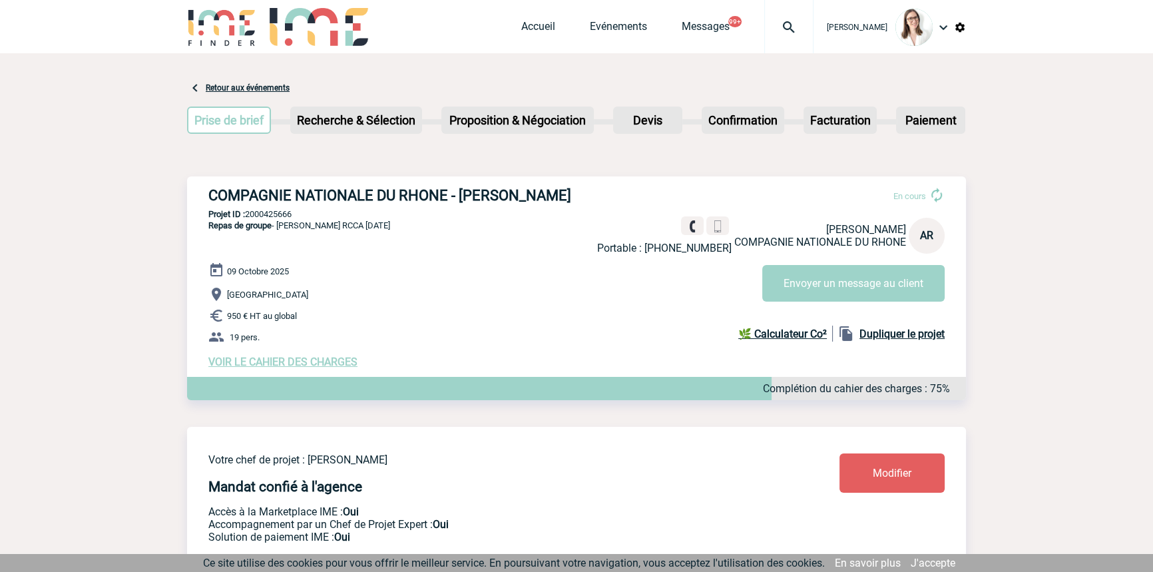
click at [500, 343] on p "19 pers." at bounding box center [586, 337] width 757 height 16
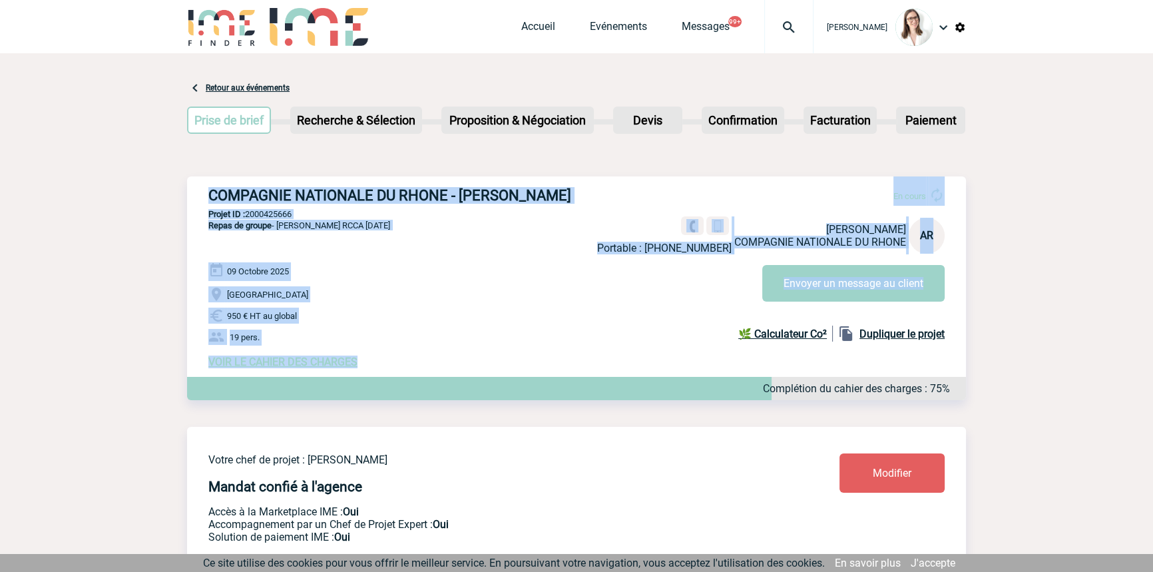
drag, startPoint x: 299, startPoint y: 165, endPoint x: 699, endPoint y: 192, distance: 401.6
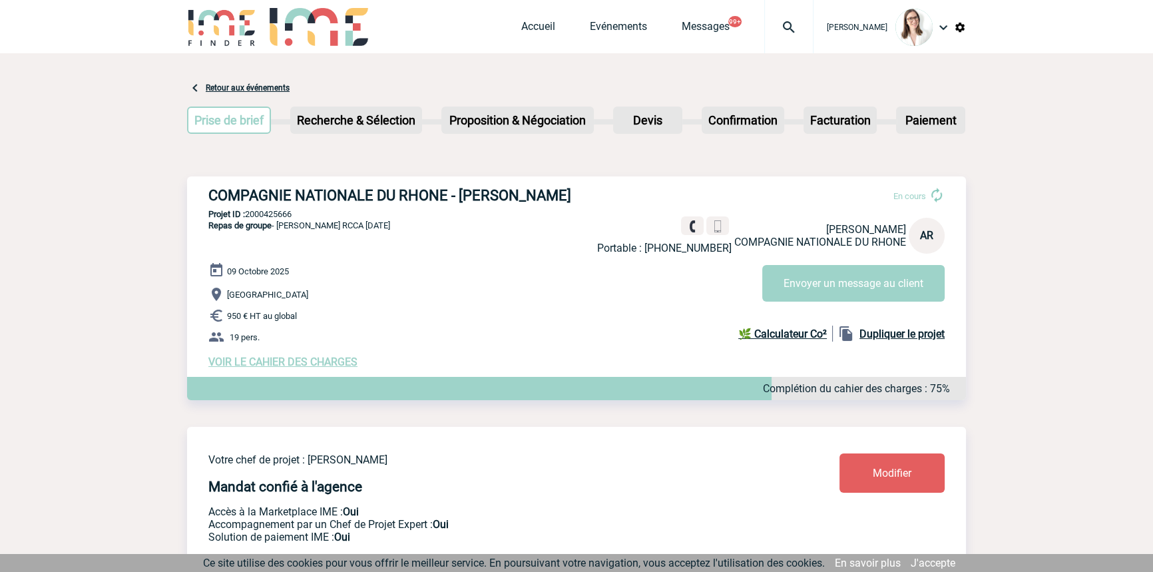
drag, startPoint x: 956, startPoint y: 175, endPoint x: 965, endPoint y: 176, distance: 8.8
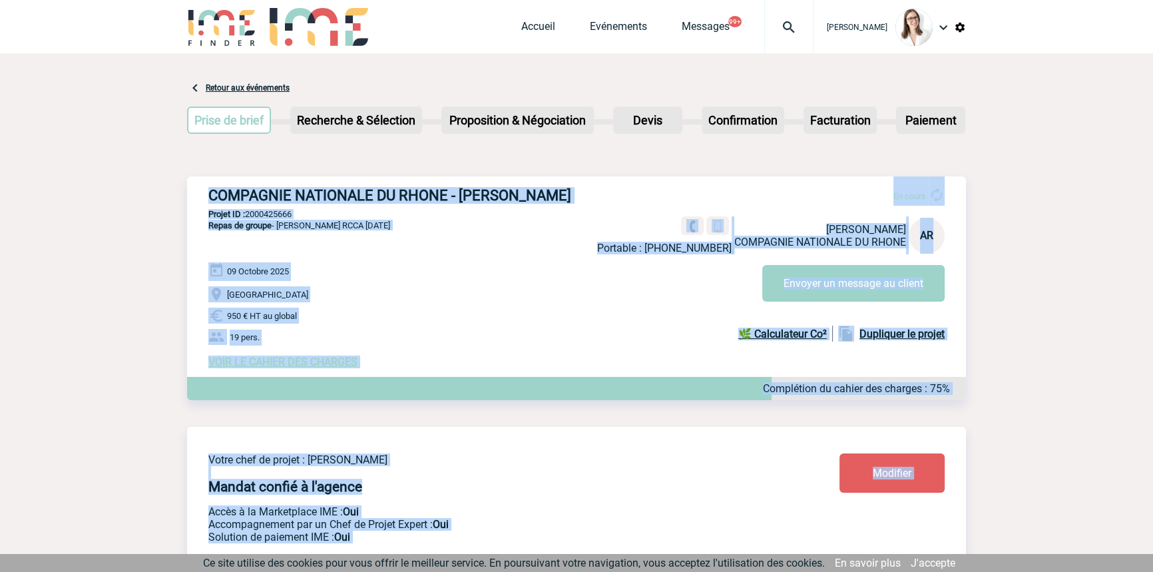
drag, startPoint x: 1034, startPoint y: 260, endPoint x: 354, endPoint y: 159, distance: 687.6
click at [535, 299] on p "[GEOGRAPHIC_DATA]" at bounding box center [586, 294] width 757 height 16
click at [356, 252] on p "Repas de groupe - Déjeuner Filière RCCA [DATE]" at bounding box center [288, 241] width 203 height 43
